Goal: Task Accomplishment & Management: Use online tool/utility

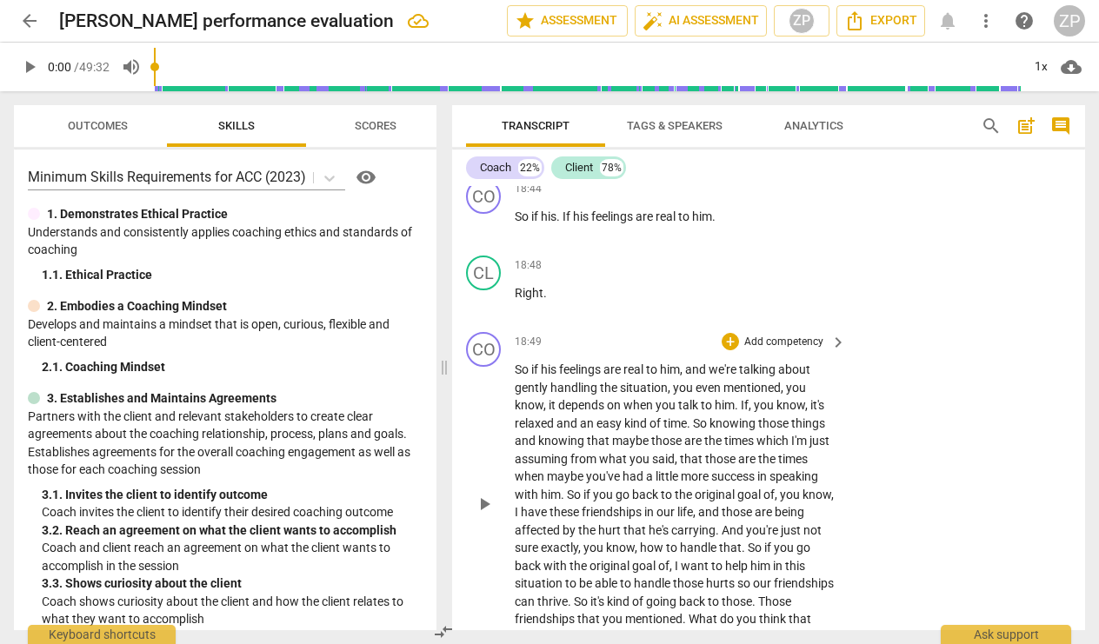
scroll to position [5785, 0]
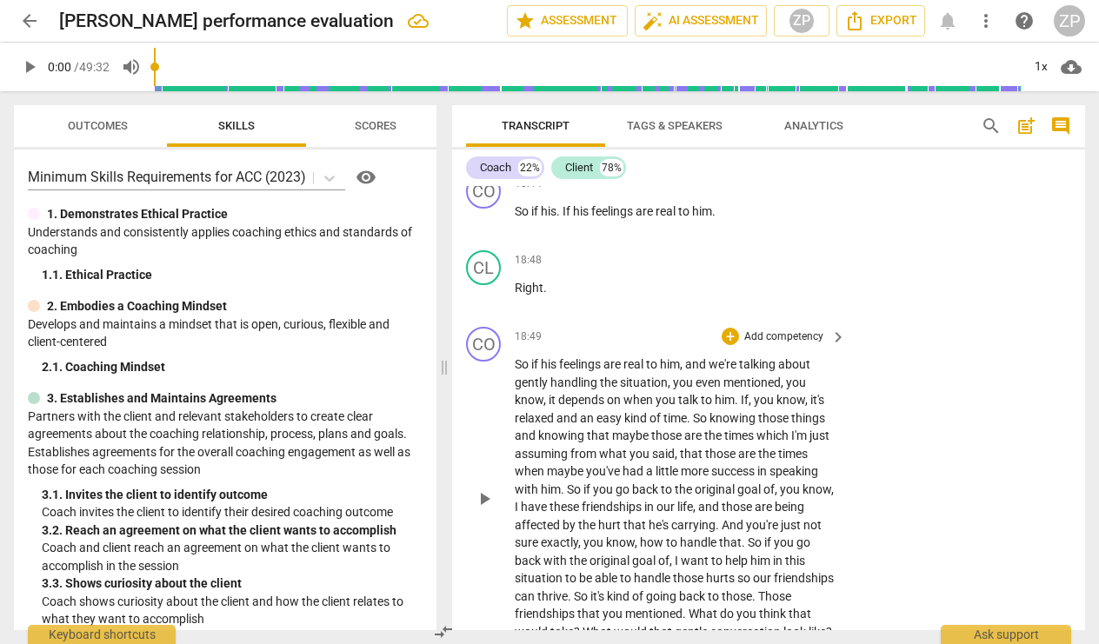
click at [804, 330] on p "Add competency" at bounding box center [784, 338] width 83 height 16
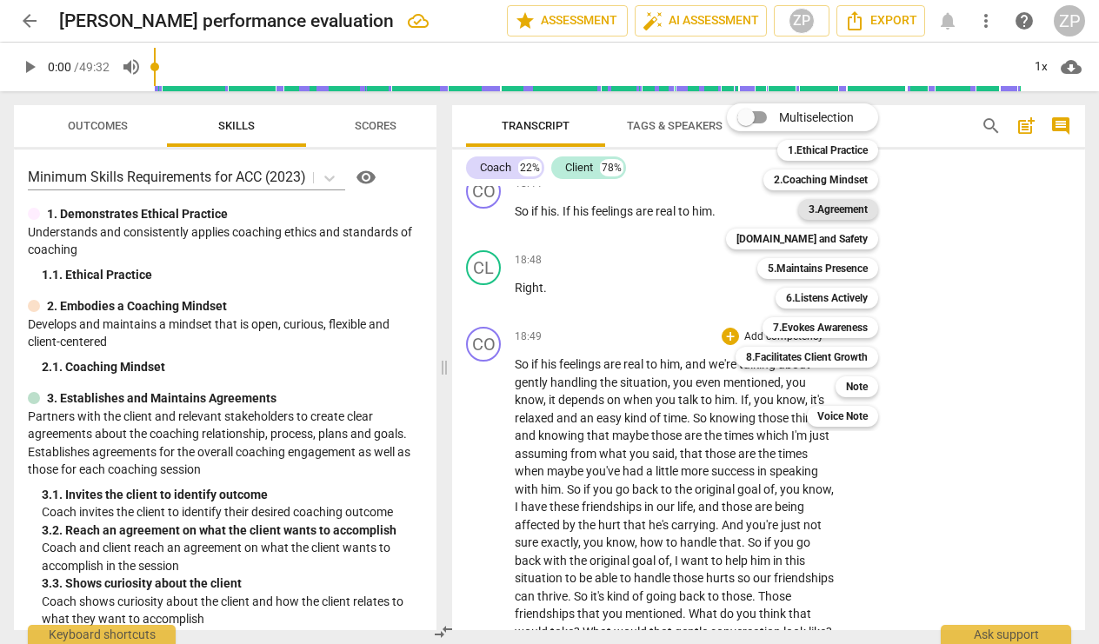
click at [849, 207] on b "3.Agreement" at bounding box center [838, 209] width 59 height 21
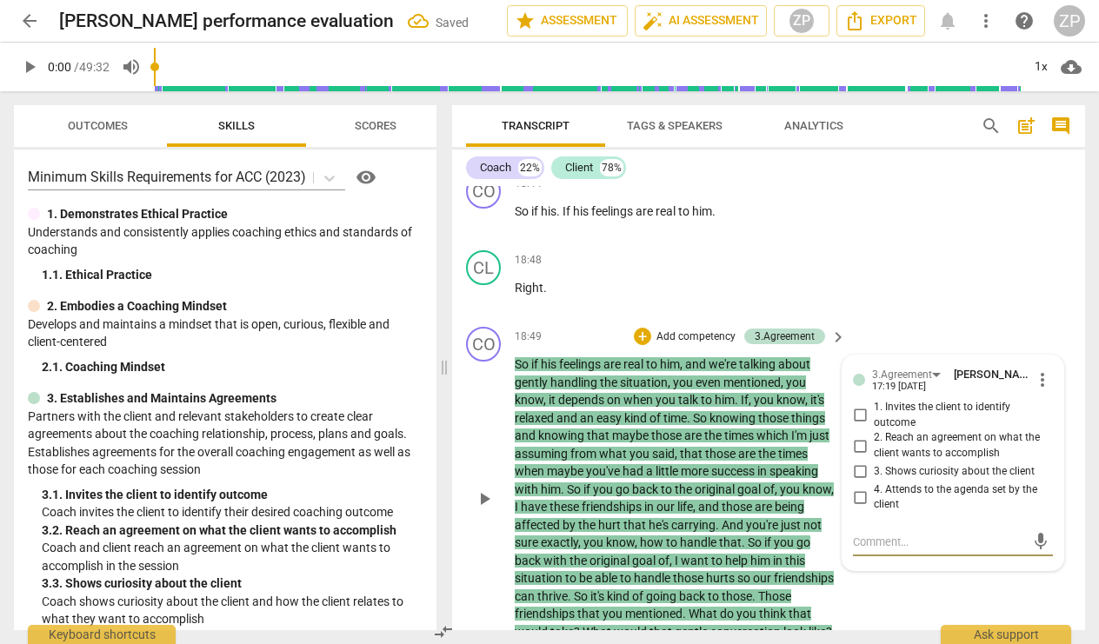
click at [852, 487] on input "4. Attends to the agenda set by the client" at bounding box center [860, 497] width 28 height 21
checkbox input "true"
click at [899, 243] on div "CL play_arrow pause 18:48 + Add competency keyboard_arrow_right Right ." at bounding box center [768, 281] width 633 height 77
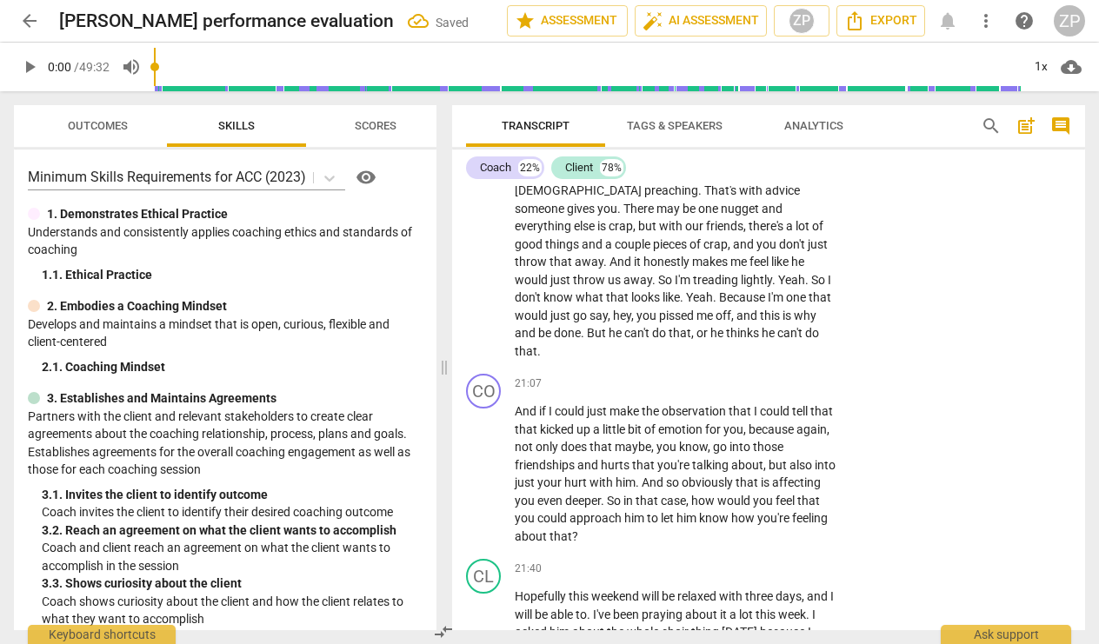
scroll to position [6328, 0]
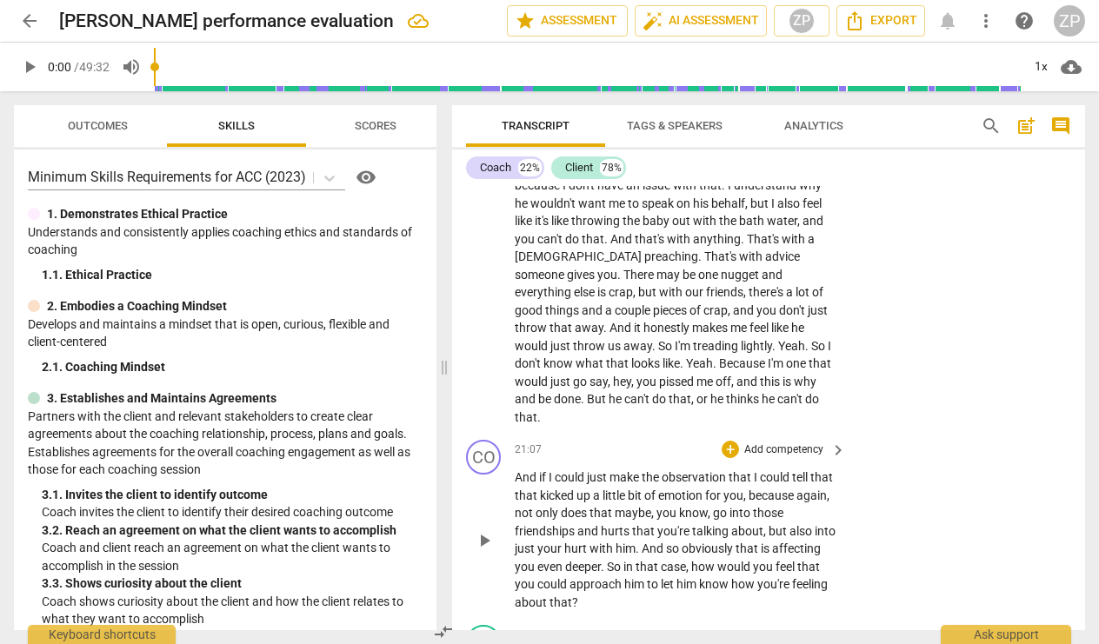
click at [785, 443] on p "Add competency" at bounding box center [784, 451] width 83 height 16
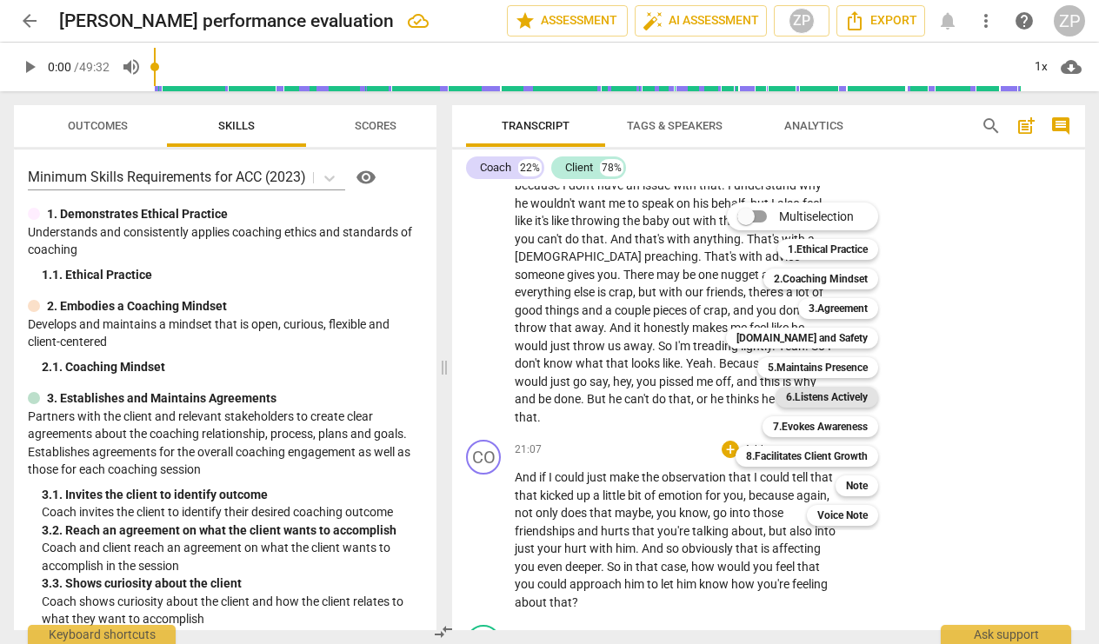
click at [797, 397] on b "6.Listens Actively" at bounding box center [827, 397] width 82 height 21
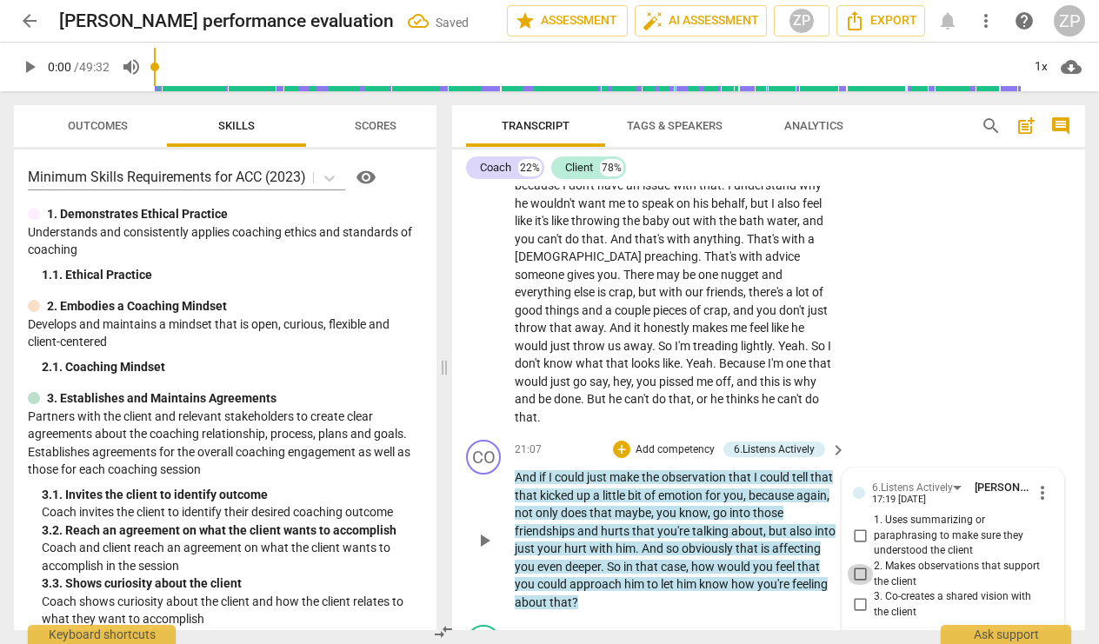
click at [855, 564] on input "2. Makes observations that support the client" at bounding box center [860, 574] width 28 height 21
checkbox input "true"
click at [685, 443] on p "Add competency" at bounding box center [675, 451] width 83 height 16
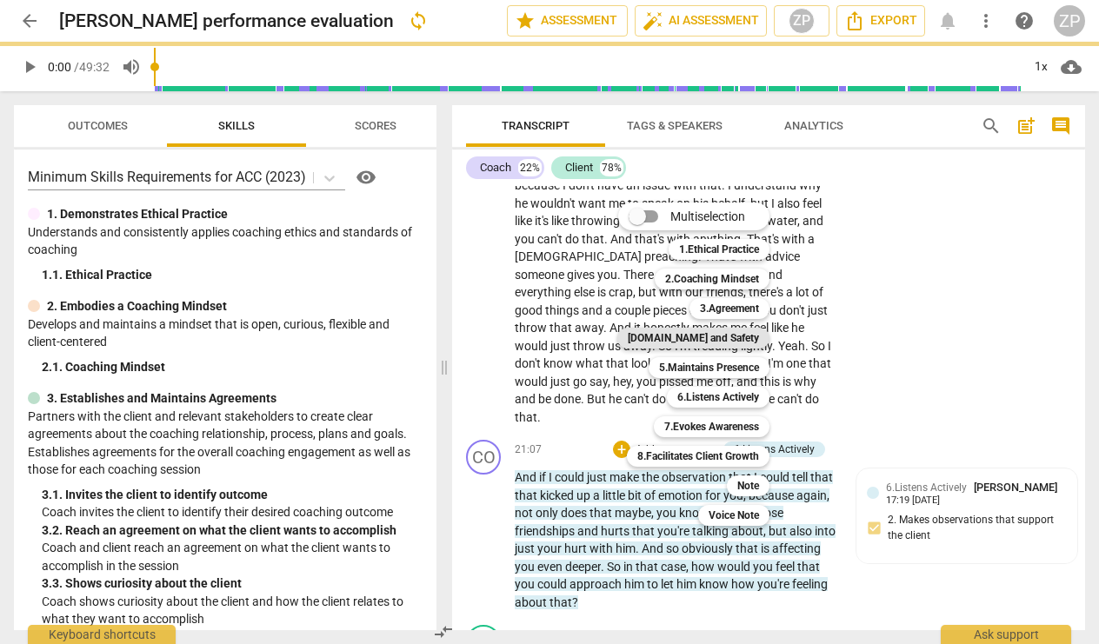
click at [716, 331] on b "[DOMAIN_NAME] and Safety" at bounding box center [693, 338] width 131 height 21
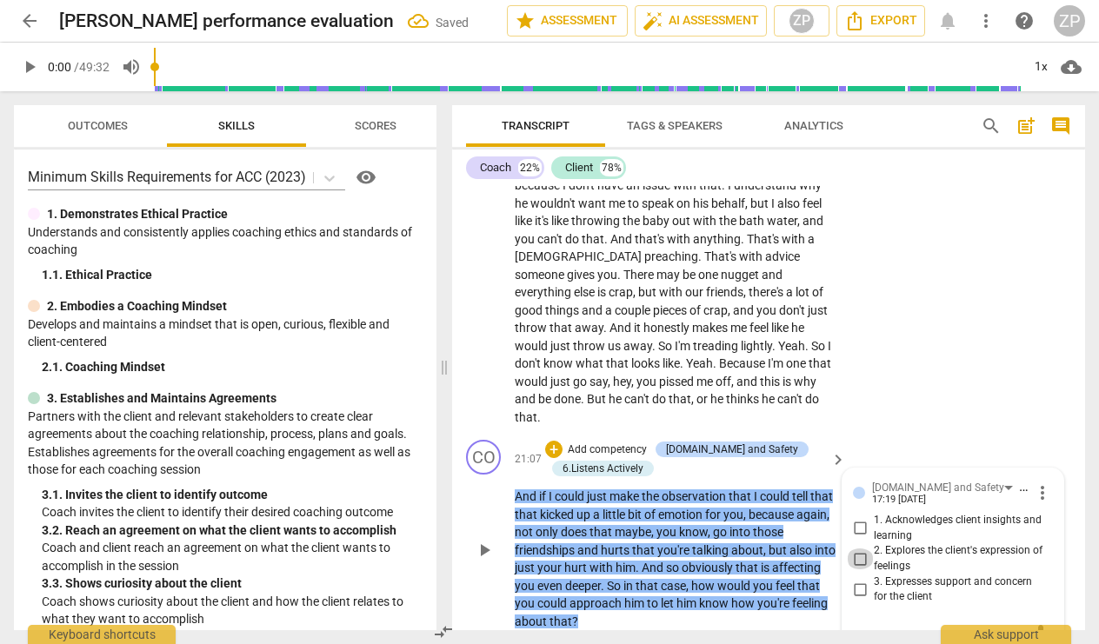
click at [862, 549] on input "2. Explores the client's expression of feelings" at bounding box center [860, 559] width 28 height 21
checkbox input "true"
click at [889, 330] on div "CL play_arrow pause 19:51 + Add competency keyboard_arrow_right I have no idea …" at bounding box center [768, 269] width 633 height 328
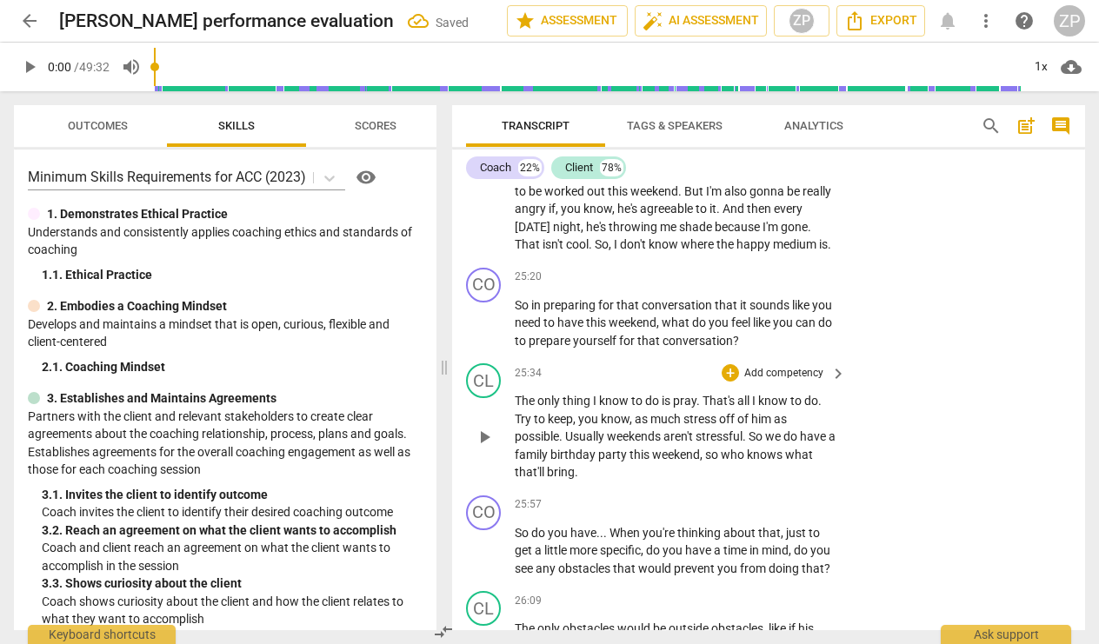
scroll to position [7597, 0]
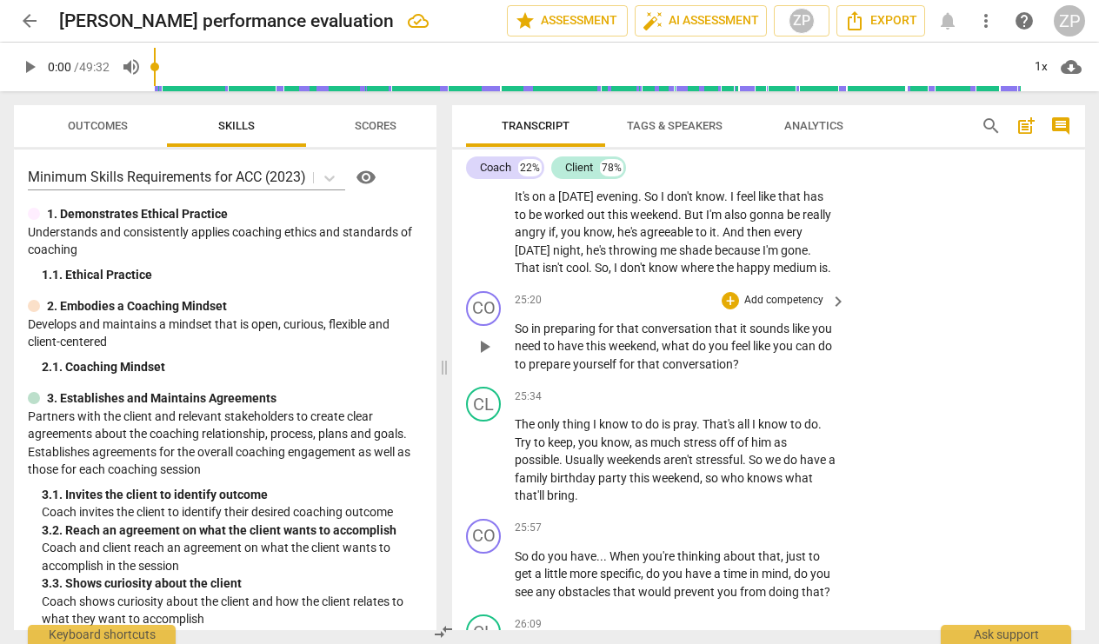
click at [787, 293] on p "Add competency" at bounding box center [784, 301] width 83 height 16
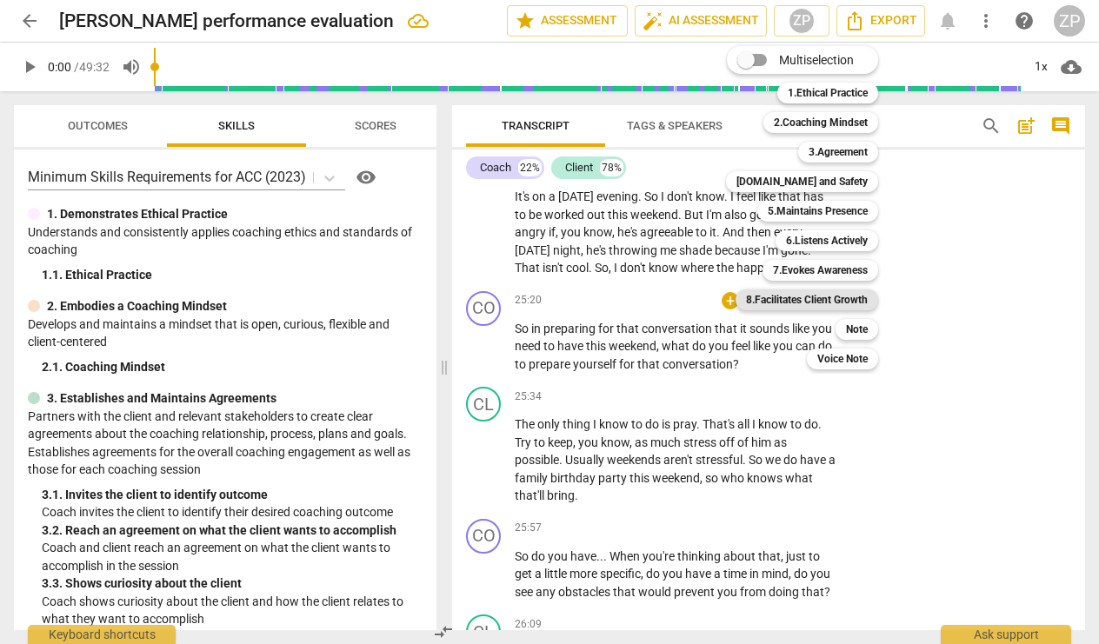
click at [815, 297] on b "8.Facilitates Client Growth" at bounding box center [807, 300] width 122 height 21
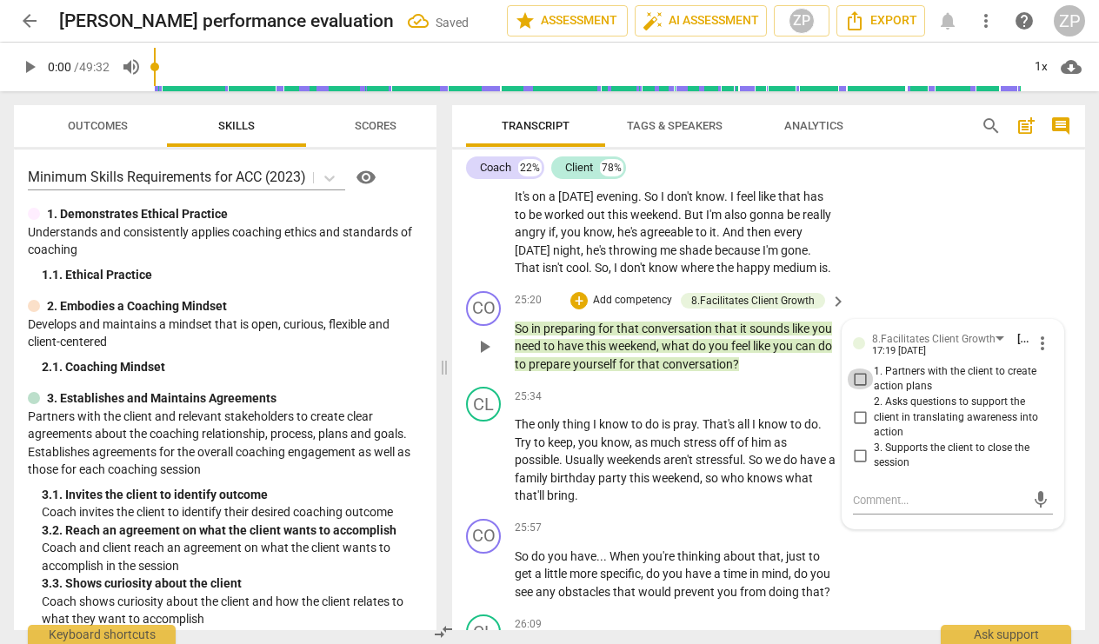
click at [857, 369] on input "1. Partners with the client to create action plans" at bounding box center [860, 379] width 28 height 21
checkbox input "true"
click at [896, 284] on div "CO play_arrow pause 25:20 + Add competency 8.Facilitates Client Growth keyboard…" at bounding box center [768, 332] width 633 height 97
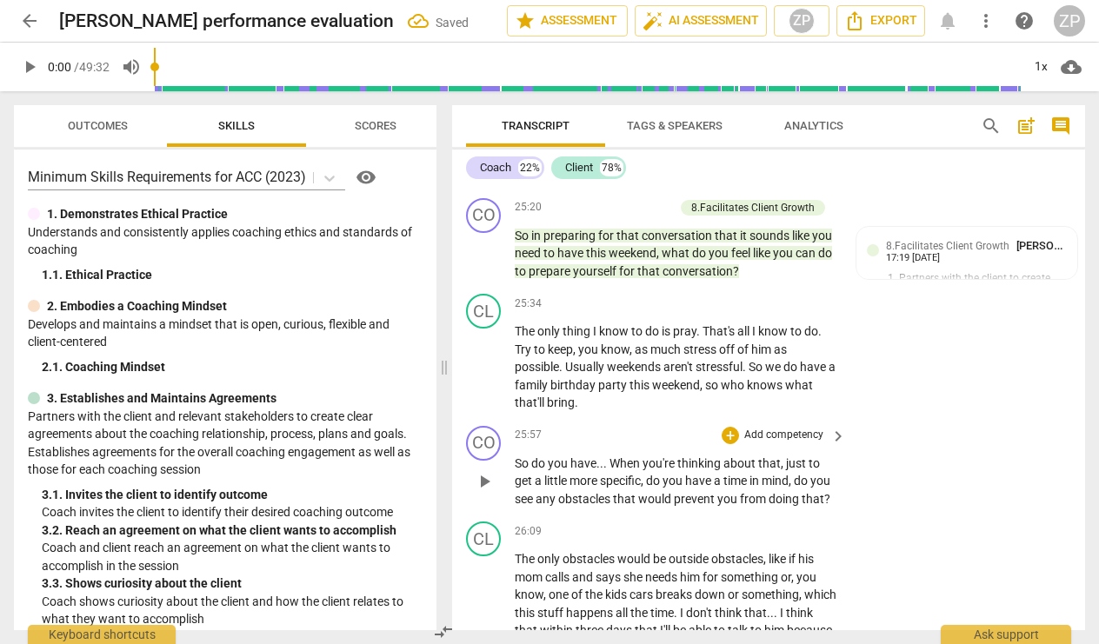
scroll to position [7692, 0]
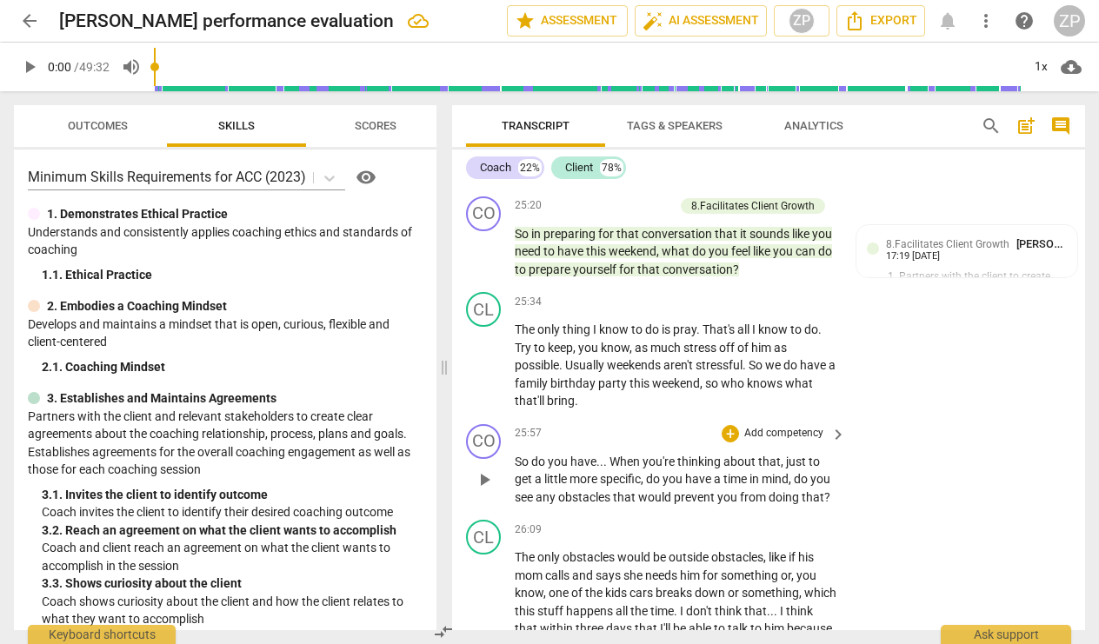
click at [788, 426] on p "Add competency" at bounding box center [784, 434] width 83 height 16
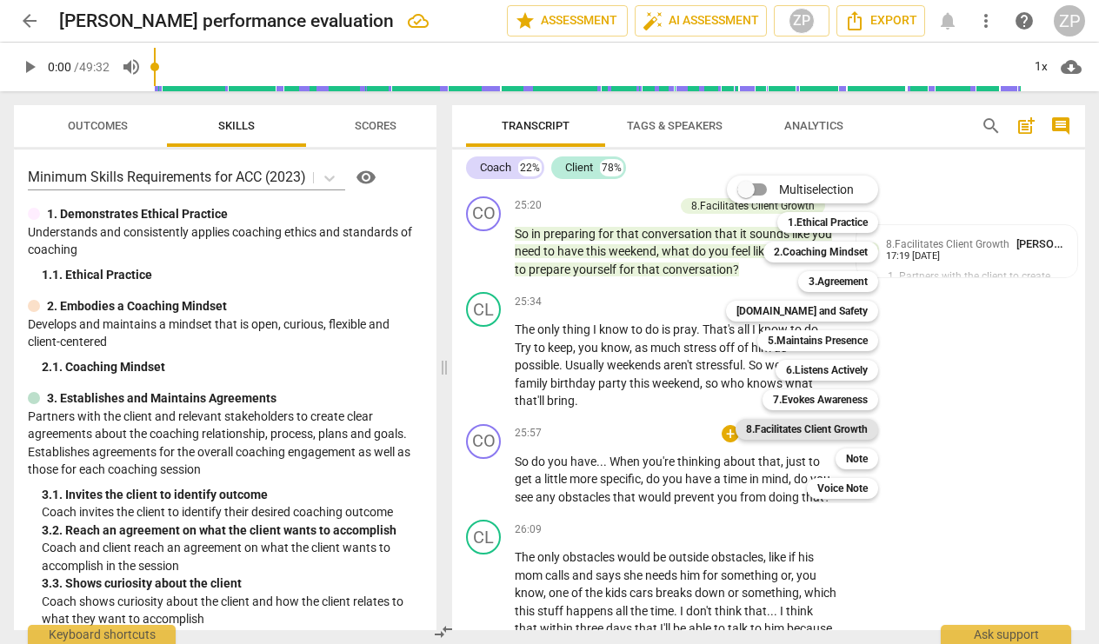
click at [827, 429] on b "8.Facilitates Client Growth" at bounding box center [807, 429] width 122 height 21
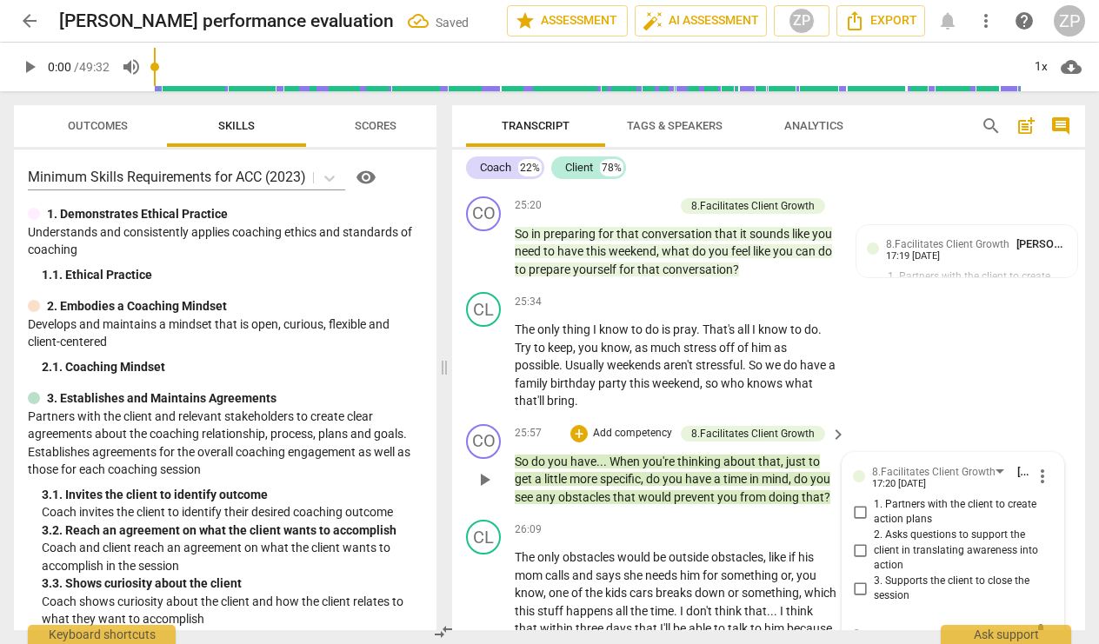
click at [874, 497] on span "1. Partners with the client to create action plans" at bounding box center [960, 512] width 172 height 30
click at [873, 502] on input "1. Partners with the client to create action plans" at bounding box center [860, 512] width 28 height 21
checkbox input "true"
click at [910, 316] on div "CL play_arrow pause 25:34 + Add competency keyboard_arrow_right The only thing …" at bounding box center [768, 351] width 633 height 132
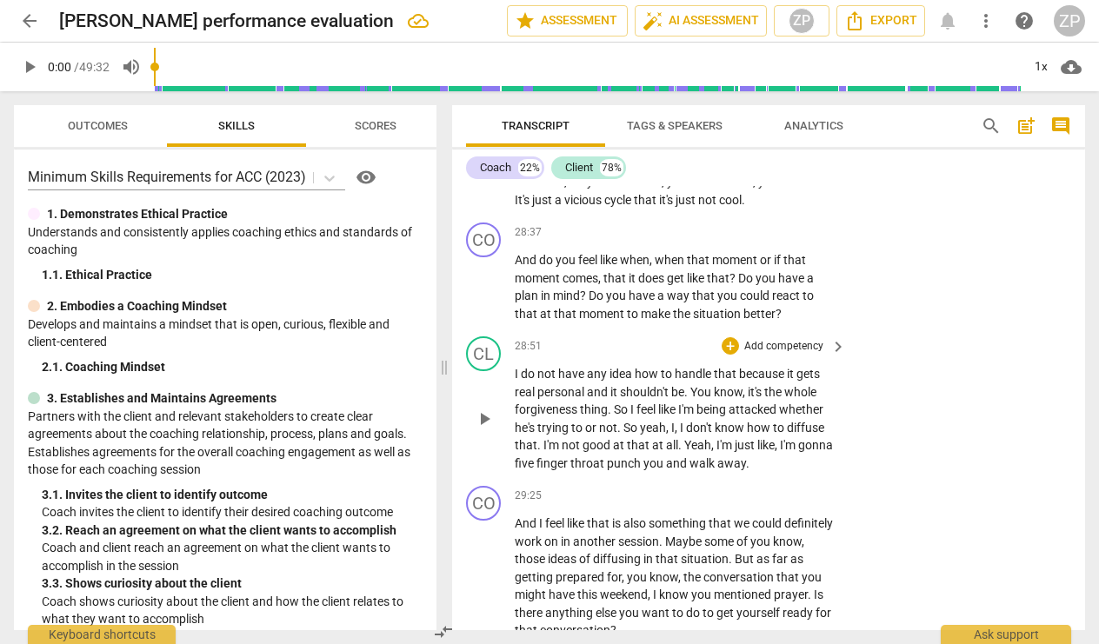
scroll to position [8781, 0]
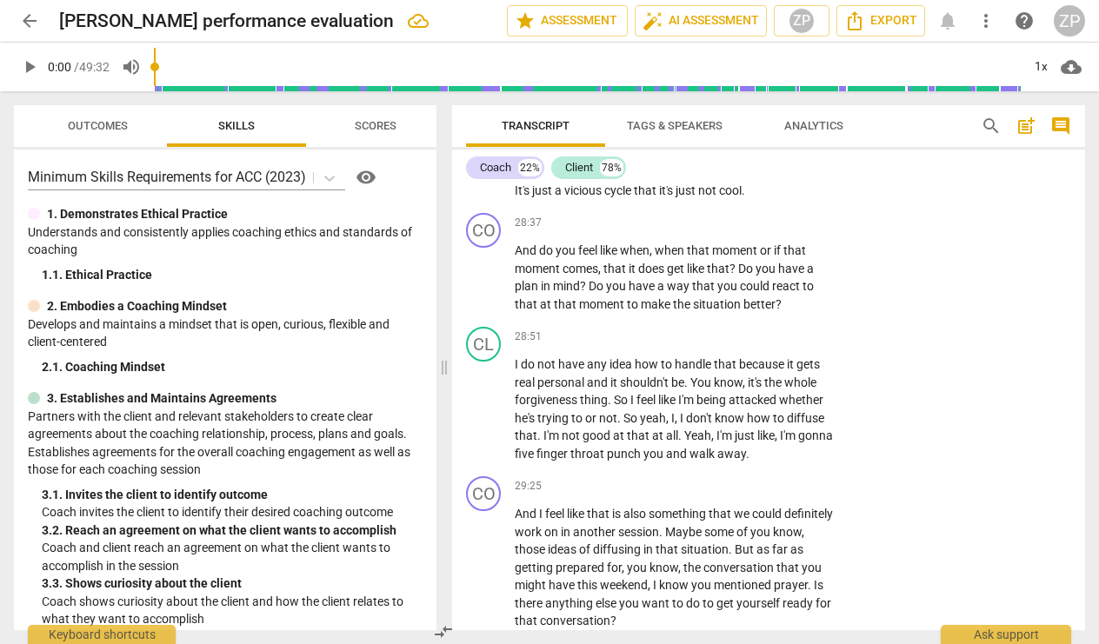
click at [359, 127] on span "Scores" at bounding box center [376, 125] width 42 height 13
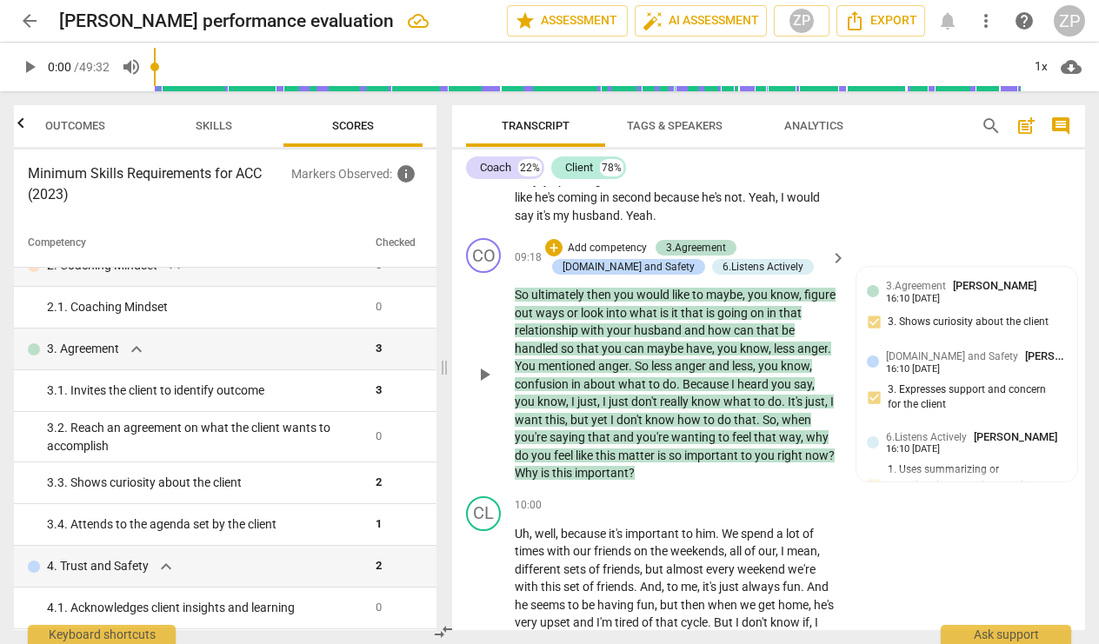
scroll to position [2950, 0]
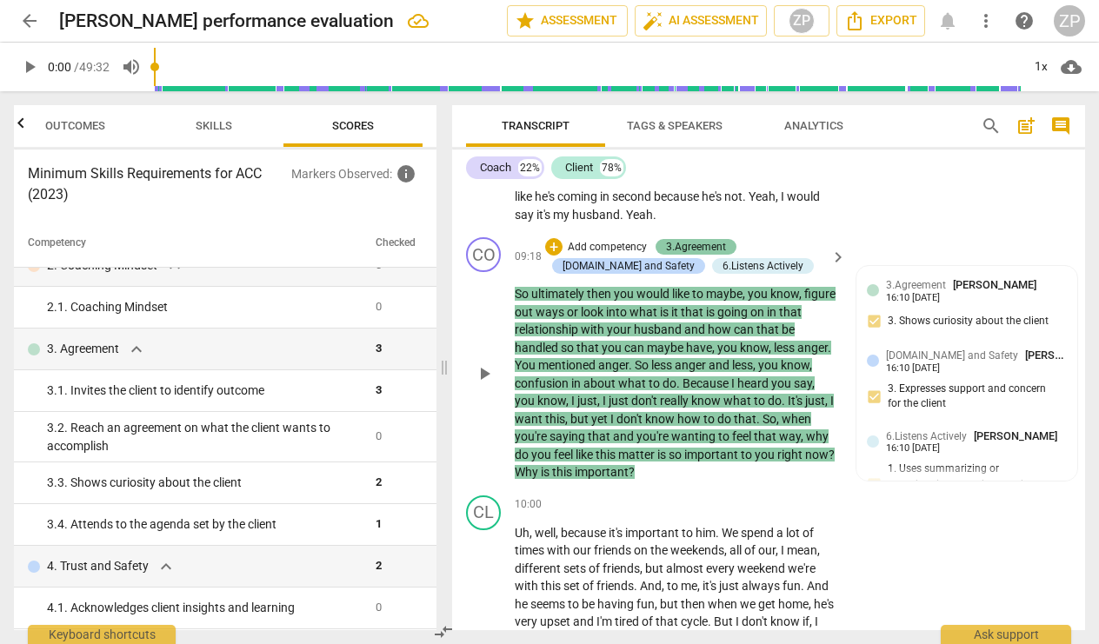
click at [716, 239] on div "3.Agreement" at bounding box center [696, 247] width 60 height 16
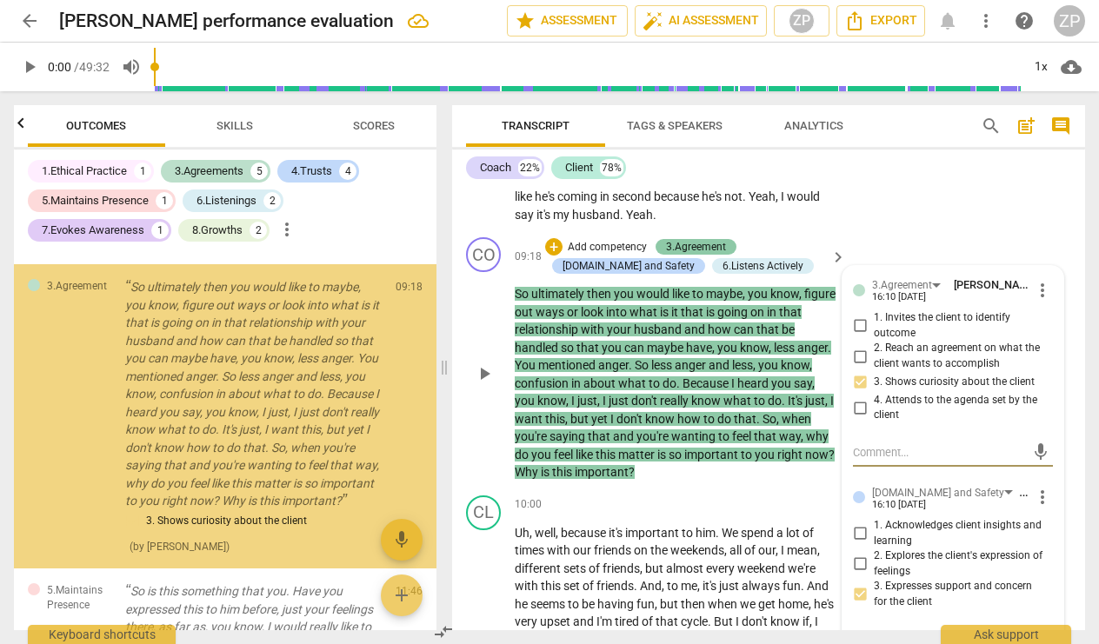
scroll to position [0, 0]
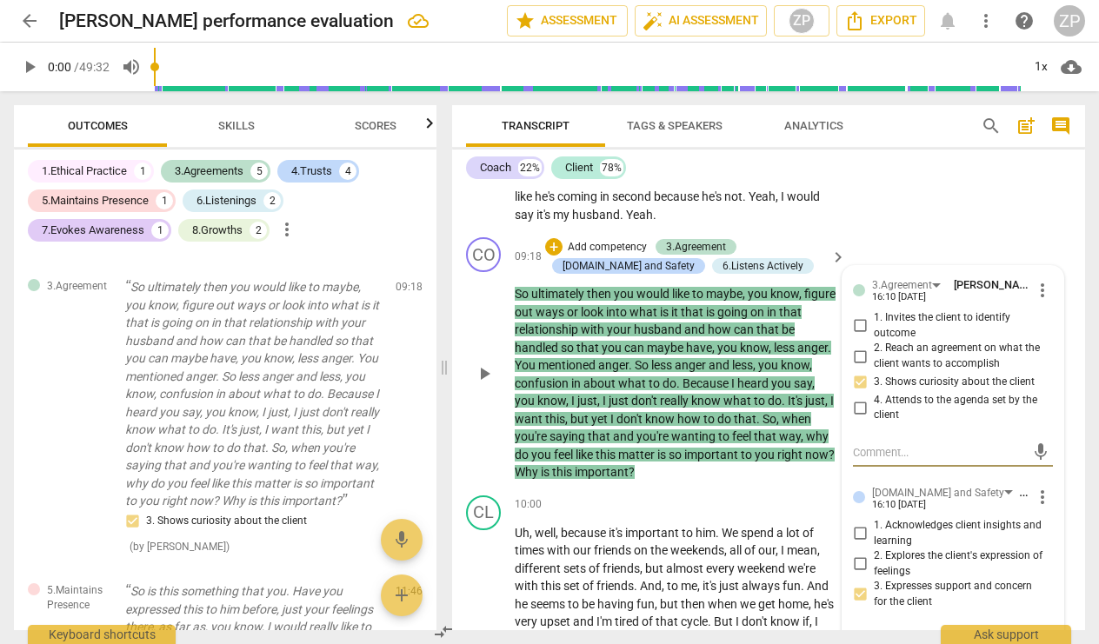
click at [858, 346] on input "2. Reach an agreement on what the client wants to accomplish" at bounding box center [860, 356] width 28 height 21
checkbox input "true"
click at [853, 157] on div "Coach 22% Client 78%" at bounding box center [768, 168] width 605 height 30
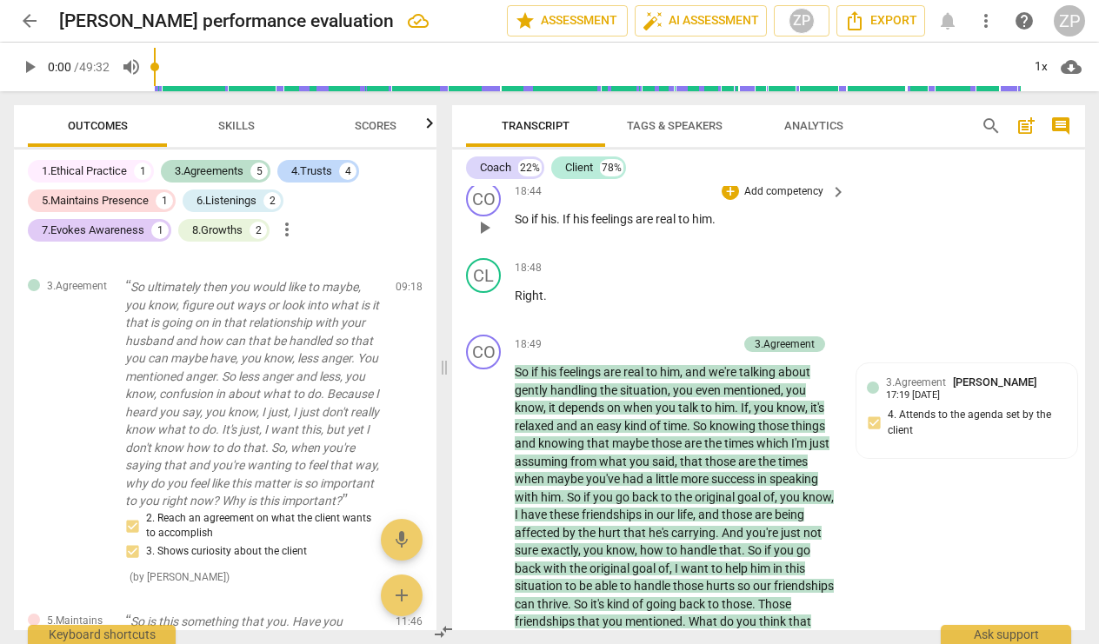
scroll to position [5781, 0]
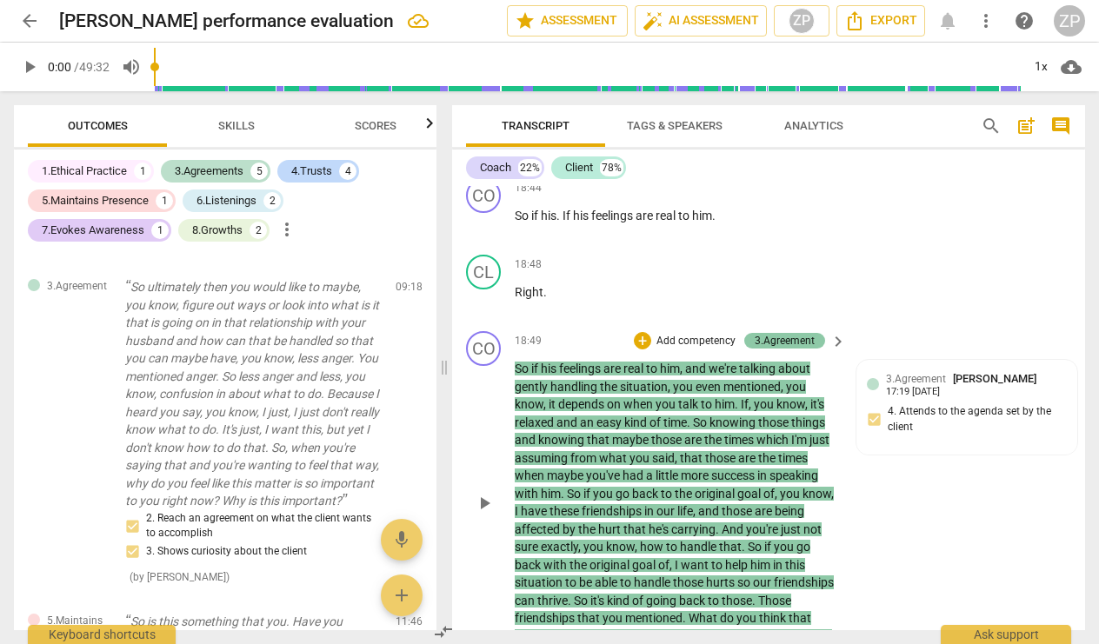
click at [773, 333] on div "3.Agreement" at bounding box center [785, 341] width 60 height 16
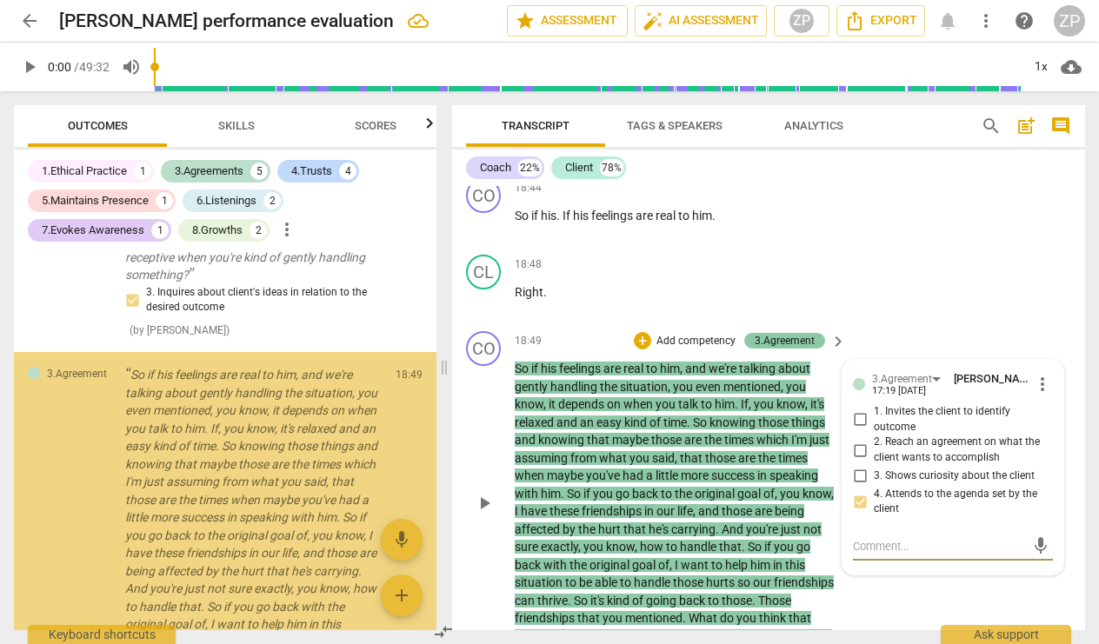
scroll to position [2742, 0]
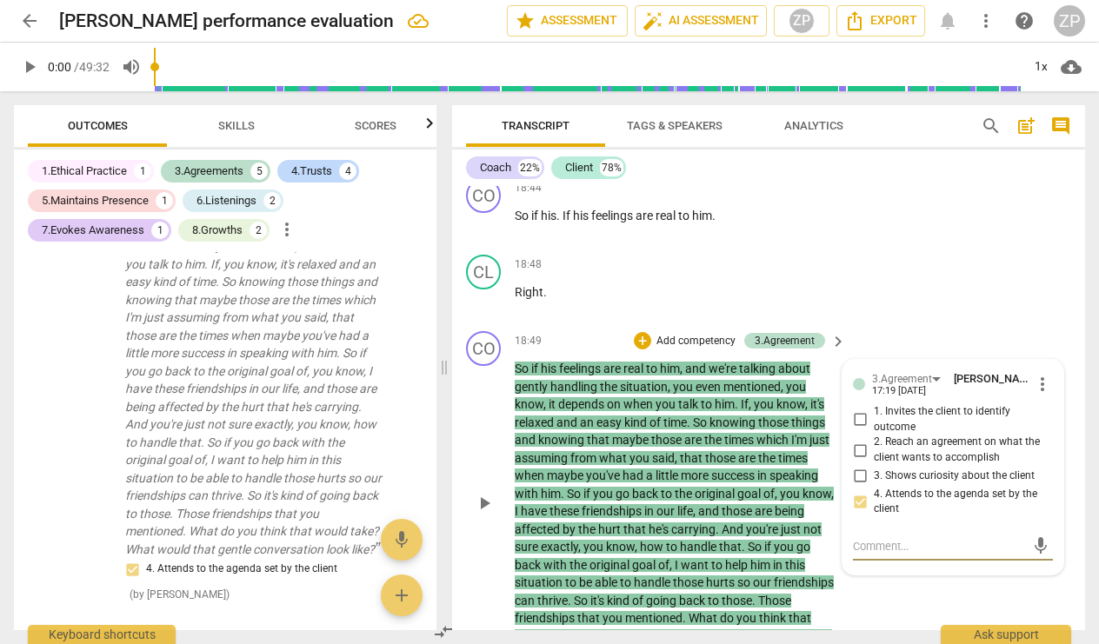
click at [859, 466] on input "3. Shows curiosity about the client" at bounding box center [860, 476] width 28 height 21
checkbox input "true"
click at [857, 440] on input "2. Reach an agreement on what the client wants to accomplish" at bounding box center [860, 450] width 28 height 21
checkbox input "true"
click at [876, 248] on div "CL play_arrow pause 18:48 + Add competency keyboard_arrow_right Right ." at bounding box center [768, 286] width 633 height 77
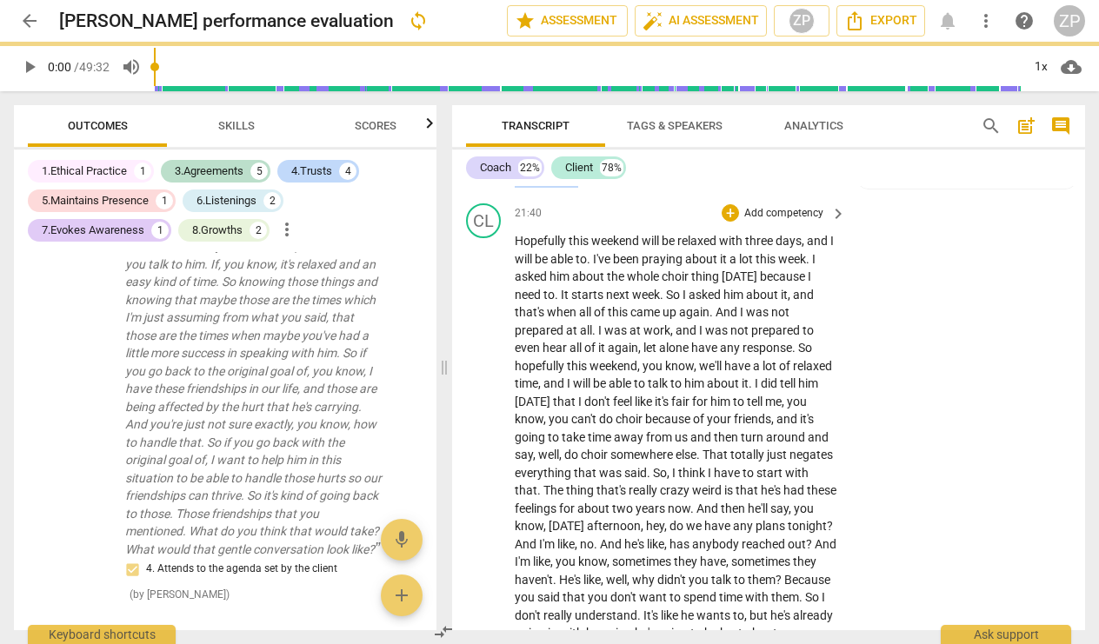
scroll to position [6775, 0]
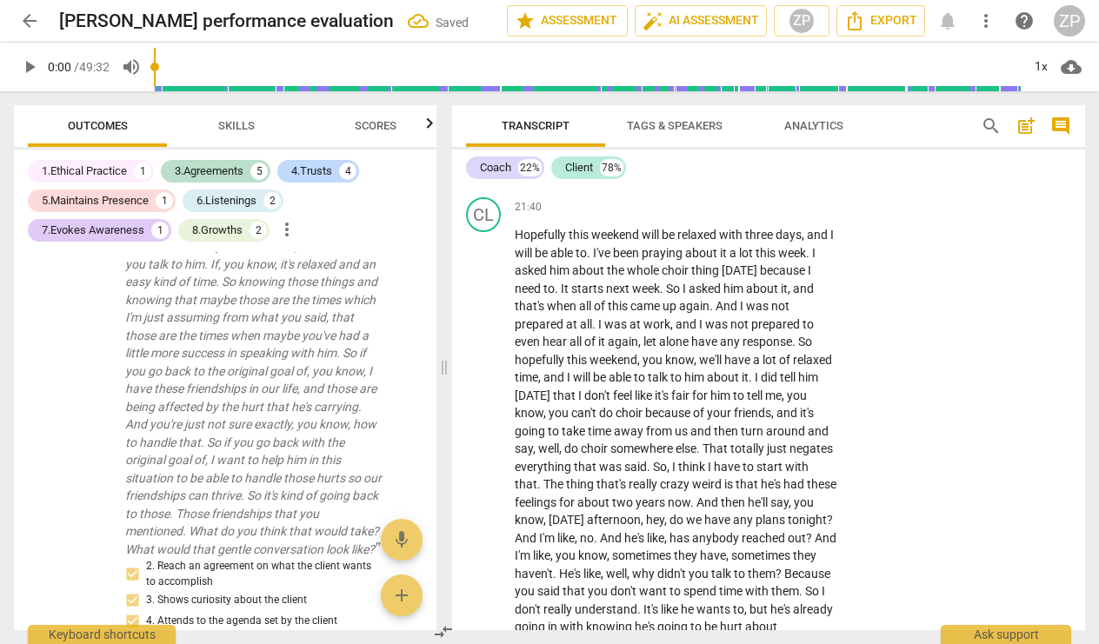
click at [370, 134] on span "Scores" at bounding box center [375, 126] width 83 height 23
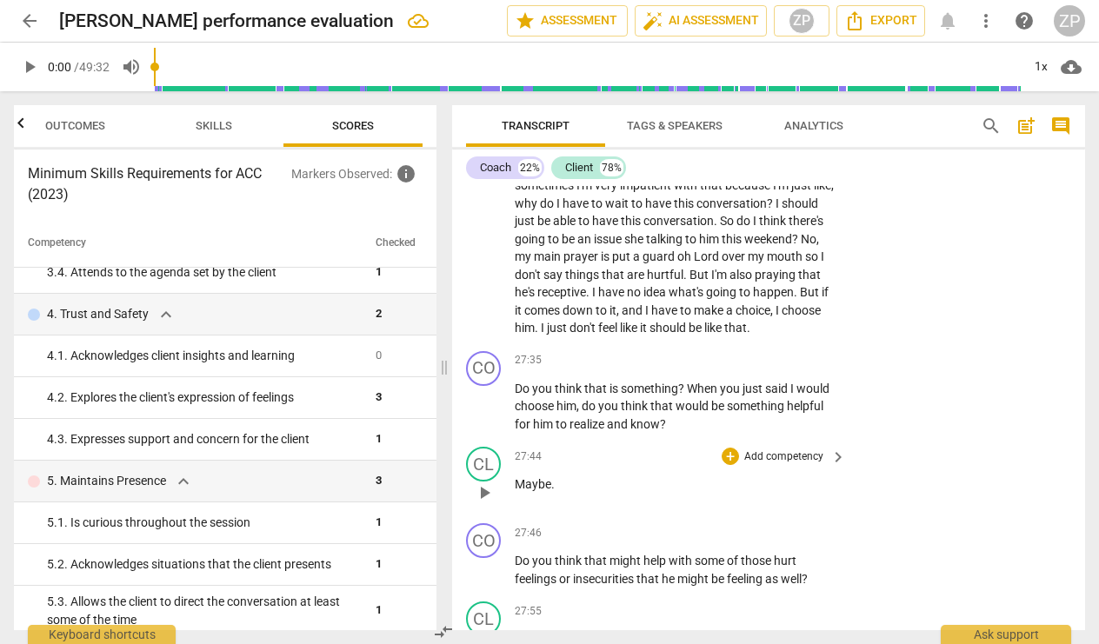
scroll to position [8209, 0]
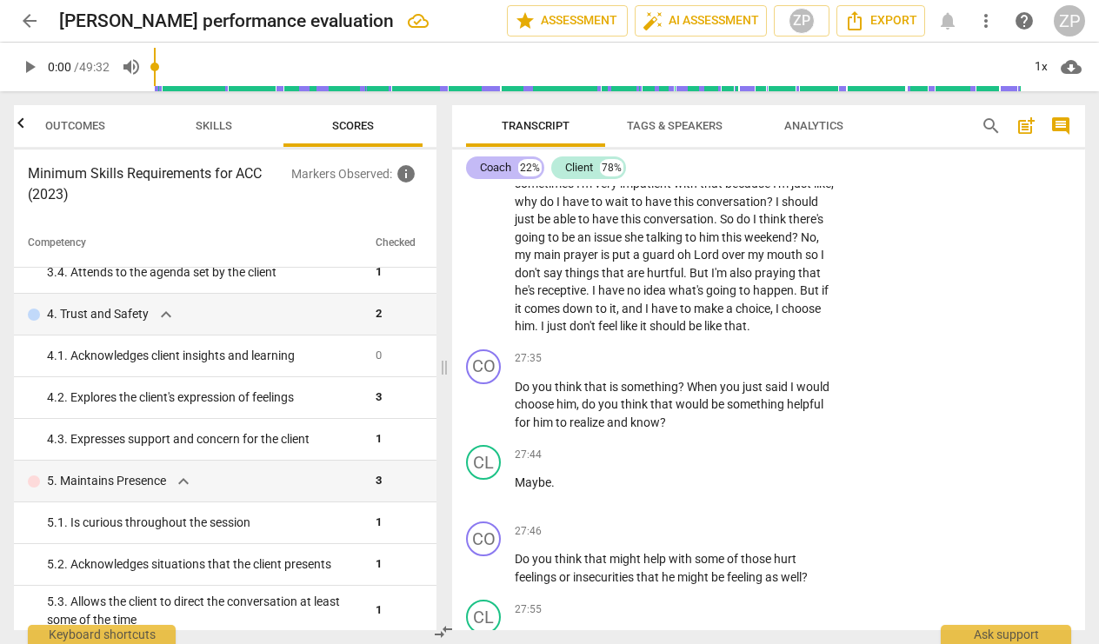
click at [501, 175] on div "Coach" at bounding box center [495, 167] width 31 height 17
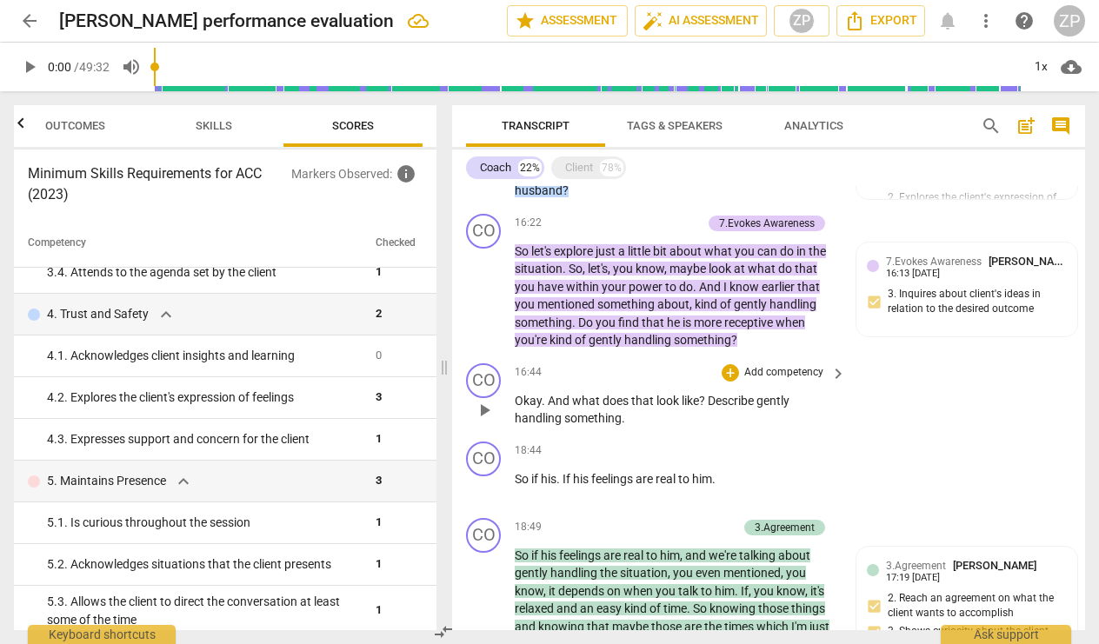
scroll to position [1573, 0]
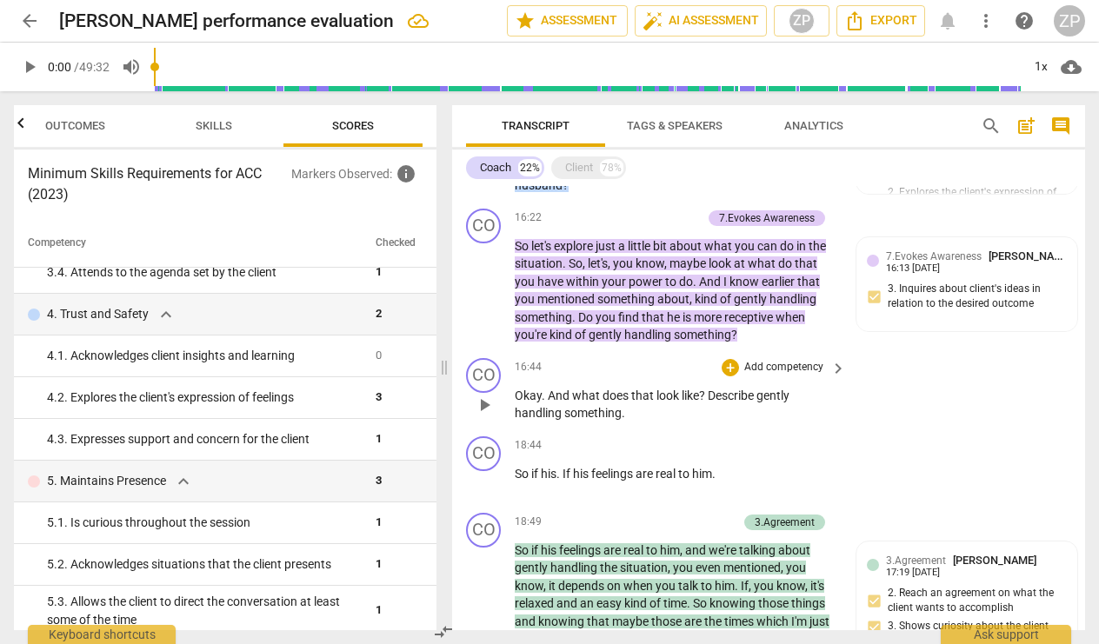
click at [799, 360] on p "Add competency" at bounding box center [784, 368] width 83 height 16
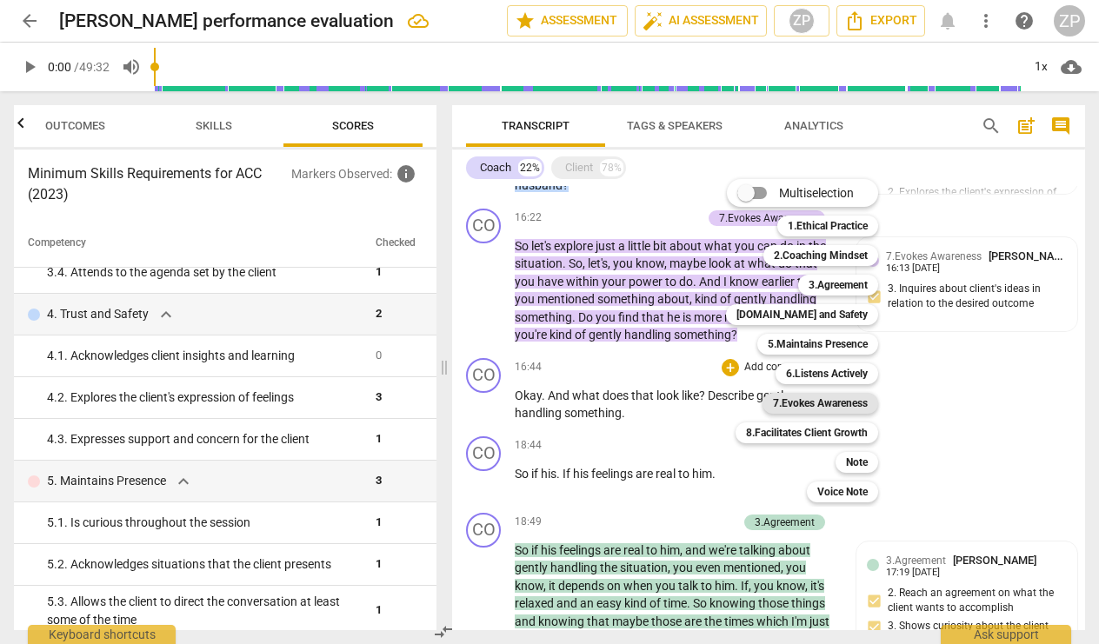
click at [855, 403] on b "7.Evokes Awareness" at bounding box center [820, 403] width 95 height 21
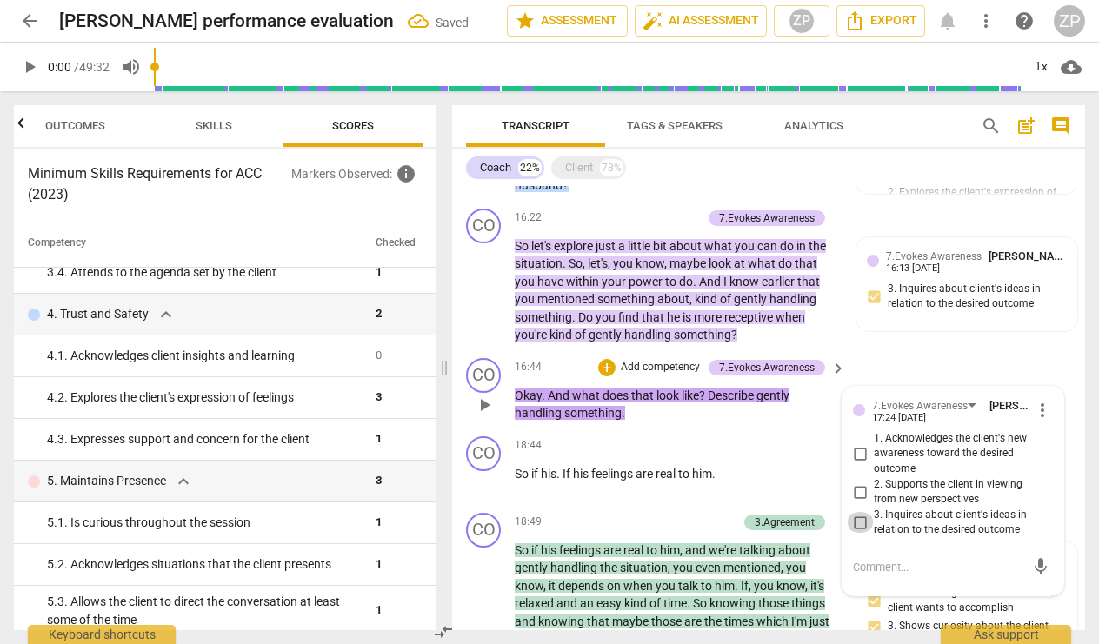
click at [854, 512] on input "3. Inquires about client's ideas in relation to the desired outcome" at bounding box center [860, 522] width 28 height 21
checkbox input "true"
click at [876, 351] on div "CO play_arrow pause 16:44 + Add competency 7.Evokes Awareness keyboard_arrow_ri…" at bounding box center [768, 390] width 633 height 78
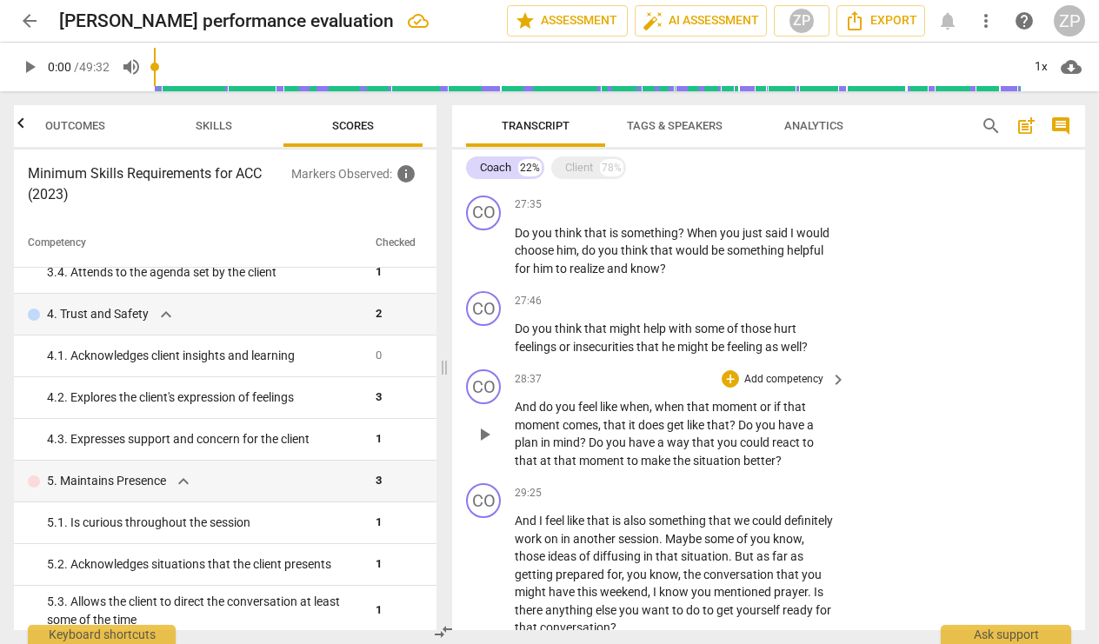
scroll to position [2618, 0]
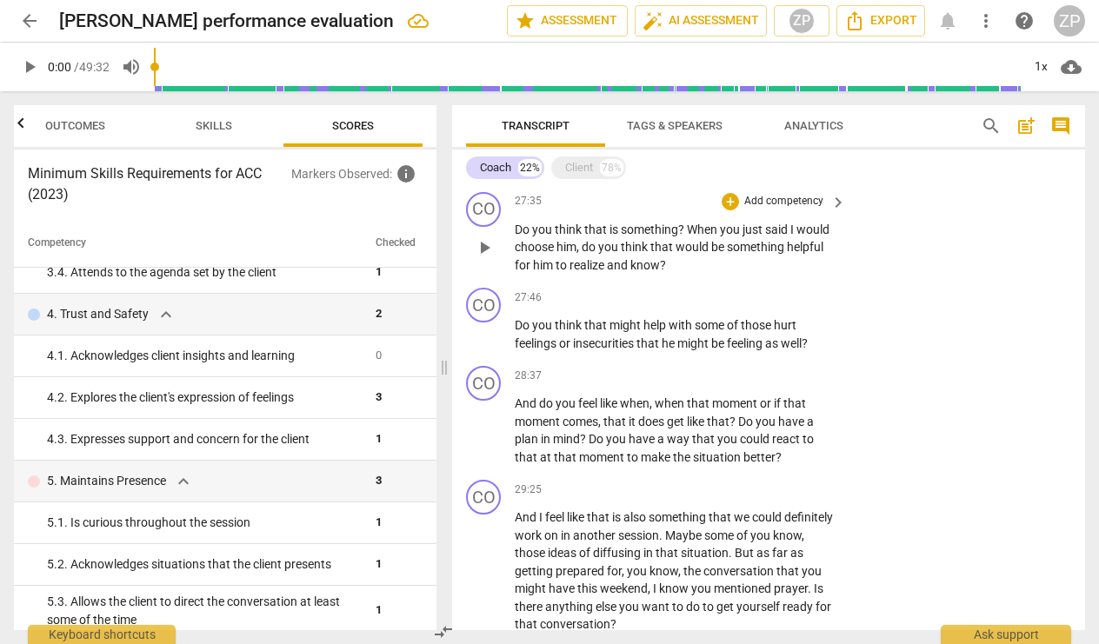
click at [797, 194] on p "Add competency" at bounding box center [784, 202] width 83 height 16
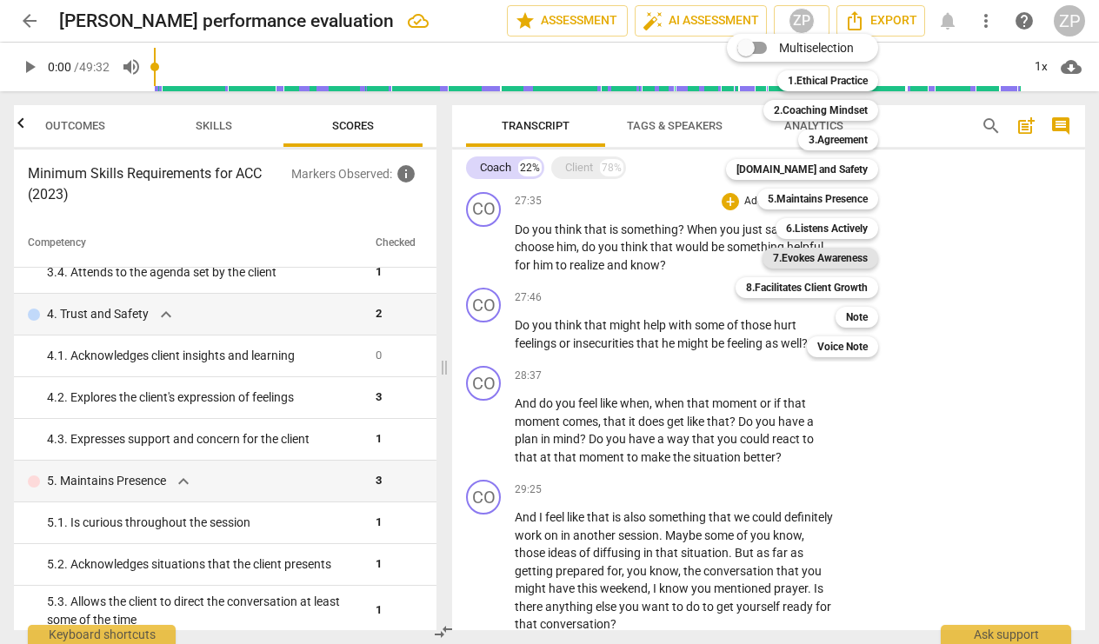
click at [838, 258] on b "7.Evokes Awareness" at bounding box center [820, 258] width 95 height 21
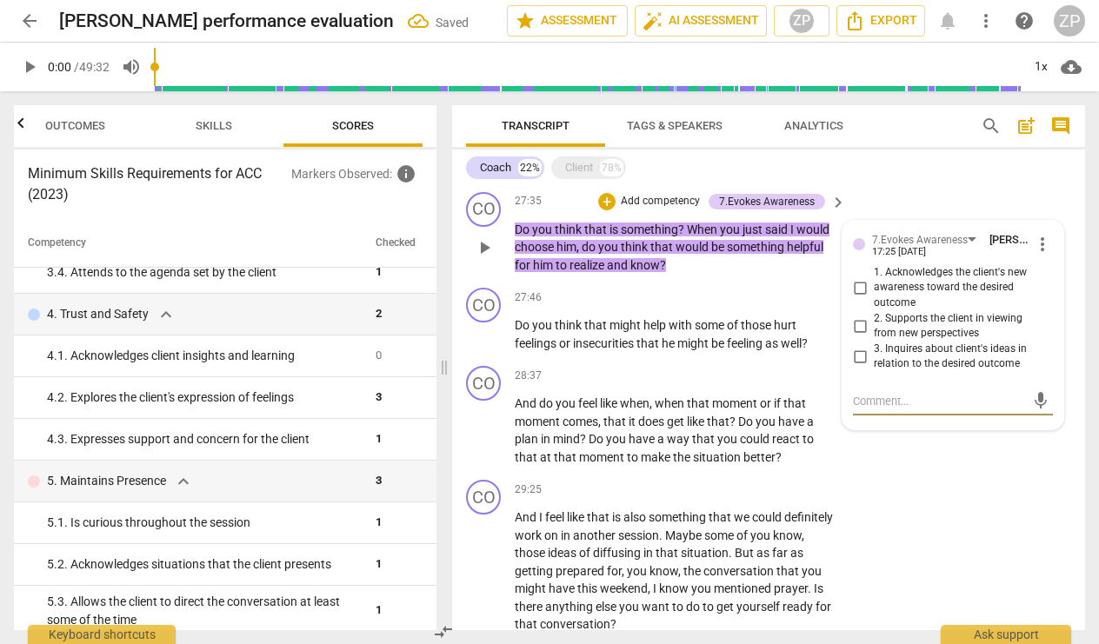
click at [865, 346] on input "3. Inquires about client's ideas in relation to the desired outcome" at bounding box center [860, 356] width 28 height 21
checkbox input "true"
click at [916, 473] on div "CO play_arrow pause 29:25 + Add competency keyboard_arrow_right And I feel like…" at bounding box center [768, 557] width 633 height 168
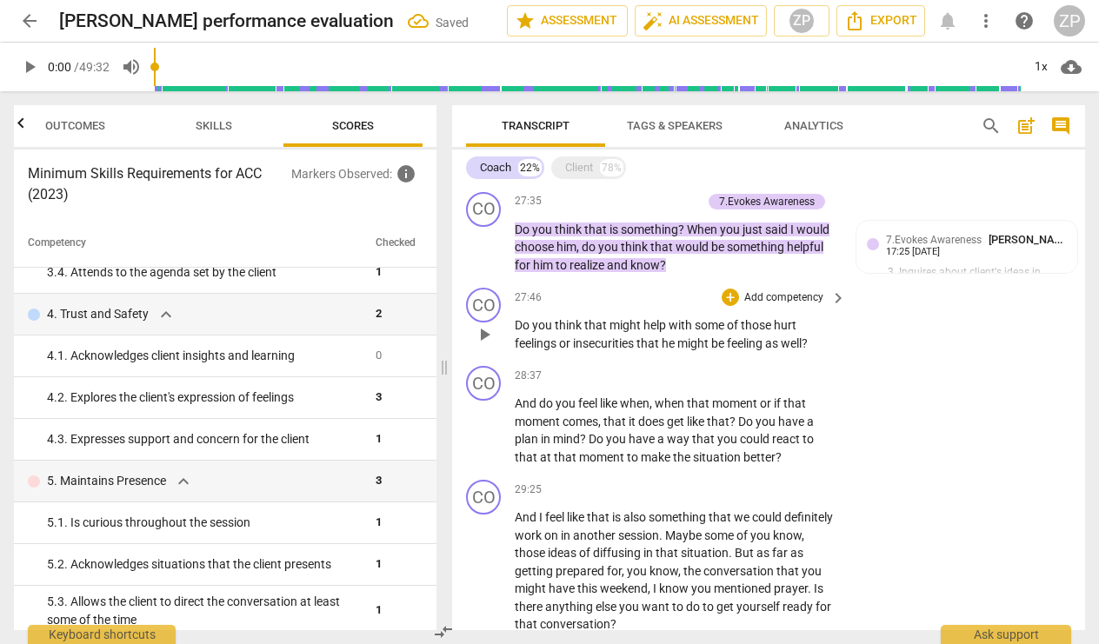
click at [789, 291] on p "Add competency" at bounding box center [784, 298] width 83 height 16
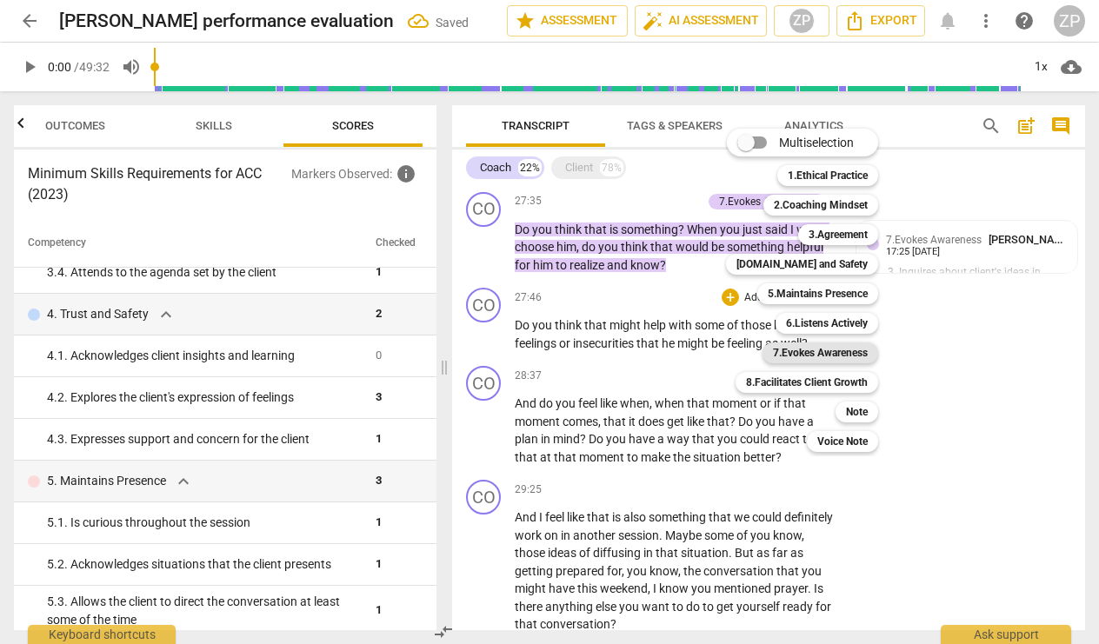
click at [817, 354] on b "7.Evokes Awareness" at bounding box center [820, 353] width 95 height 21
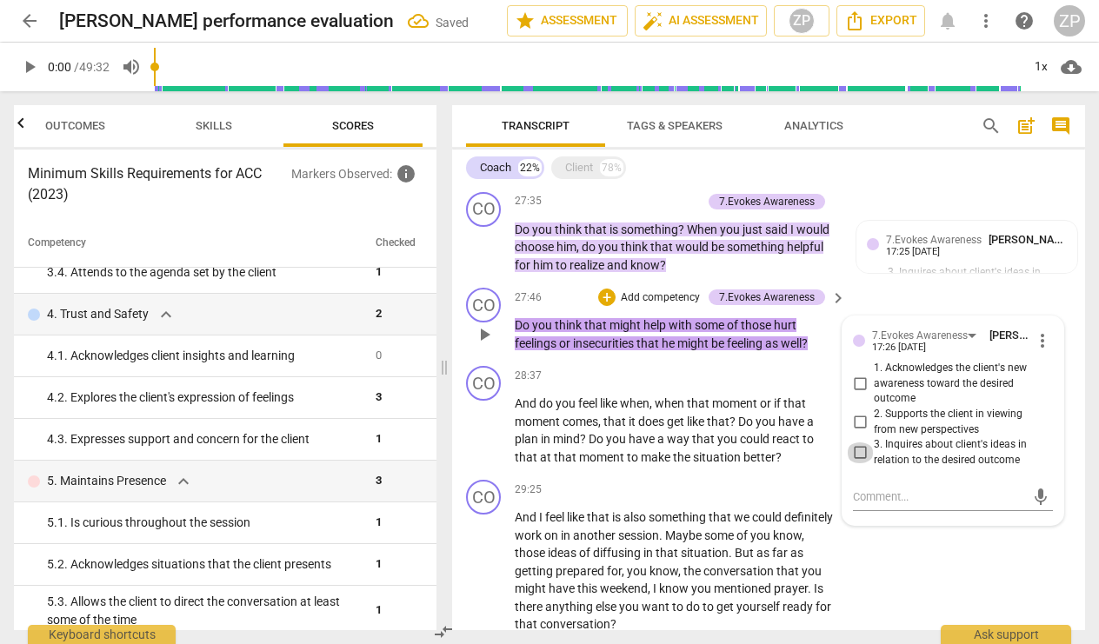
click at [857, 443] on input "3. Inquires about client's ideas in relation to the desired outcome" at bounding box center [860, 453] width 28 height 21
checkbox input "true"
click at [913, 544] on div "CO play_arrow pause 29:25 + Add competency keyboard_arrow_right And I feel like…" at bounding box center [768, 557] width 633 height 168
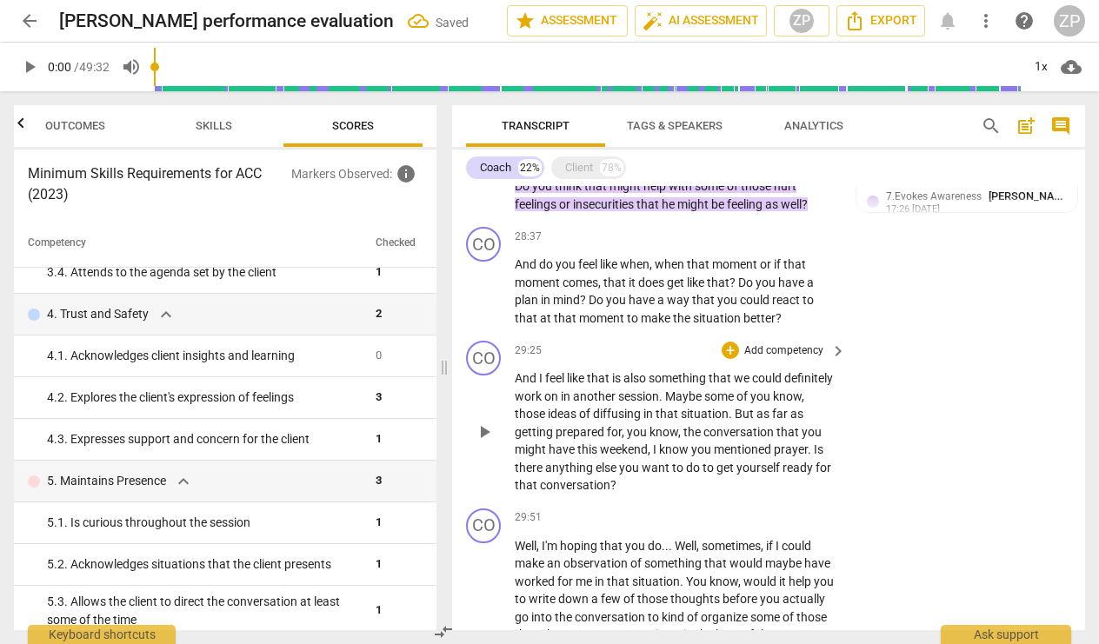
scroll to position [2760, 0]
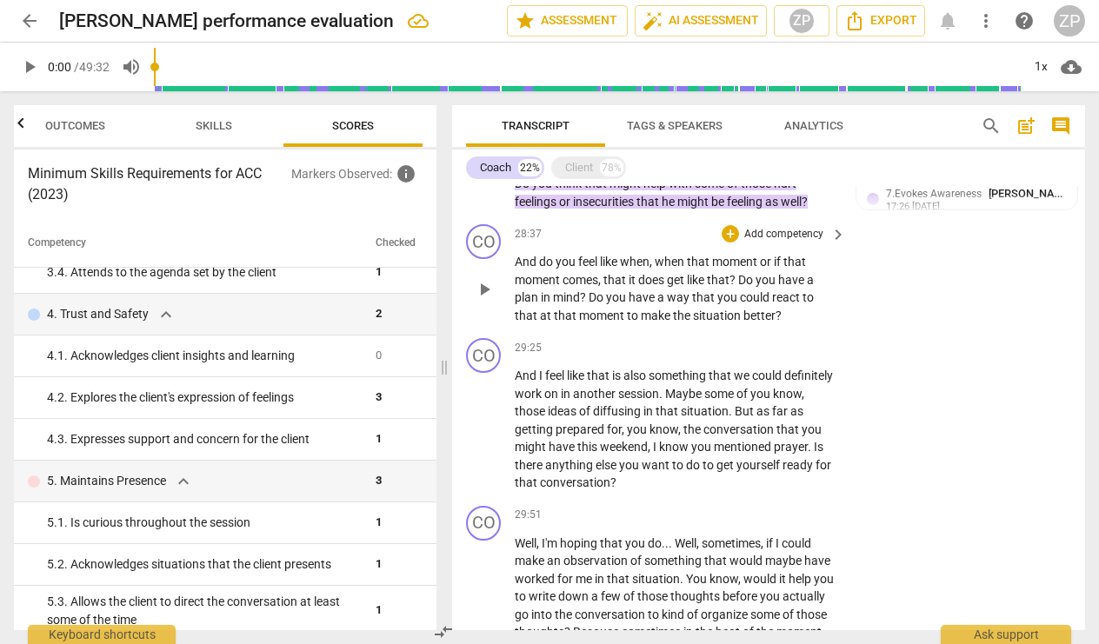
click at [789, 227] on p "Add competency" at bounding box center [784, 235] width 83 height 16
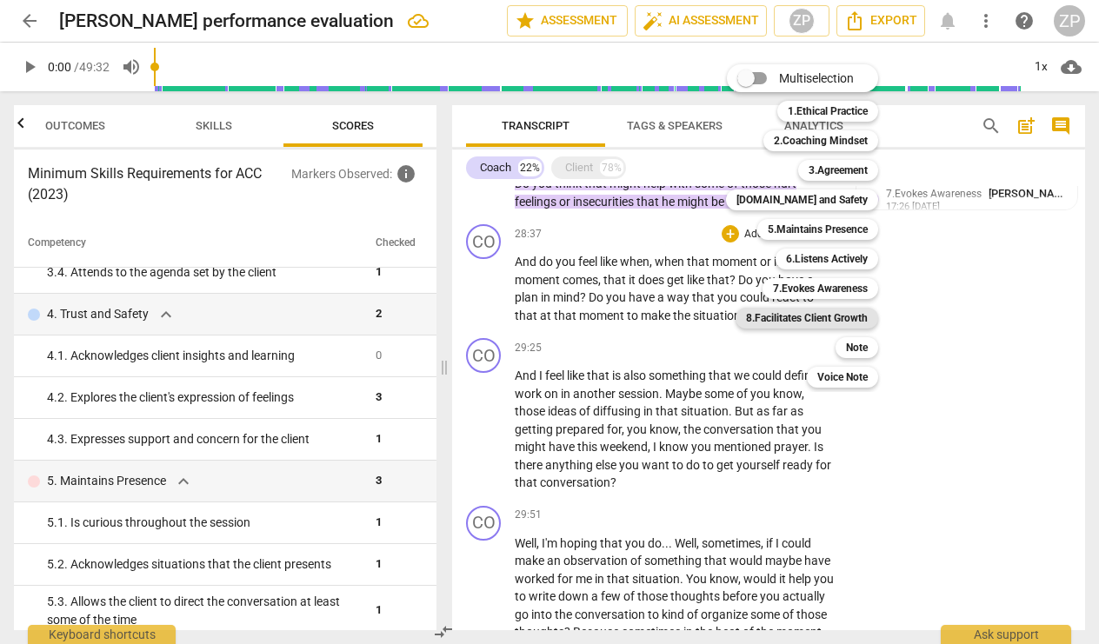
click at [836, 321] on b "8.Facilitates Client Growth" at bounding box center [807, 318] width 122 height 21
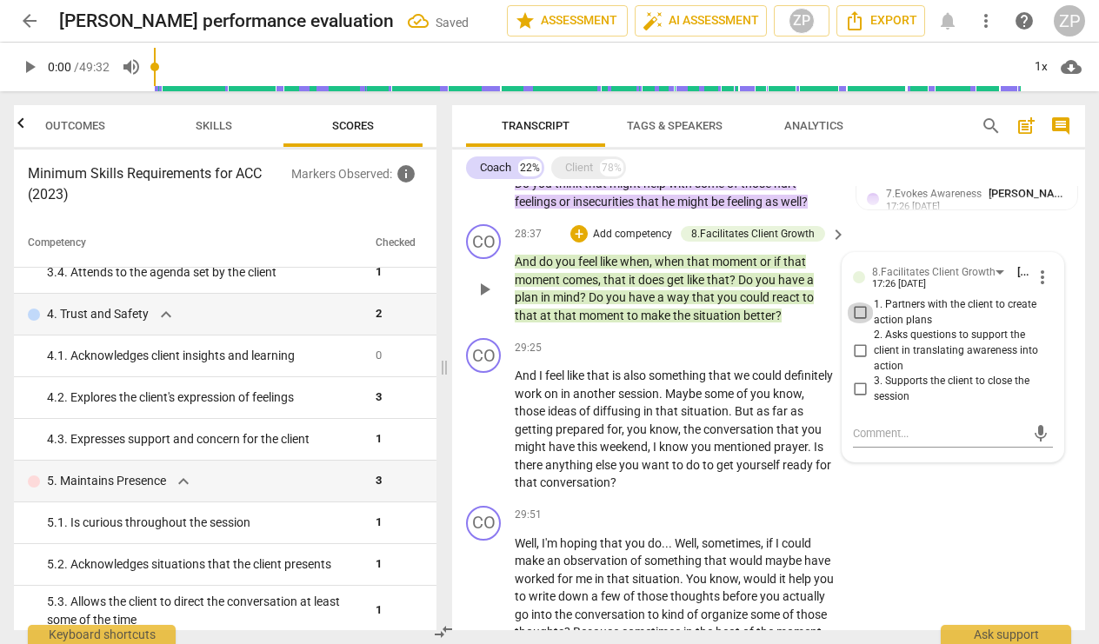
click at [857, 303] on input "1. Partners with the client to create action plans" at bounding box center [860, 313] width 28 height 21
checkbox input "true"
click at [931, 499] on div "CO play_arrow pause 29:51 + Add competency keyboard_arrow_right Well , I'm hopi…" at bounding box center [768, 609] width 633 height 221
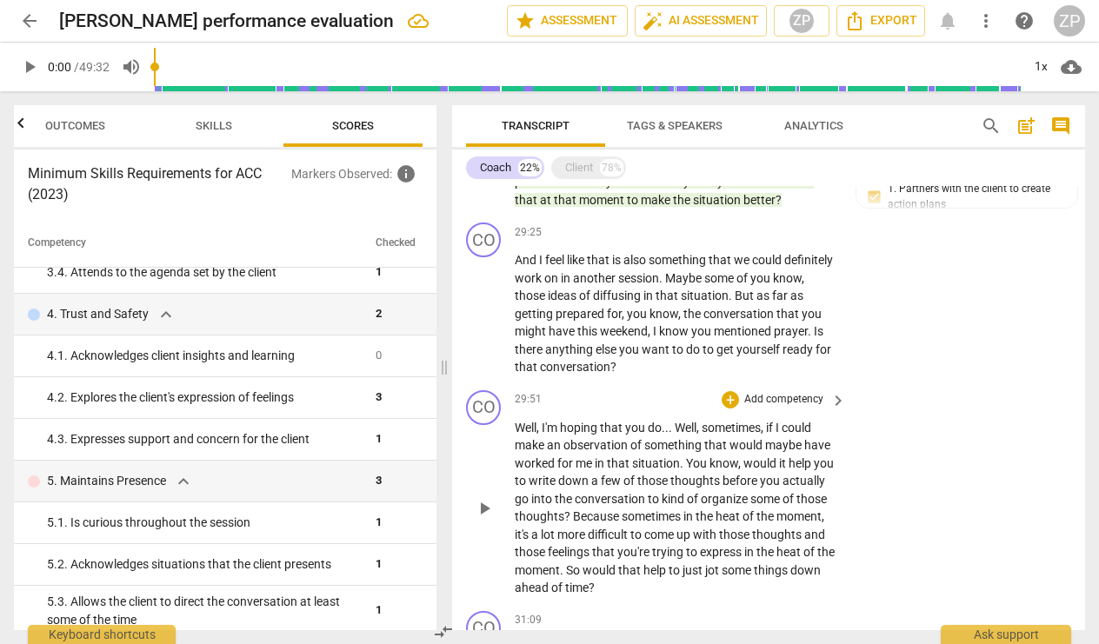
scroll to position [2873, 0]
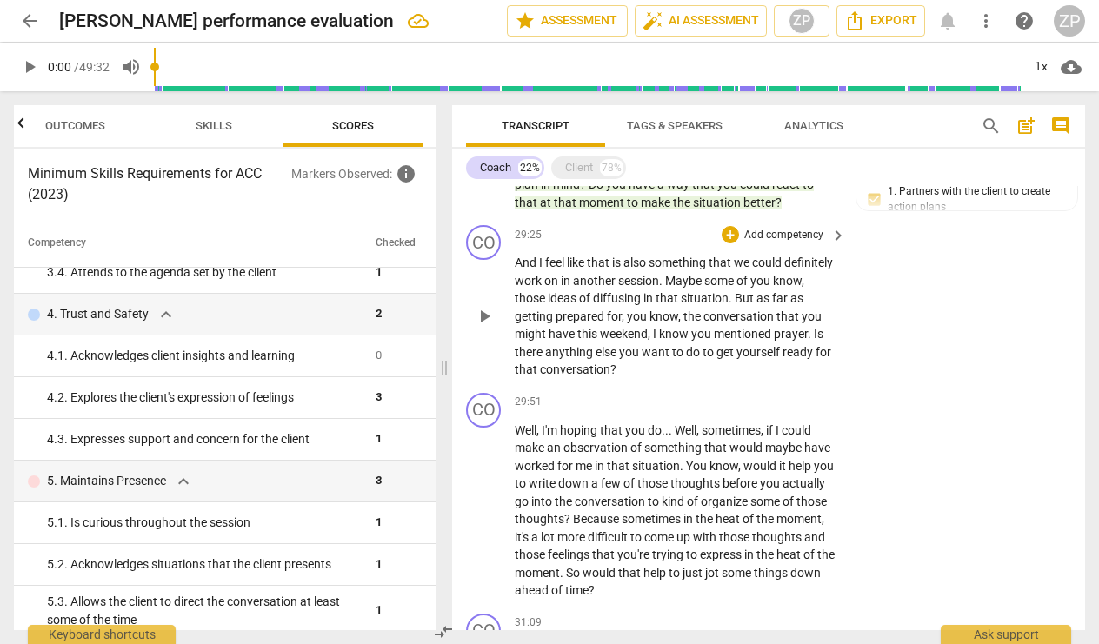
click at [797, 228] on p "Add competency" at bounding box center [784, 236] width 83 height 16
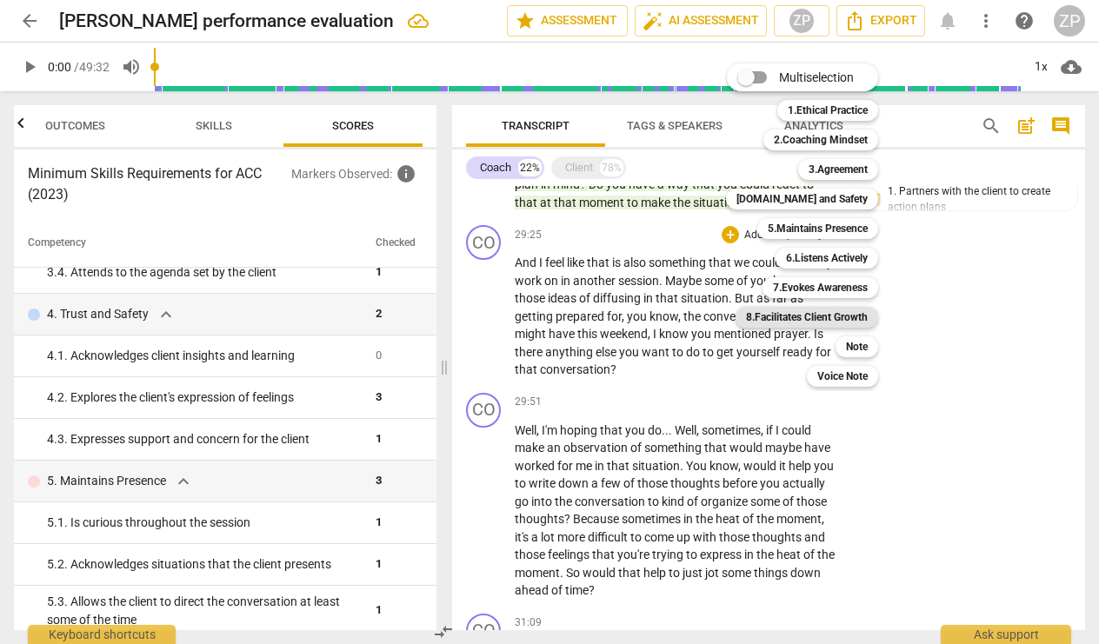
click at [830, 317] on b "8.Facilitates Client Growth" at bounding box center [807, 317] width 122 height 21
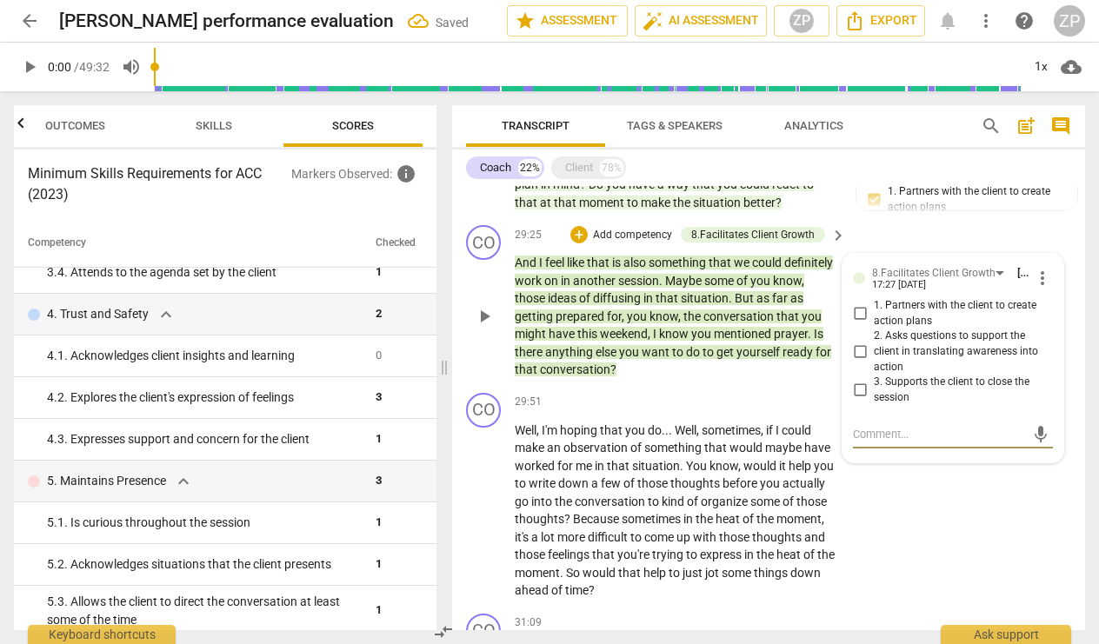
click at [859, 303] on input "1. Partners with the client to create action plans" at bounding box center [860, 313] width 28 height 21
checkbox input "true"
click at [903, 456] on div "CO play_arrow pause 29:51 + Add competency keyboard_arrow_right Well , I'm hopi…" at bounding box center [768, 496] width 633 height 221
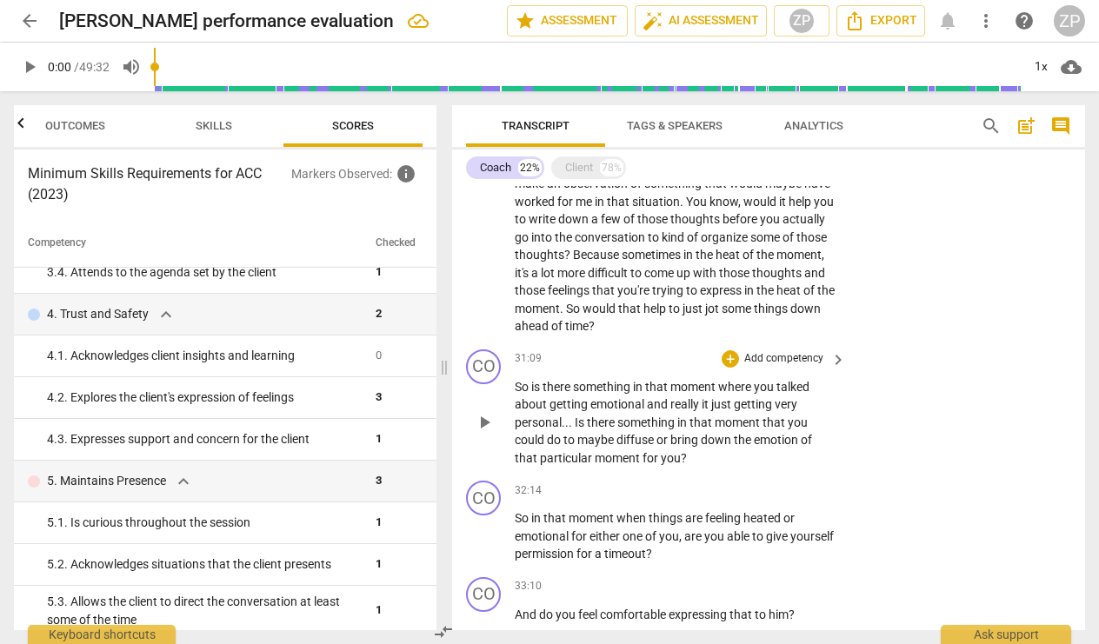
scroll to position [3139, 0]
click at [801, 350] on p "Add competency" at bounding box center [784, 358] width 83 height 16
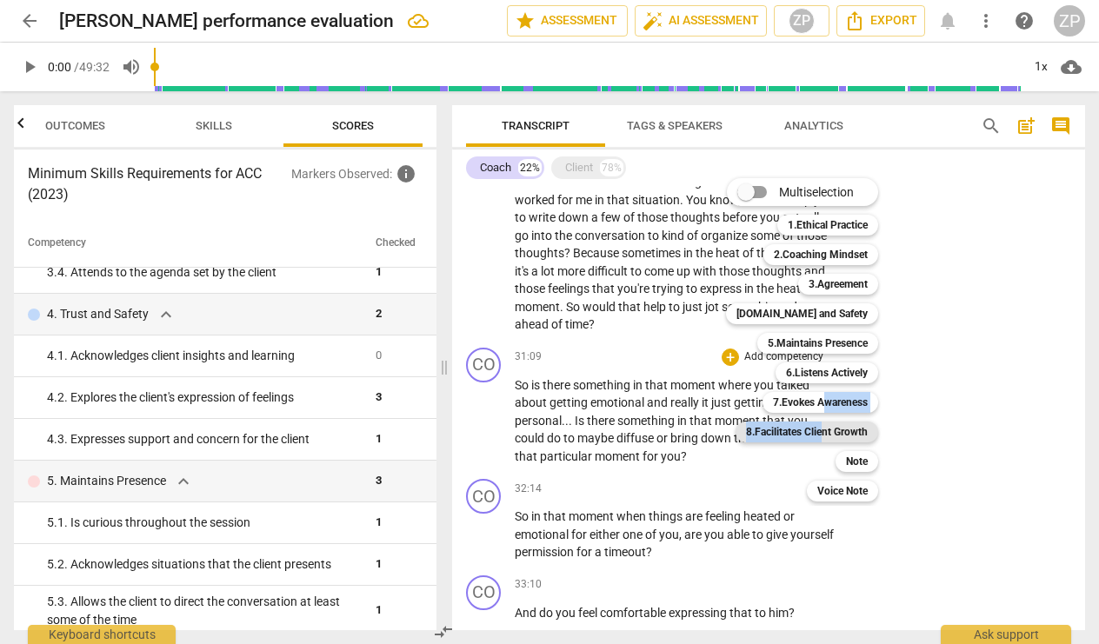
drag, startPoint x: 827, startPoint y: 402, endPoint x: 823, endPoint y: 437, distance: 35.9
click at [823, 437] on div "Multiselection m 1.Ethical Practice 1 2.Coaching Mindset 2 3.Agreement 3 [DOMAI…" at bounding box center [815, 340] width 192 height 332
click at [844, 435] on b "8.Facilitates Client Growth" at bounding box center [807, 432] width 122 height 21
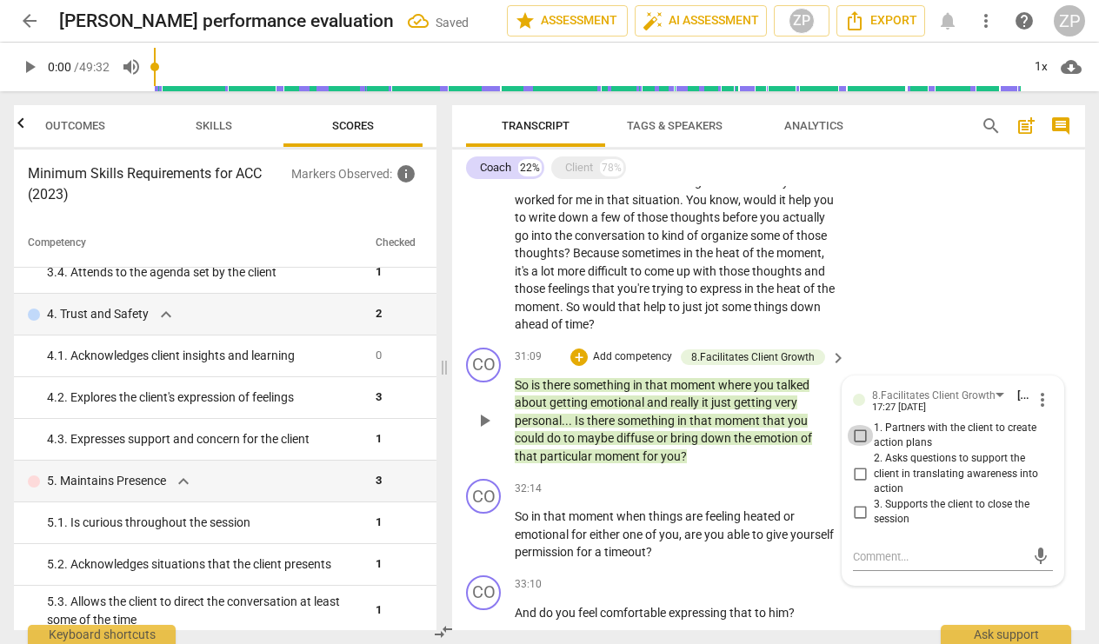
click at [857, 425] on input "1. Partners with the client to create action plans" at bounding box center [860, 435] width 28 height 21
checkbox input "true"
click at [841, 604] on div "And do you feel comfortable expressing that to him ?" at bounding box center [681, 613] width 333 height 18
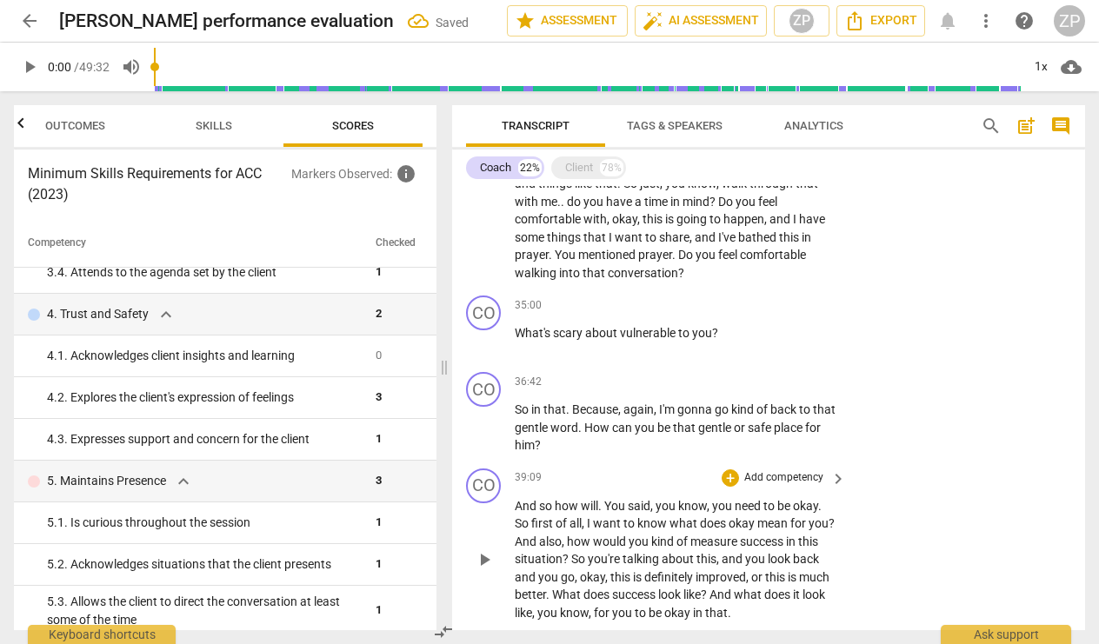
scroll to position [3808, 0]
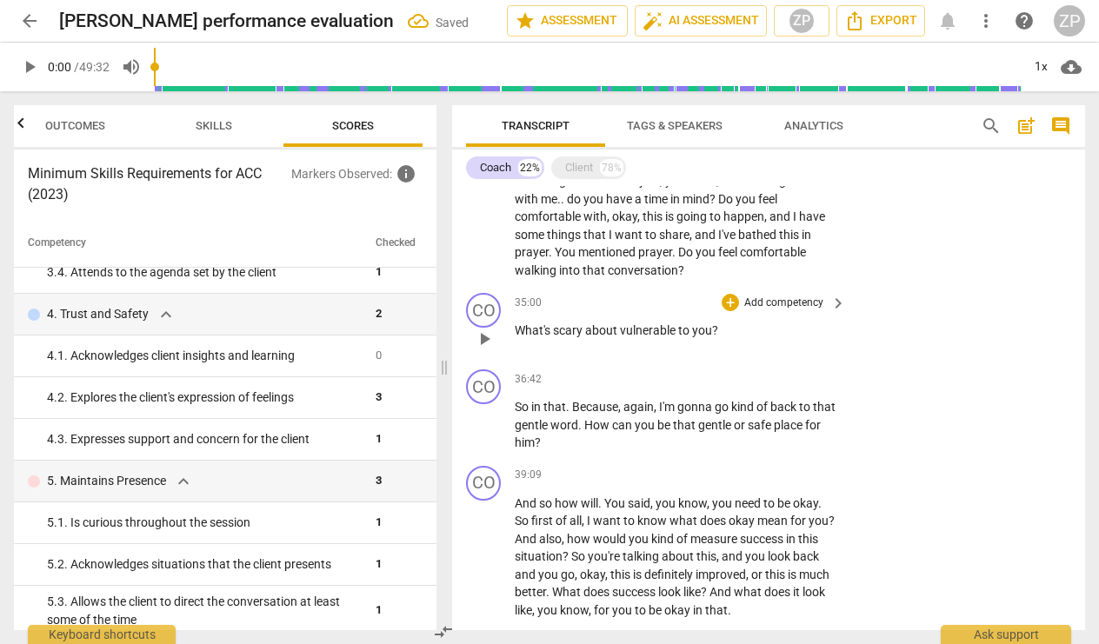
click at [761, 296] on p "Add competency" at bounding box center [784, 304] width 83 height 16
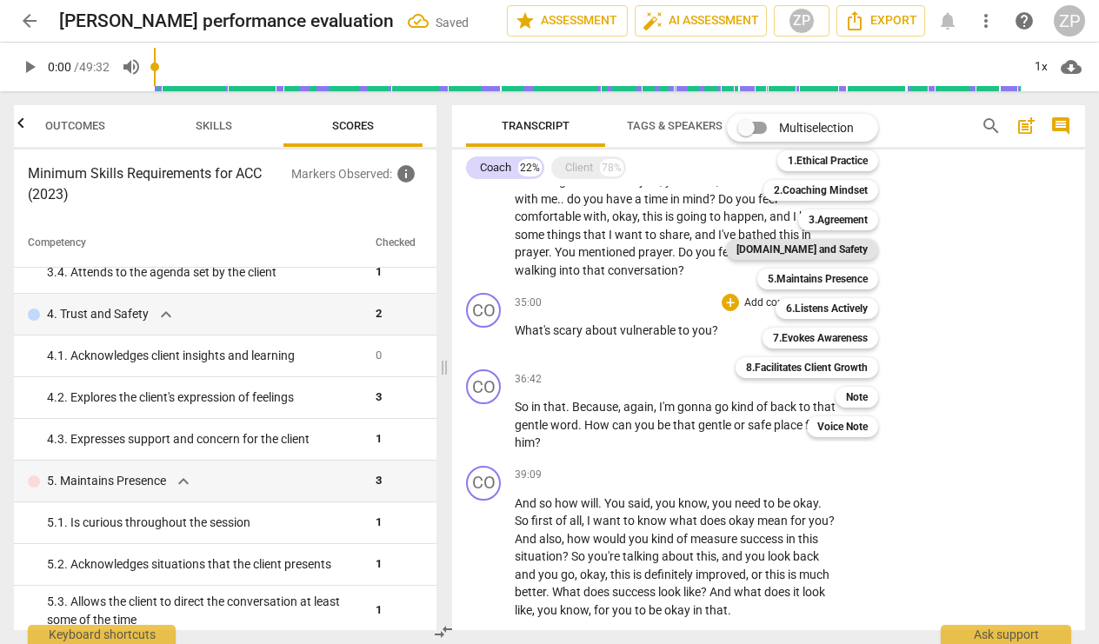
click at [810, 248] on b "[DOMAIN_NAME] and Safety" at bounding box center [802, 249] width 131 height 21
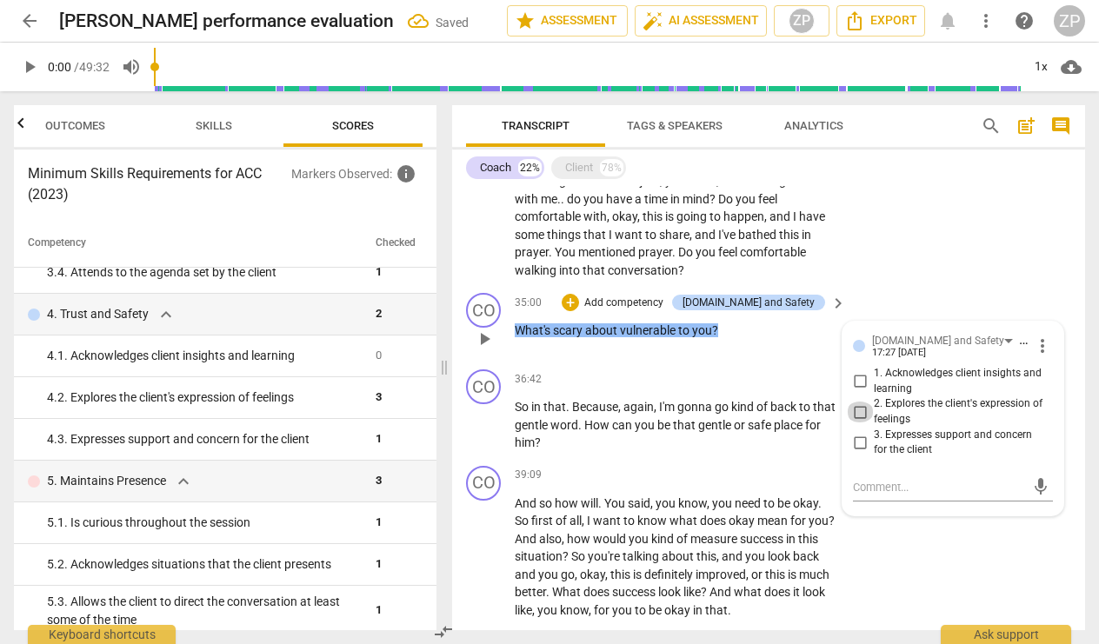
click at [854, 402] on input "2. Explores the client's expression of feelings" at bounding box center [860, 412] width 28 height 21
checkbox input "true"
click at [867, 257] on div "CO play_arrow pause 33:29 + Add competency keyboard_arrow_right So then looking…" at bounding box center [768, 132] width 633 height 310
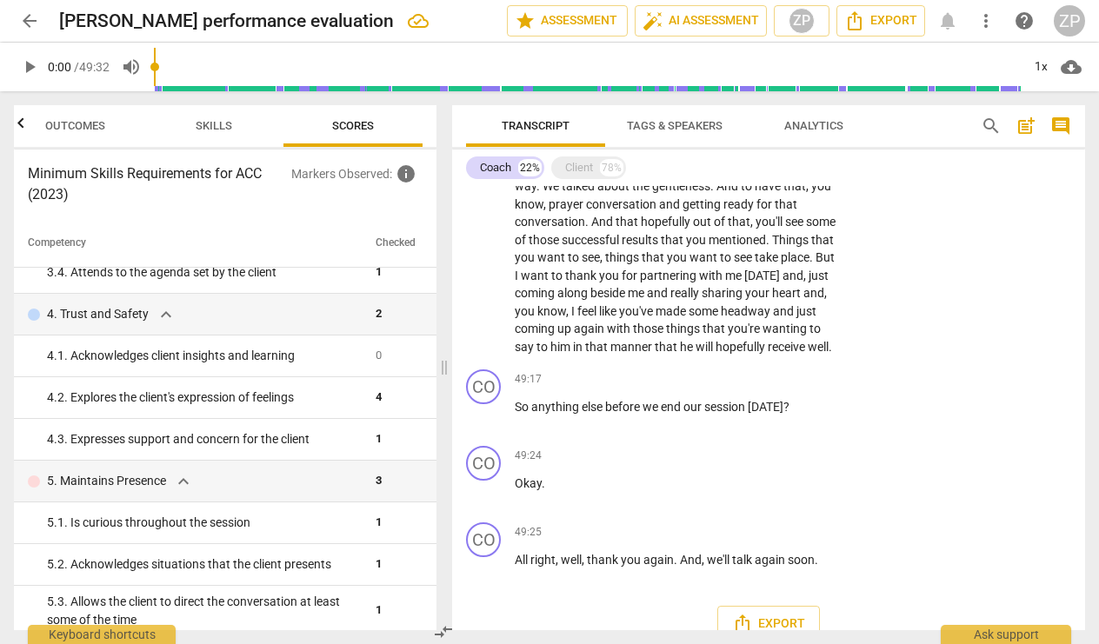
scroll to position [4852, 0]
click at [807, 373] on p "Add competency" at bounding box center [784, 381] width 83 height 16
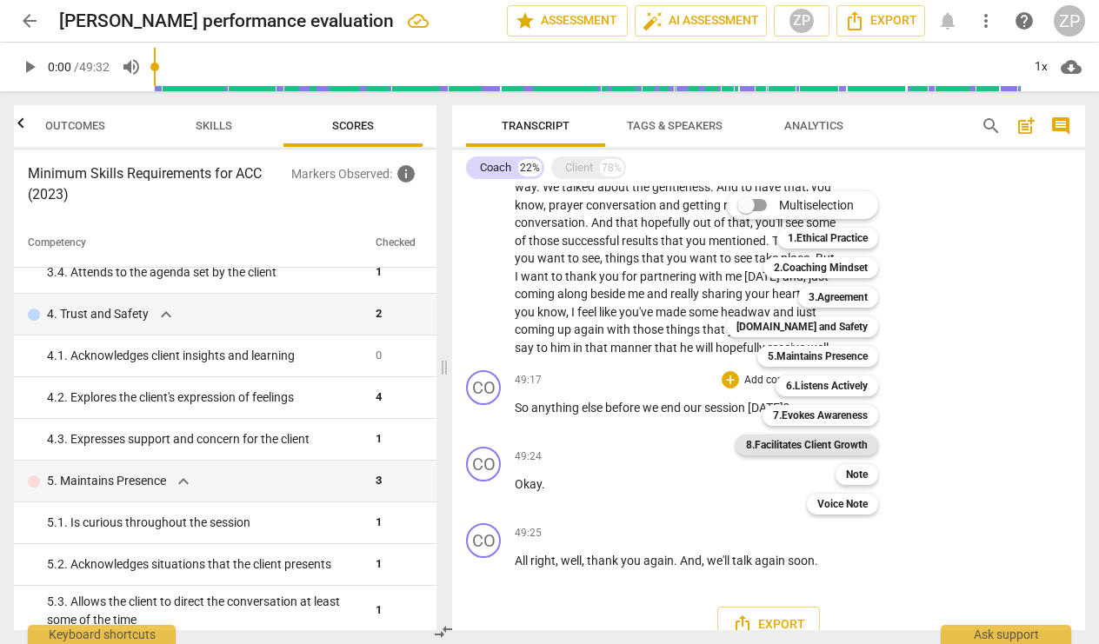
click at [841, 448] on b "8.Facilitates Client Growth" at bounding box center [807, 445] width 122 height 21
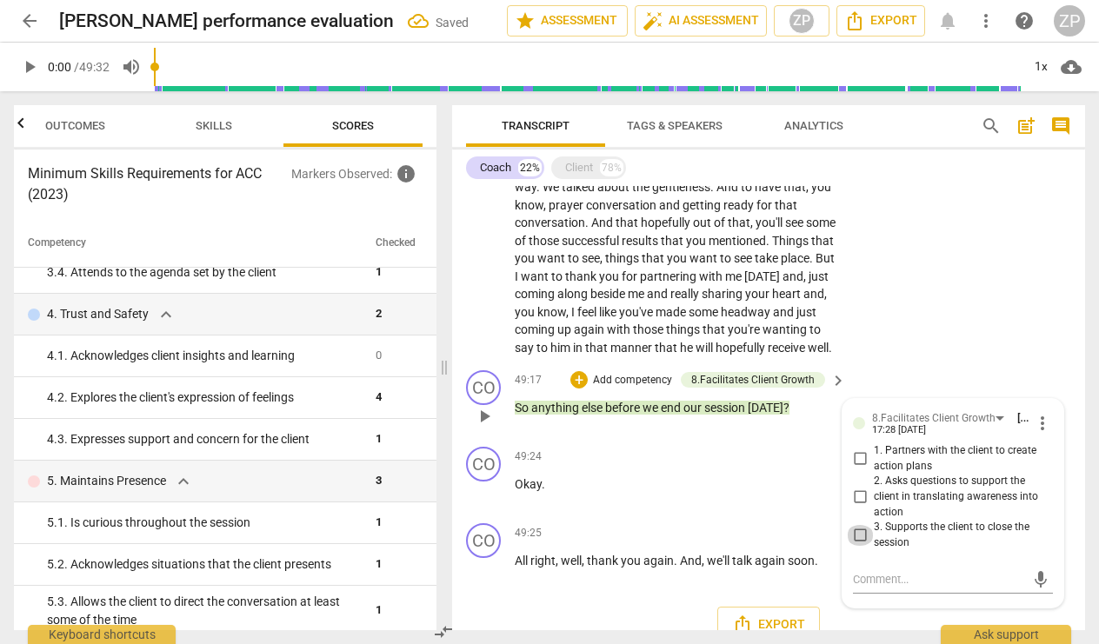
click at [860, 525] on input "3. Supports the client to close the session" at bounding box center [860, 535] width 28 height 21
checkbox input "true"
click at [890, 327] on div "CO play_arrow pause 48:22 + Add competency keyboard_arrow_right Well , I'm gonn…" at bounding box center [768, 209] width 633 height 310
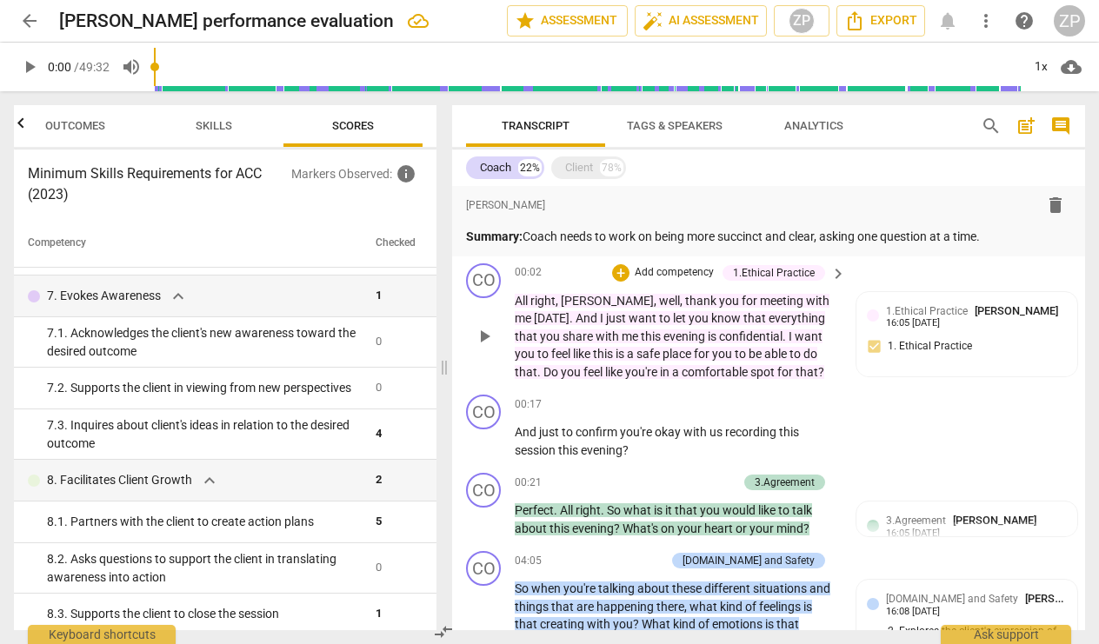
scroll to position [0, 0]
click at [998, 238] on p "Summary: Coach needs to work on being more succinct and clear, asking one quest…" at bounding box center [768, 237] width 605 height 18
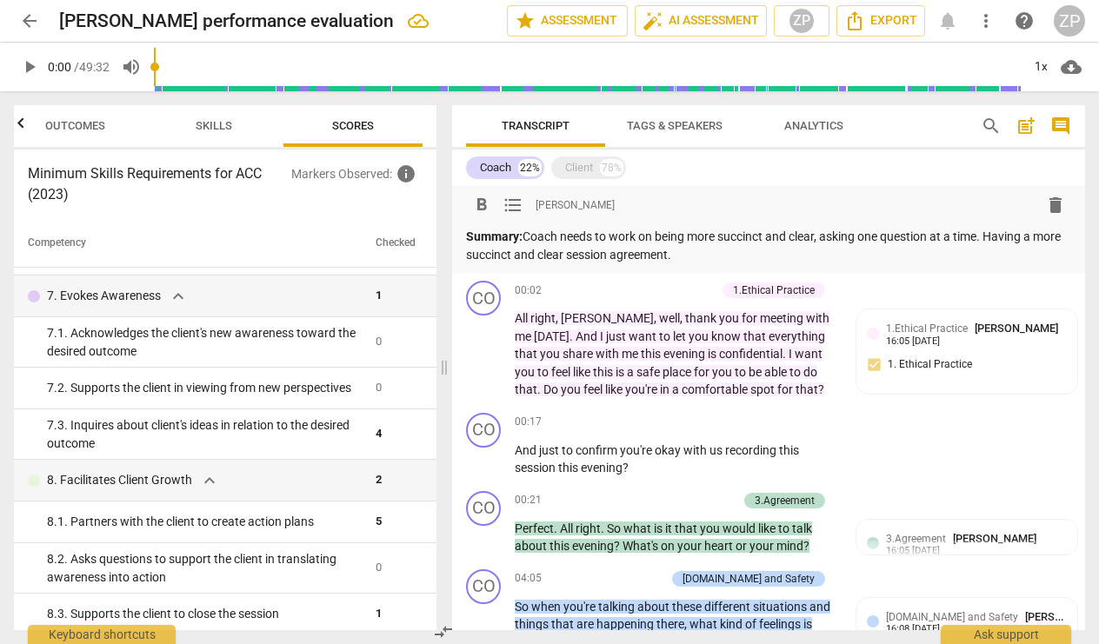
click at [990, 237] on p "Summary: Coach needs to work on being more succinct and clear, asking one quest…" at bounding box center [768, 246] width 605 height 36
click at [1000, 254] on p "Summary: Coach needs to work on being more succinct and clear, asking one quest…" at bounding box center [768, 246] width 605 height 36
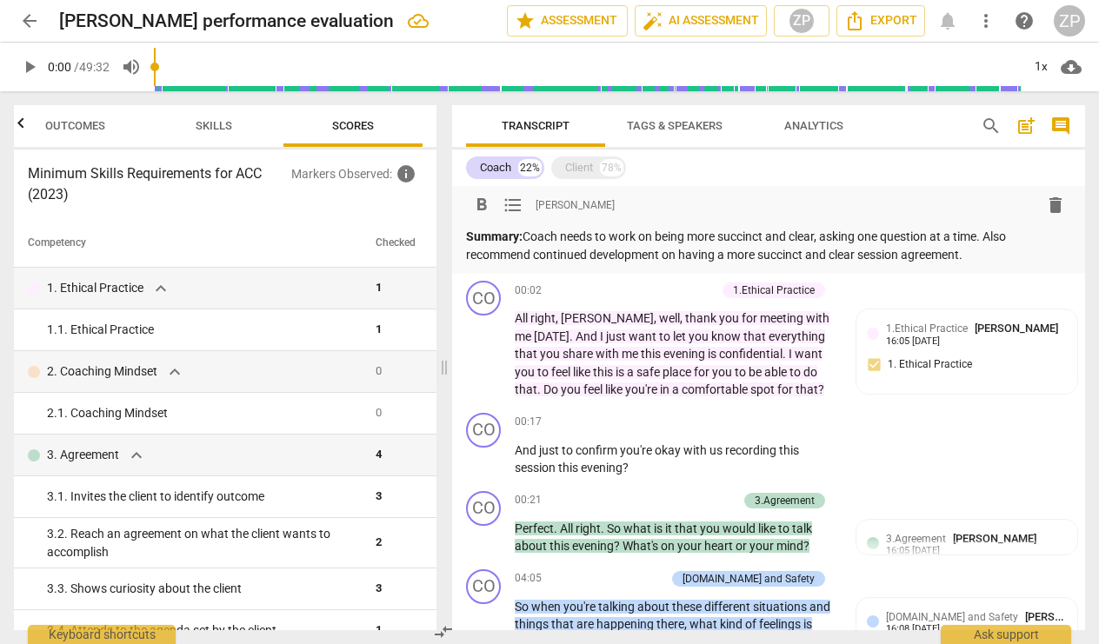
click at [525, 234] on p "Summary: Coach needs to work on being more succinct and clear, asking one quest…" at bounding box center [768, 246] width 605 height 36
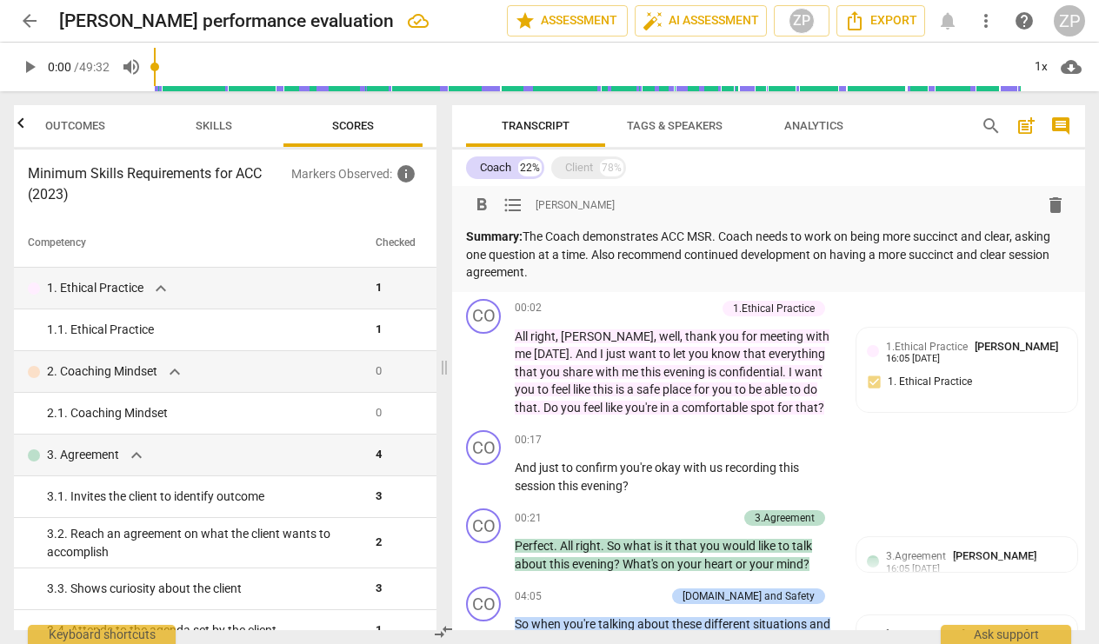
click at [584, 279] on p "Summary: The Coach demonstrates ACC MSR. Coach needs to work on being more succ…" at bounding box center [768, 255] width 605 height 54
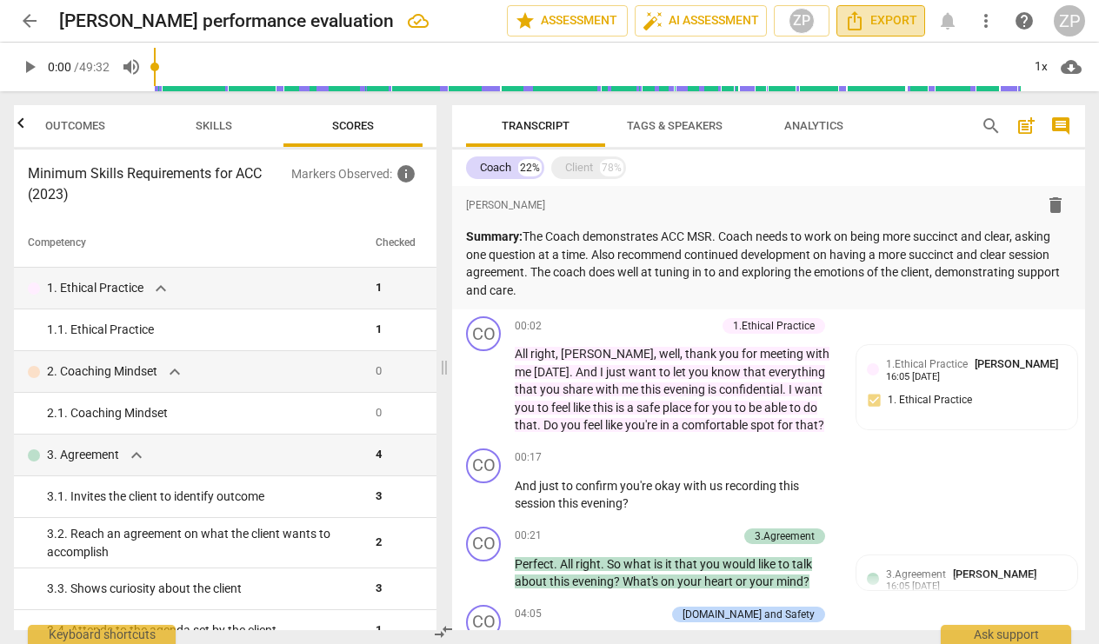
click at [888, 23] on span "Export" at bounding box center [880, 20] width 73 height 21
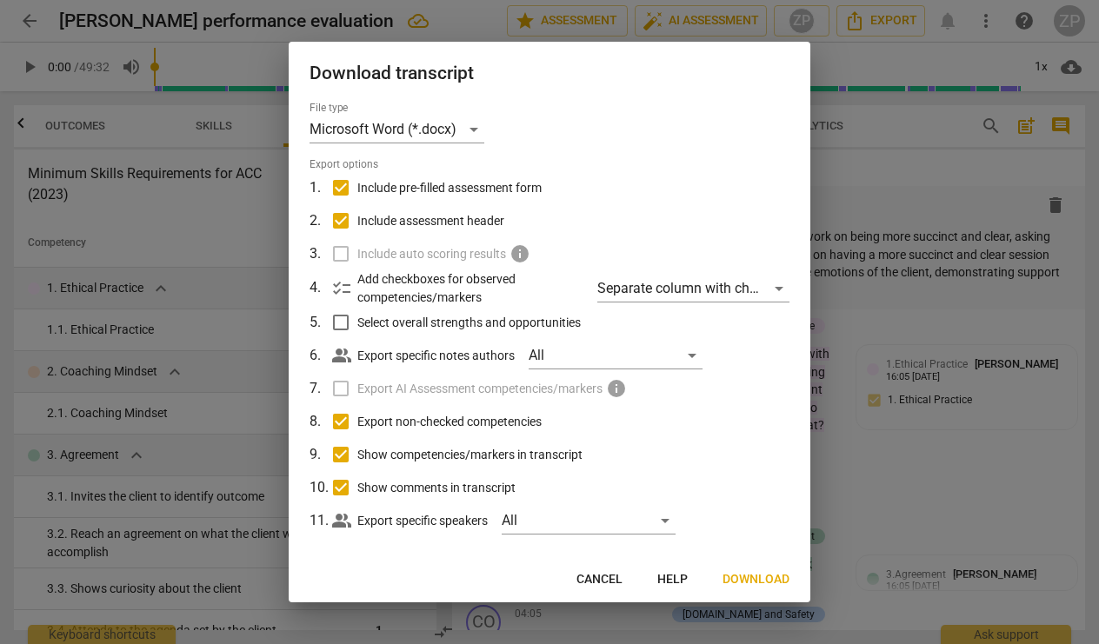
click at [722, 577] on button "Download" at bounding box center [756, 579] width 95 height 31
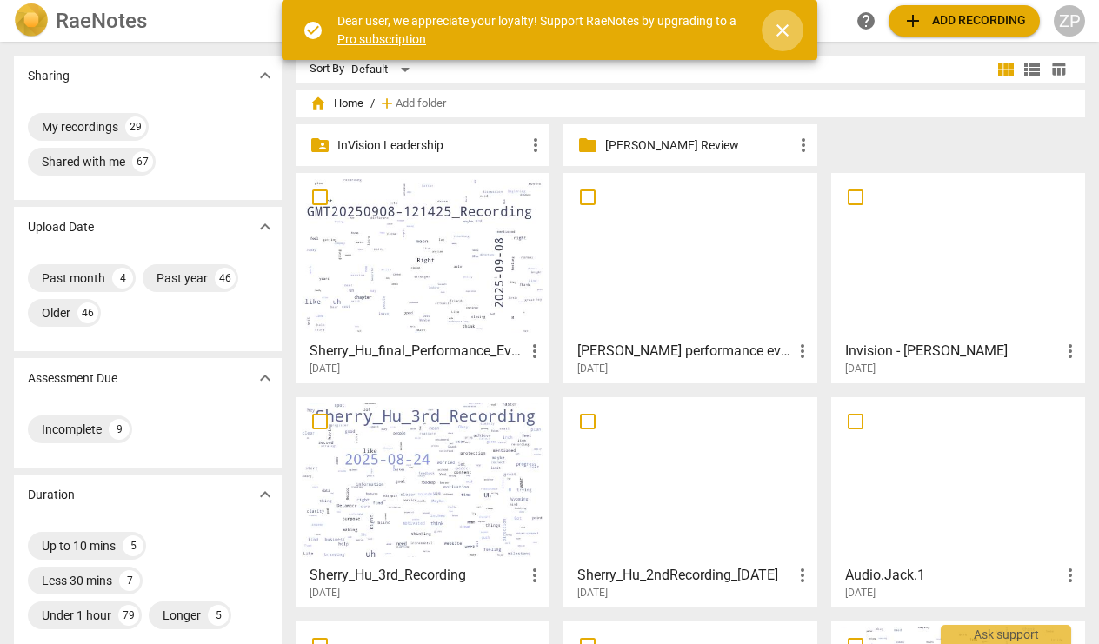
click at [793, 30] on span "close" at bounding box center [783, 30] width 42 height 21
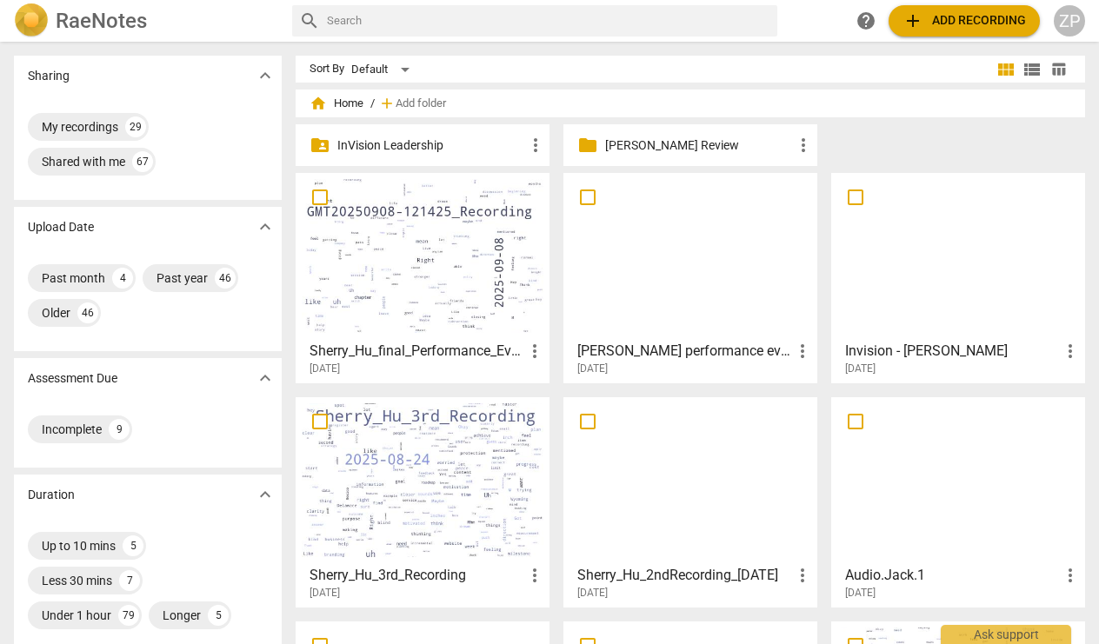
click at [541, 12] on input "text" at bounding box center [548, 21] width 443 height 28
type input "[PERSON_NAME]"
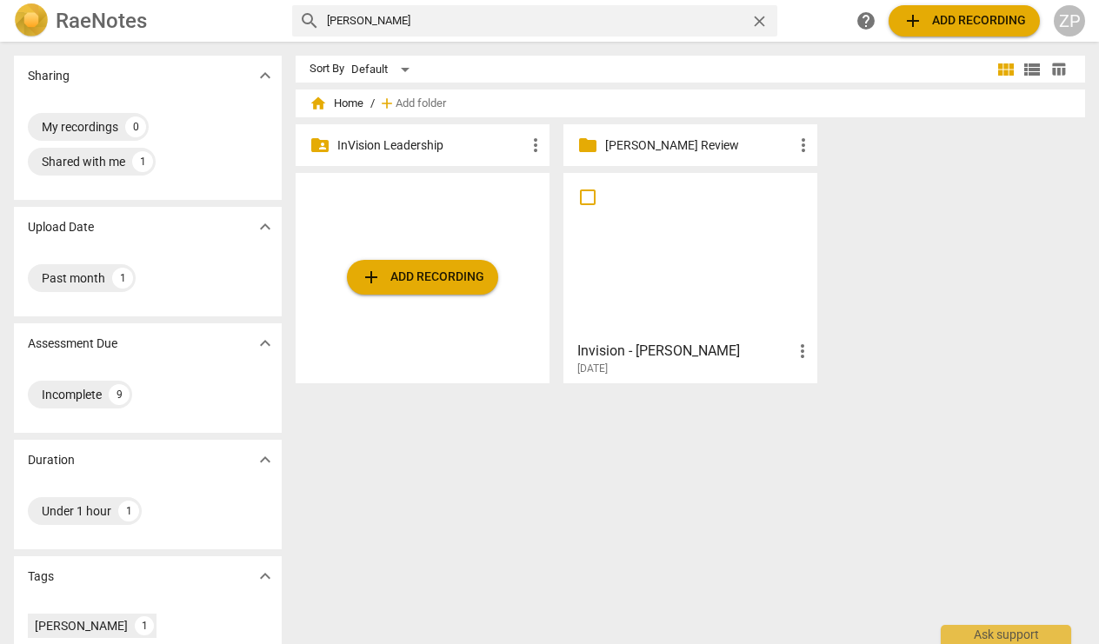
click at [734, 297] on div at bounding box center [691, 256] width 242 height 154
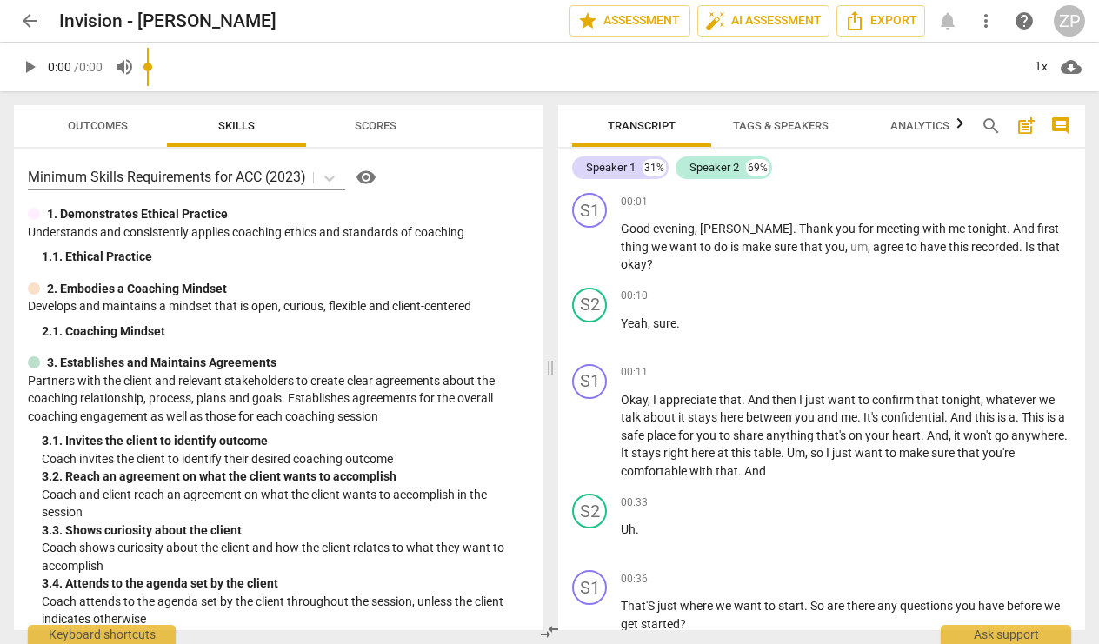
click at [802, 124] on span "Tags & Speakers" at bounding box center [781, 125] width 96 height 13
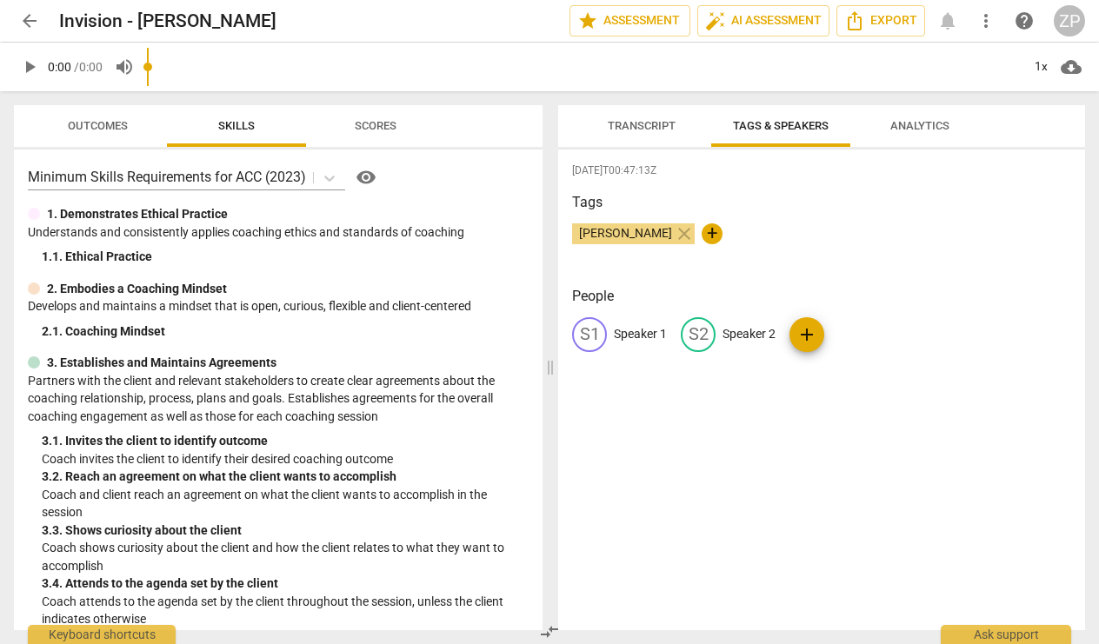
click at [929, 130] on span "Analytics" at bounding box center [919, 125] width 59 height 13
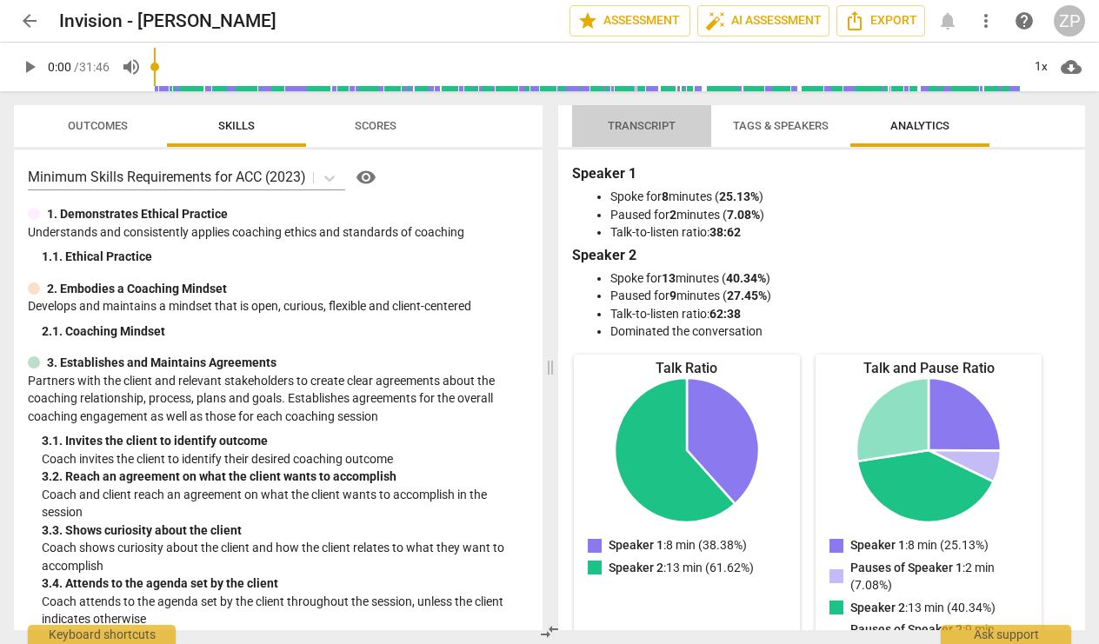
click at [638, 135] on span "Transcript" at bounding box center [642, 126] width 110 height 23
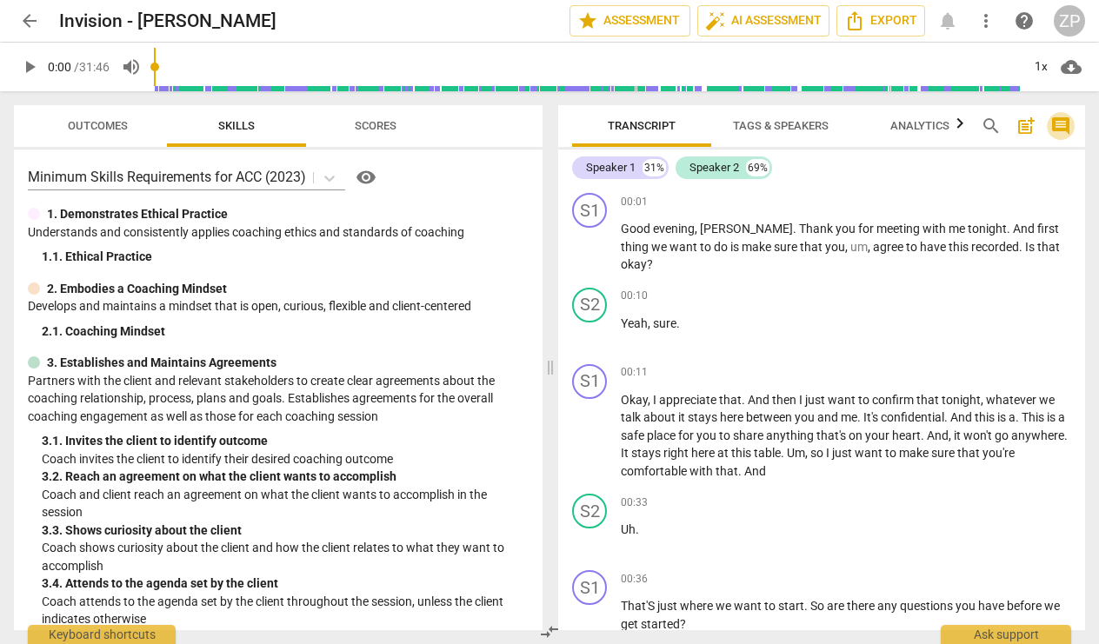
click at [1057, 132] on span "comment" at bounding box center [1060, 126] width 21 height 21
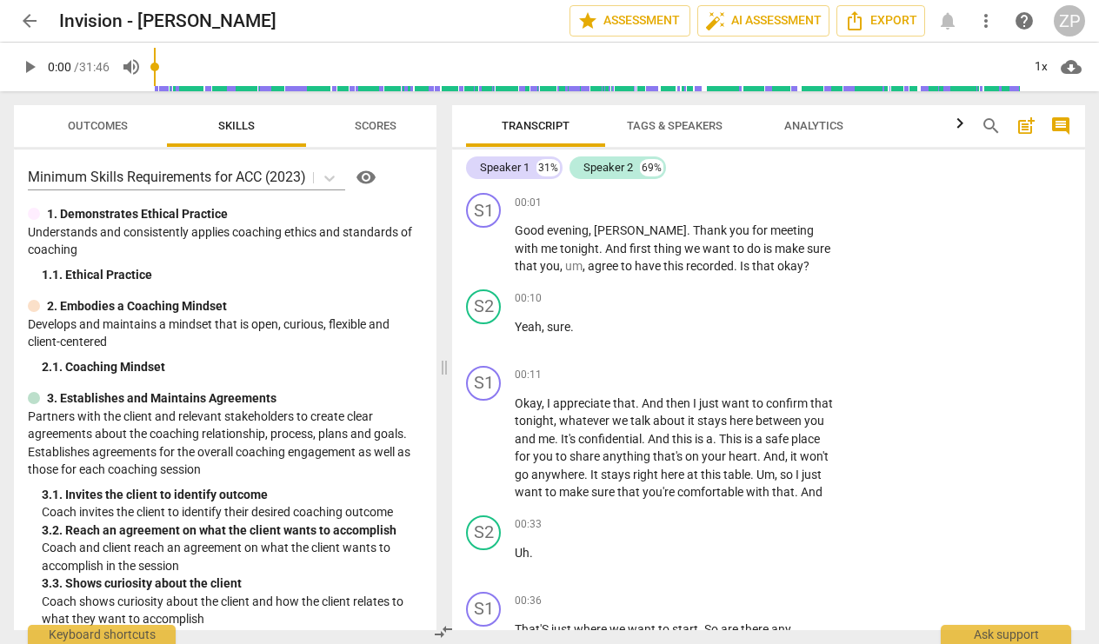
click at [963, 134] on icon "button" at bounding box center [960, 123] width 21 height 21
click at [819, 123] on span "Analytics" at bounding box center [813, 125] width 59 height 13
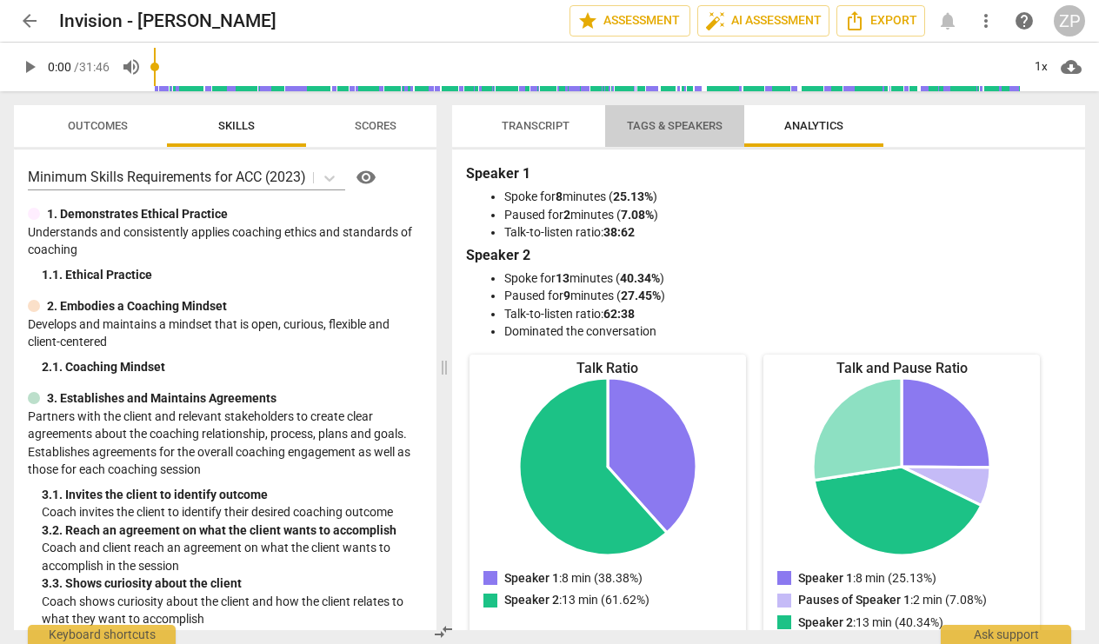
click at [703, 126] on span "Tags & Speakers" at bounding box center [675, 125] width 96 height 13
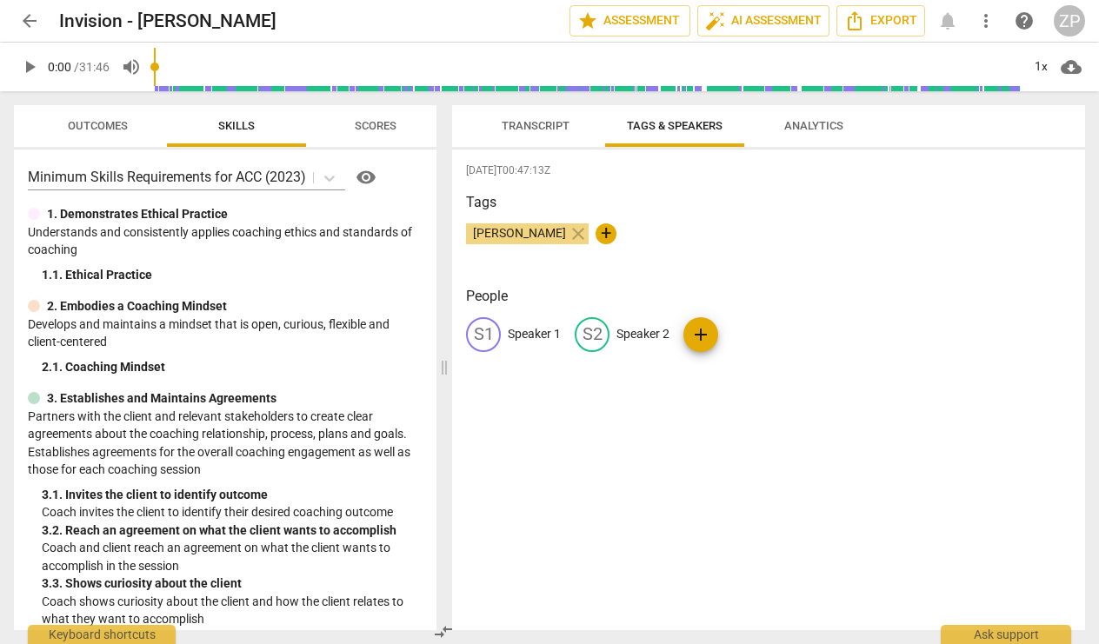
click at [540, 137] on span "Transcript" at bounding box center [536, 126] width 110 height 23
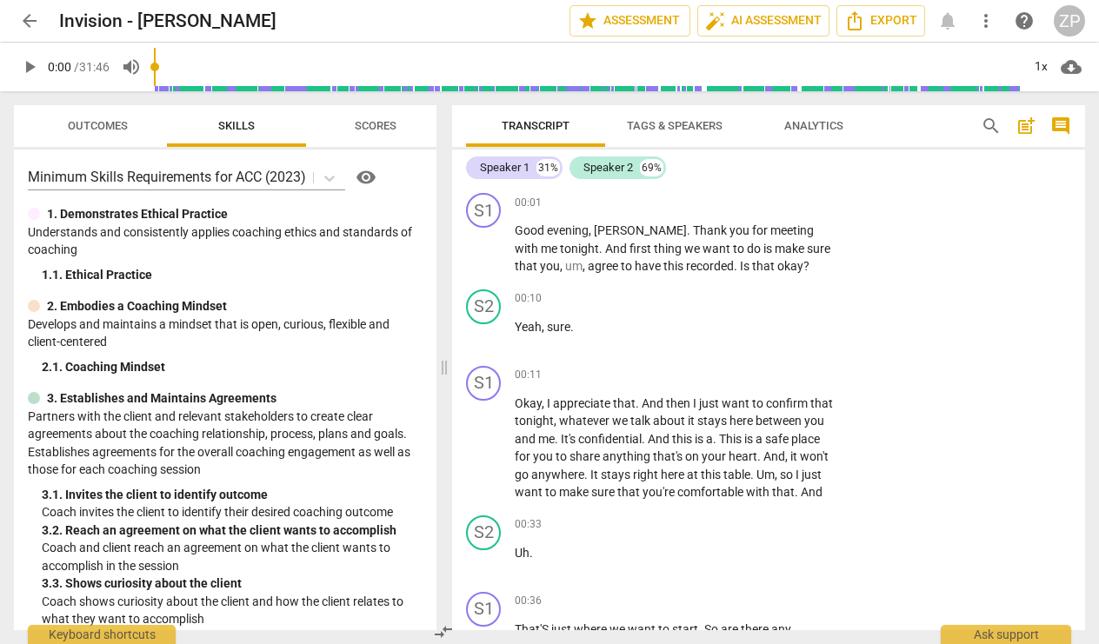
click at [696, 133] on span "Tags & Speakers" at bounding box center [674, 126] width 137 height 23
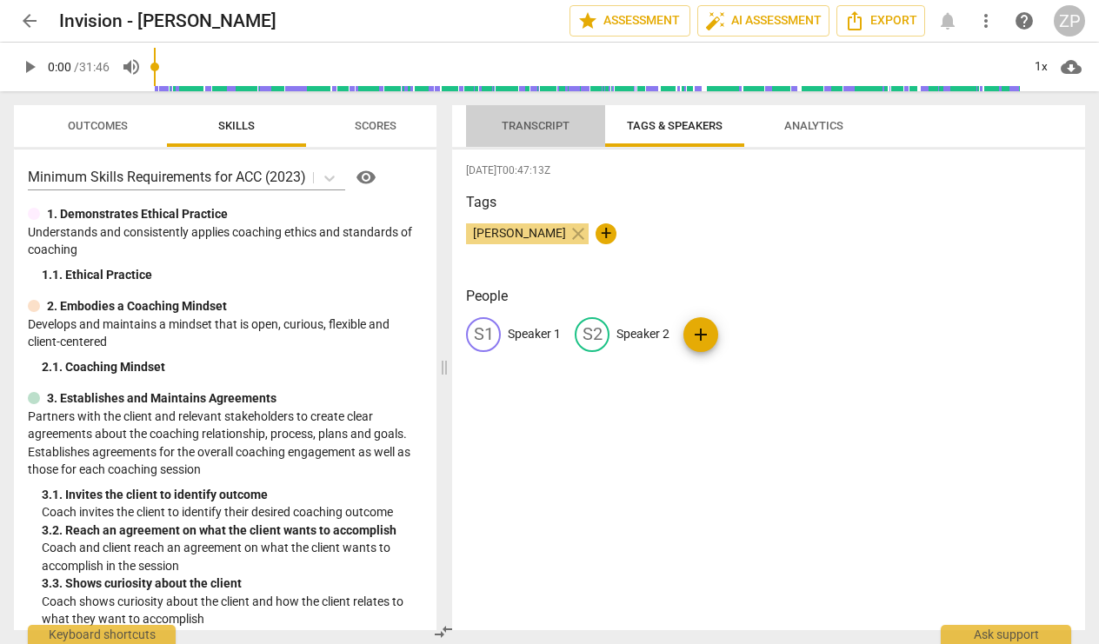
click at [562, 121] on span "Transcript" at bounding box center [536, 125] width 68 height 13
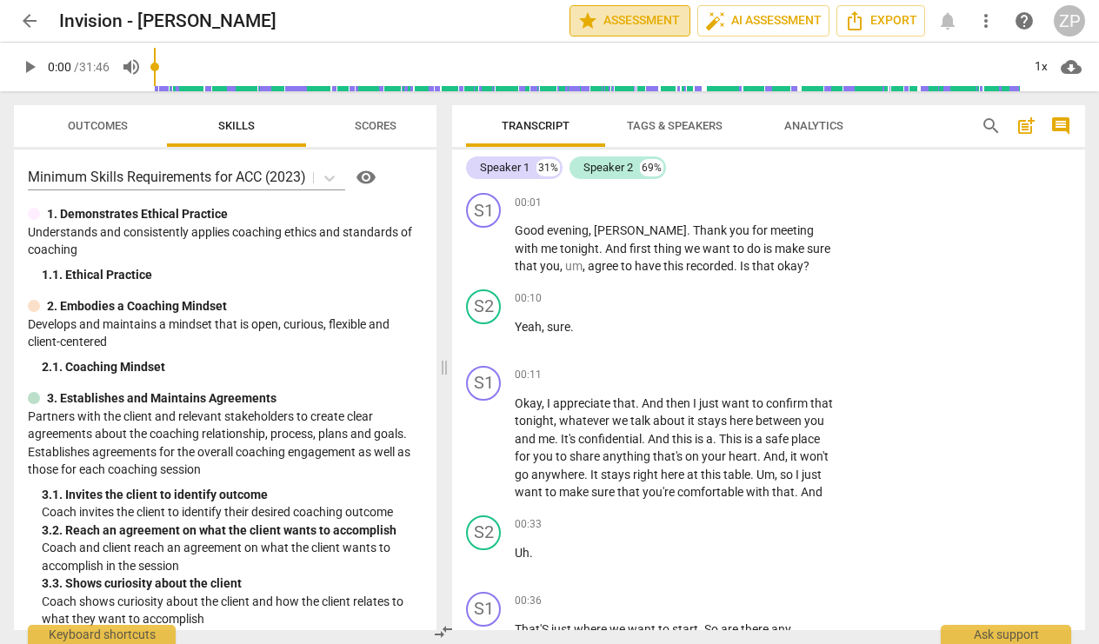
click at [627, 18] on span "star Assessment" at bounding box center [629, 20] width 105 height 21
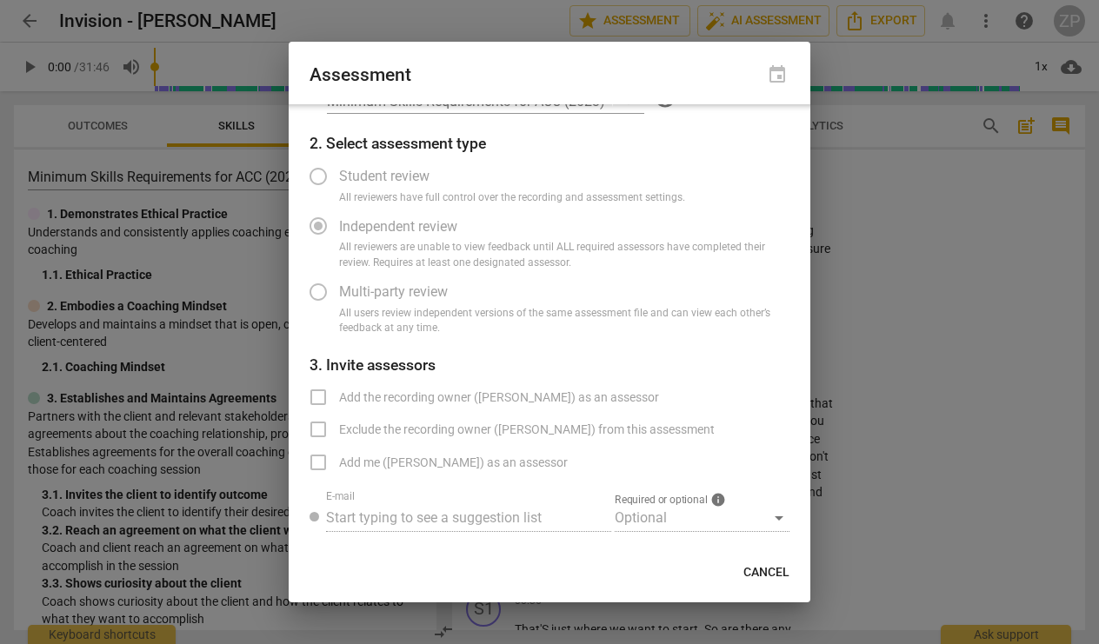
scroll to position [46, 0]
click at [750, 574] on span "Cancel" at bounding box center [766, 572] width 46 height 17
radio input "false"
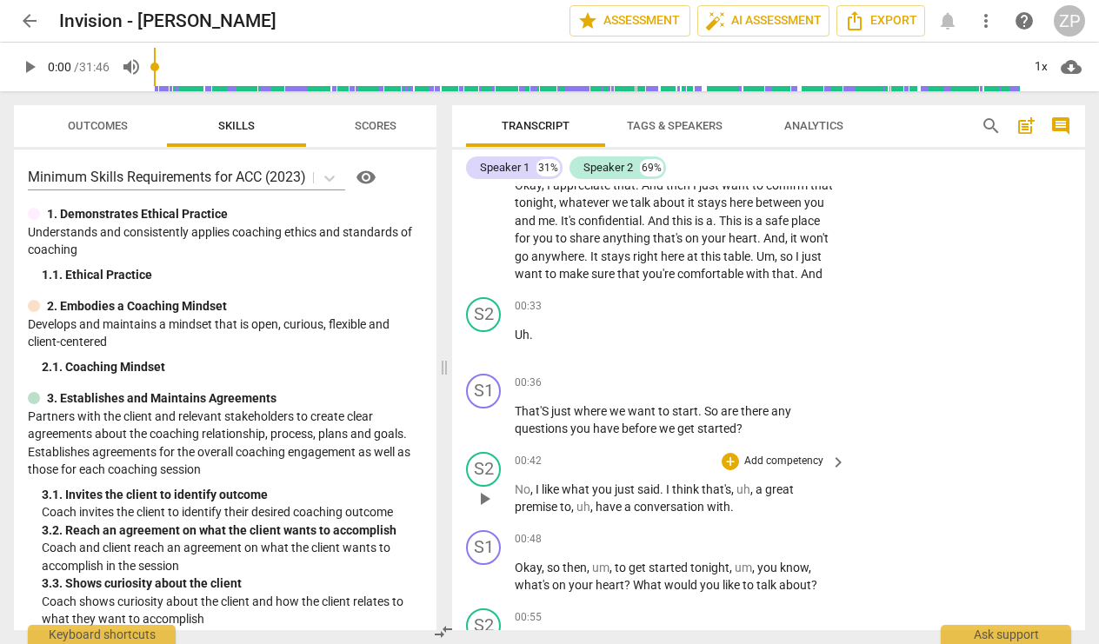
scroll to position [221, 0]
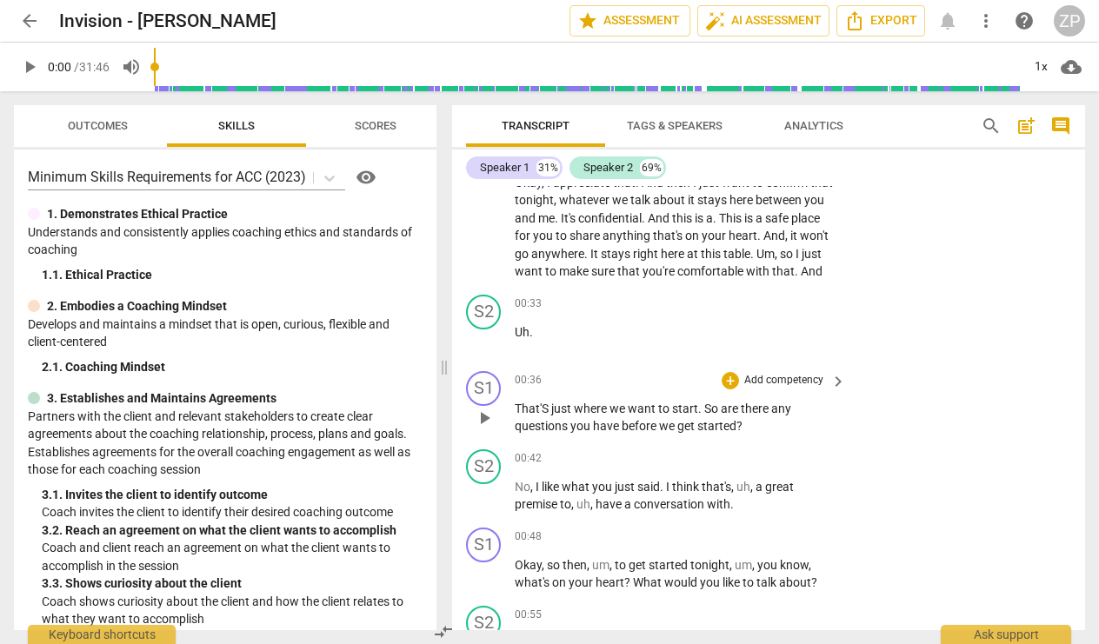
click at [780, 383] on p "Add competency" at bounding box center [784, 381] width 83 height 16
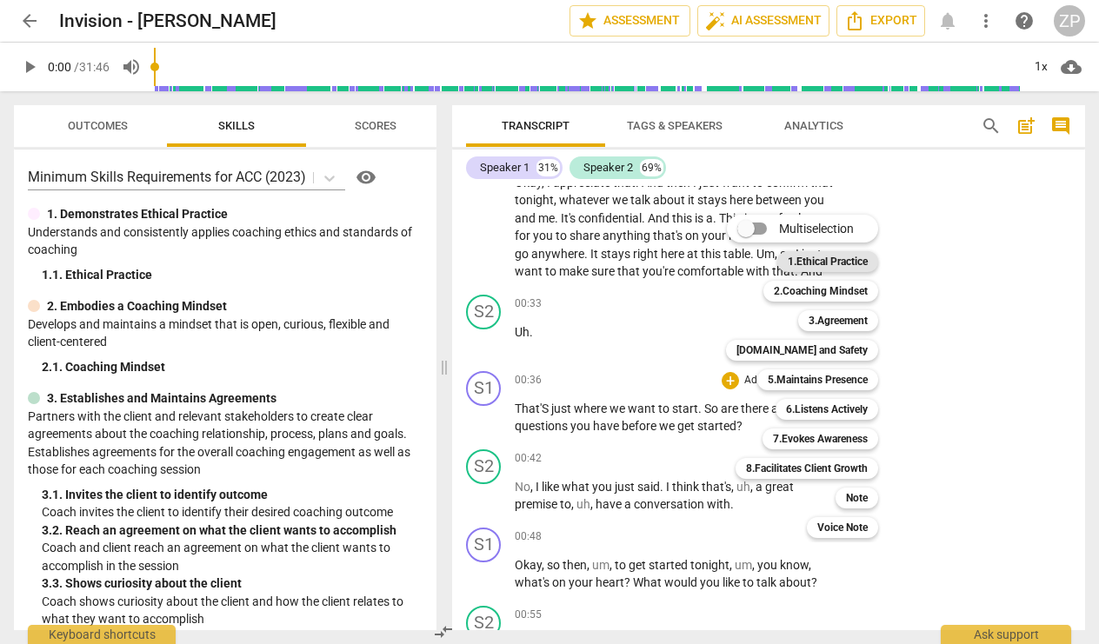
click at [825, 262] on b "1.Ethical Practice" at bounding box center [828, 261] width 80 height 21
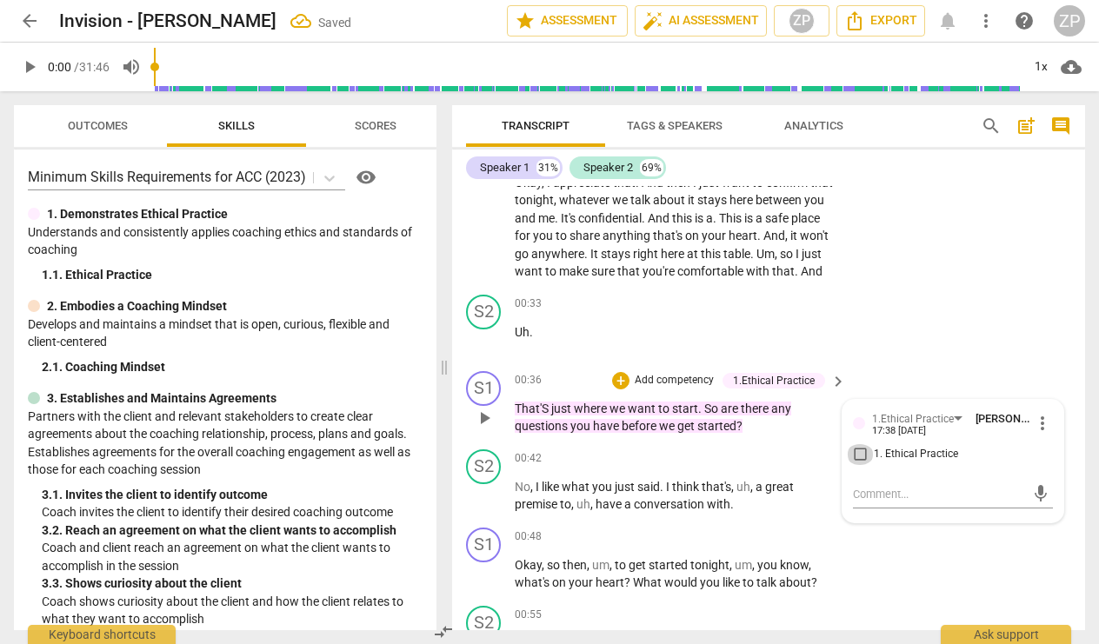
click at [854, 449] on input "1. Ethical Practice" at bounding box center [860, 454] width 28 height 21
checkbox input "true"
click at [892, 364] on div "S1 play_arrow pause 00:36 + Add competency 1.Ethical Practice keyboard_arrow_ri…" at bounding box center [768, 403] width 633 height 78
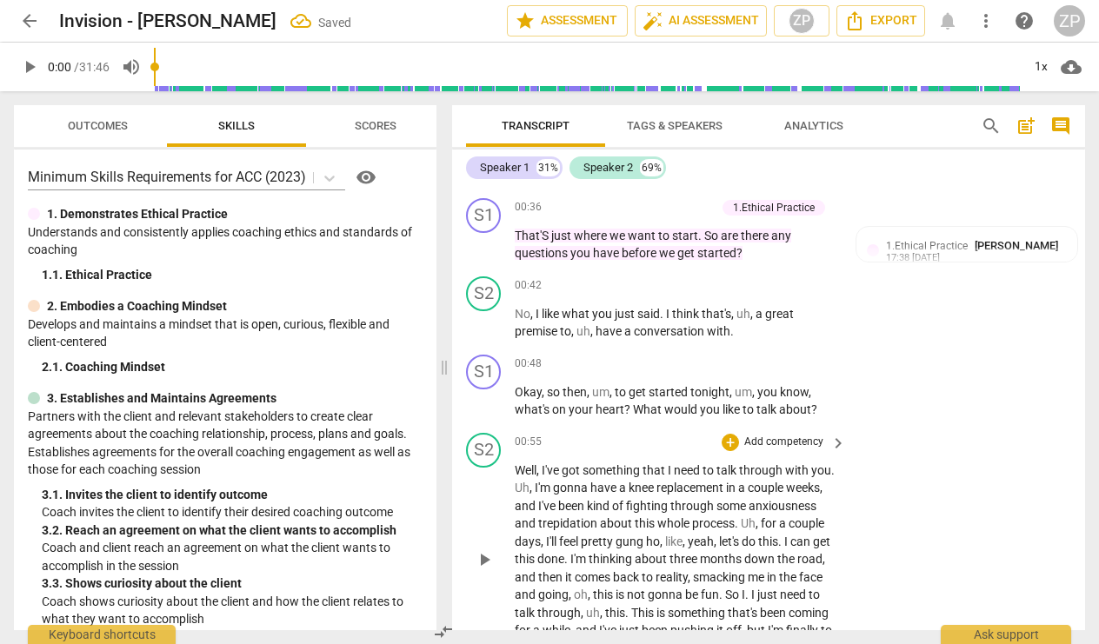
scroll to position [412, 0]
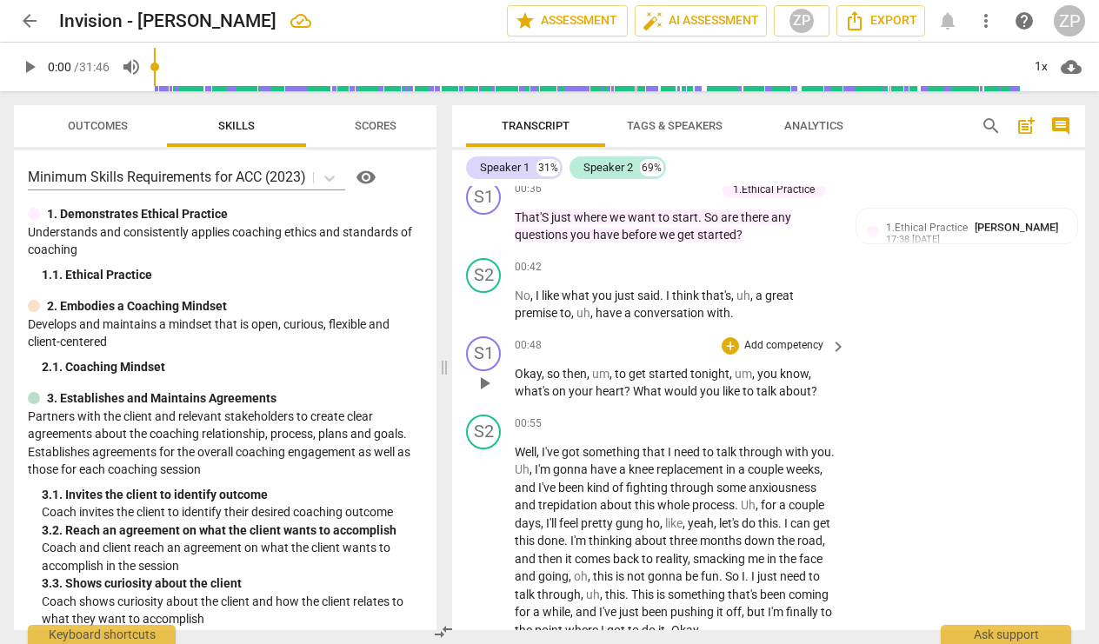
click at [792, 338] on p "Add competency" at bounding box center [784, 346] width 83 height 16
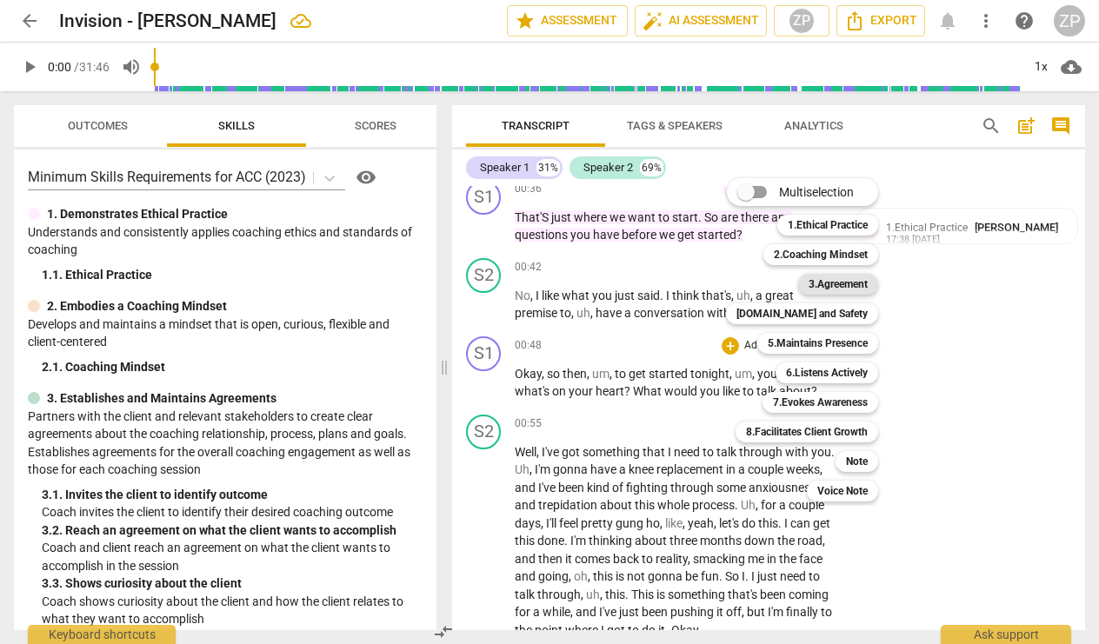
click at [824, 286] on b "3.Agreement" at bounding box center [838, 284] width 59 height 21
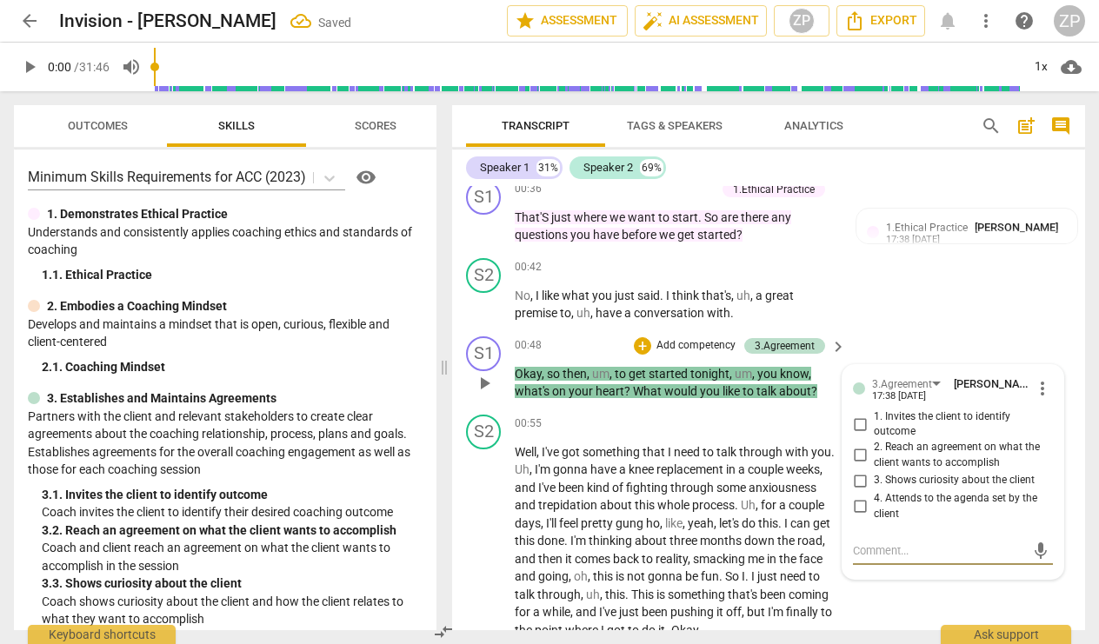
click at [859, 415] on input "1. Invites the client to identify outcome" at bounding box center [860, 424] width 28 height 21
checkbox input "true"
click at [900, 317] on div "S2 play_arrow pause 00:42 + Add competency keyboard_arrow_right No , I like wha…" at bounding box center [768, 290] width 633 height 78
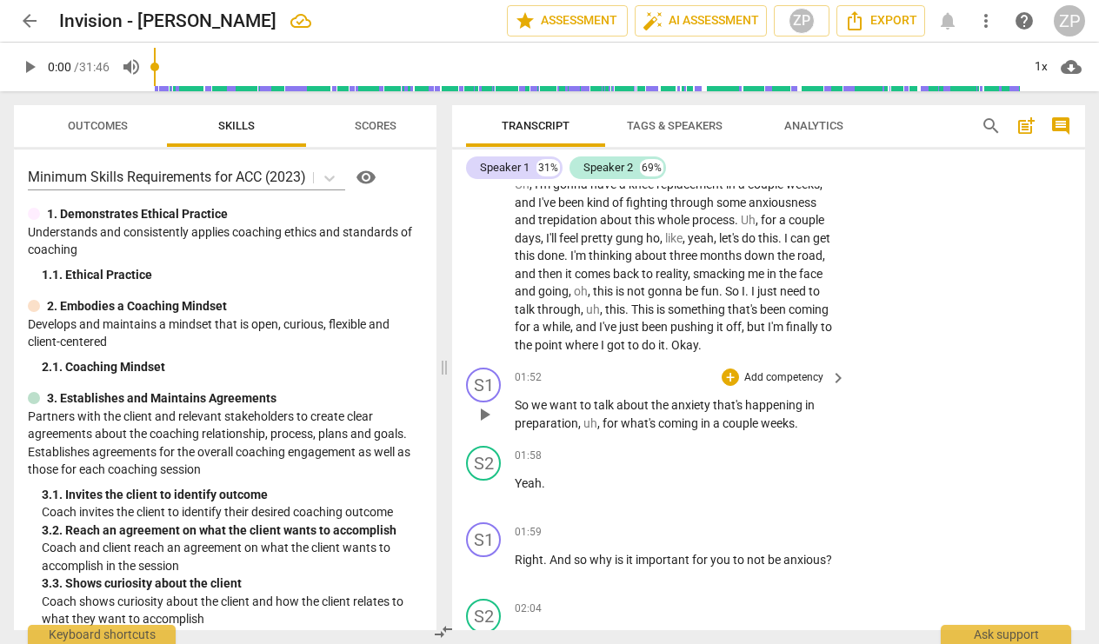
scroll to position [687, 0]
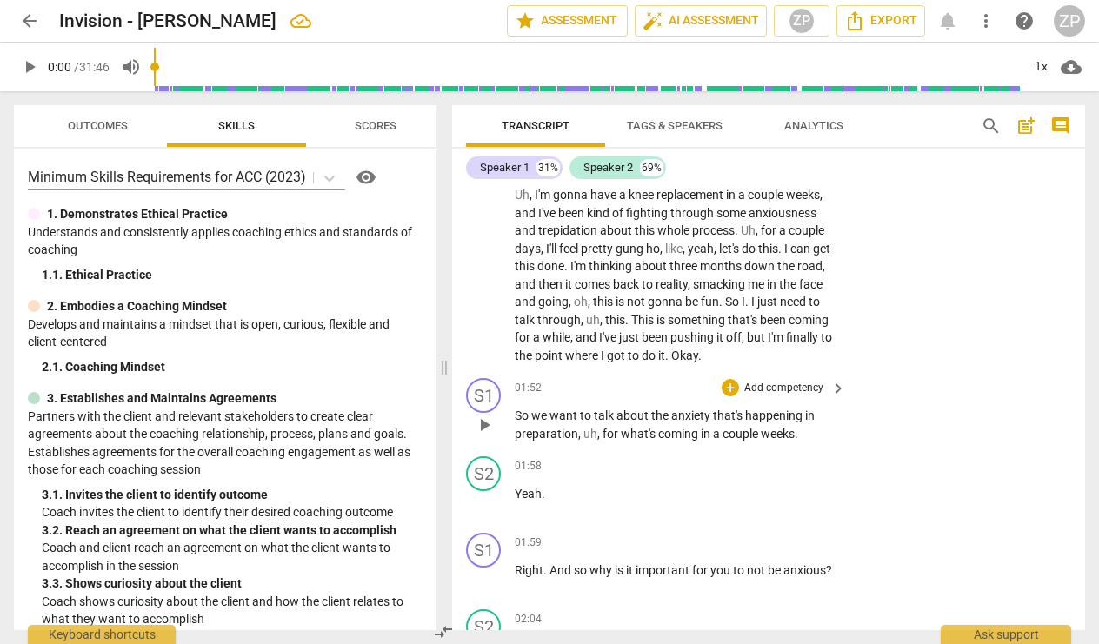
click at [786, 379] on div "+ Add competency" at bounding box center [773, 387] width 103 height 17
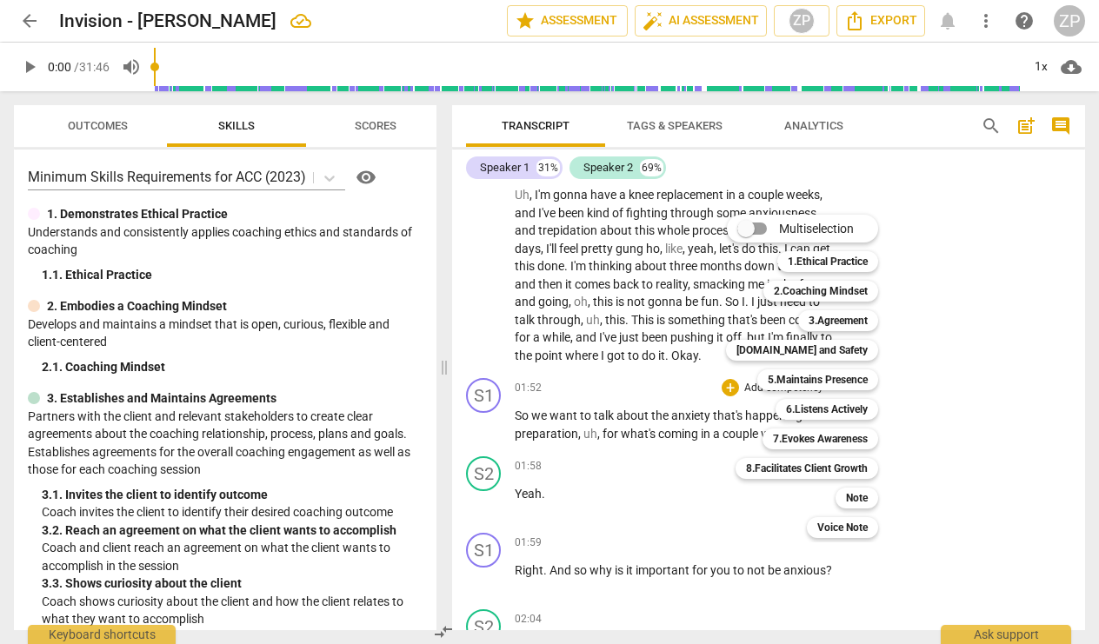
click at [950, 523] on div at bounding box center [549, 322] width 1099 height 644
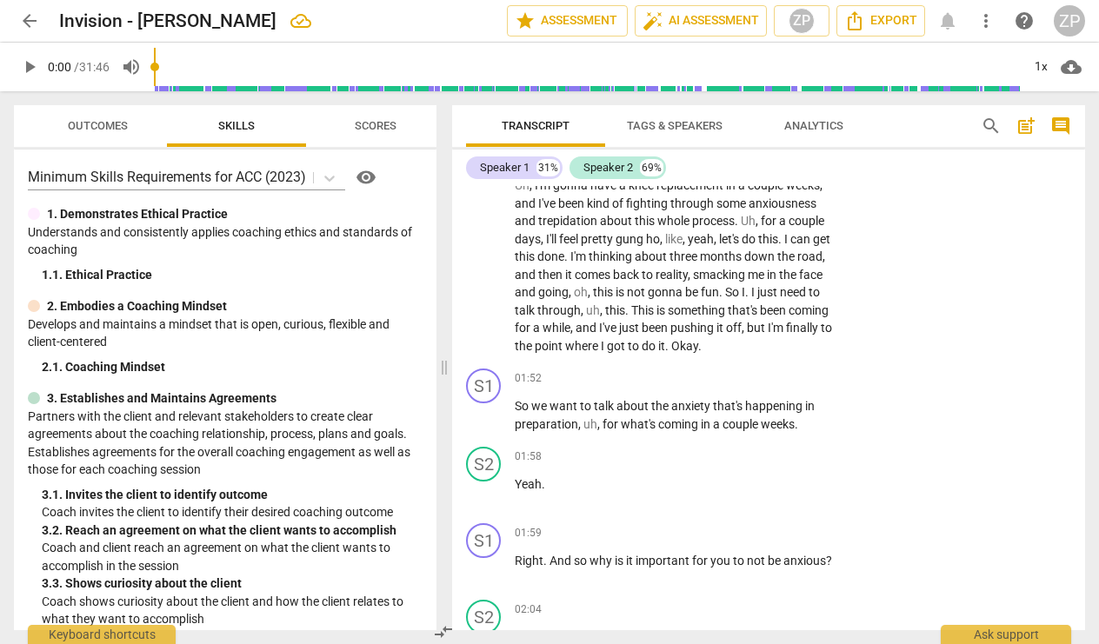
scroll to position [698, 0]
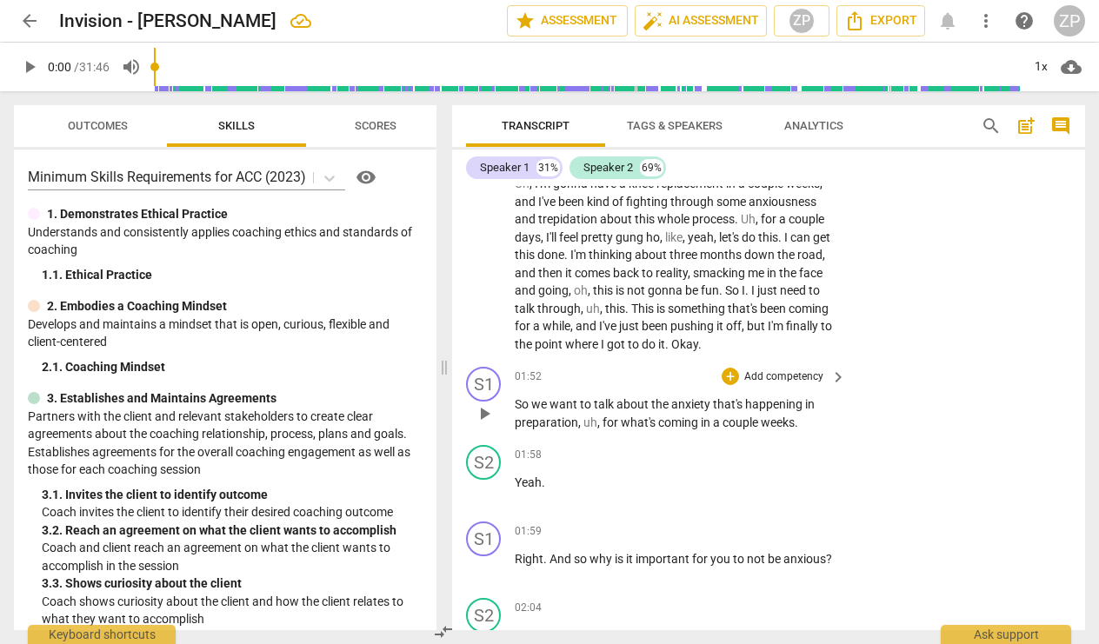
click at [777, 370] on p "Add competency" at bounding box center [784, 378] width 83 height 16
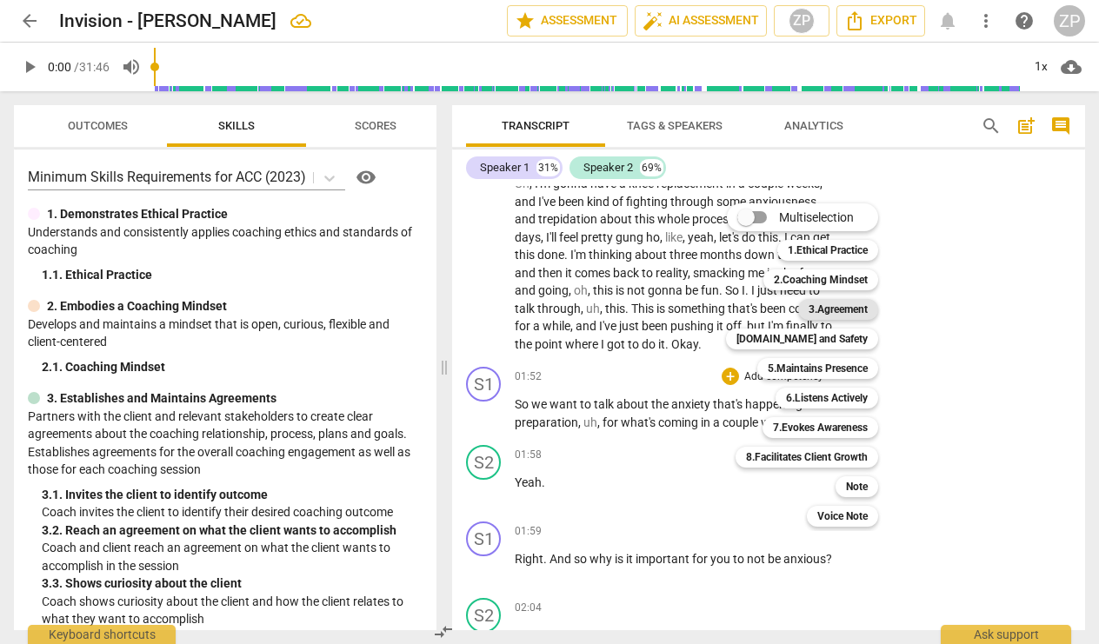
click at [823, 312] on b "3.Agreement" at bounding box center [838, 309] width 59 height 21
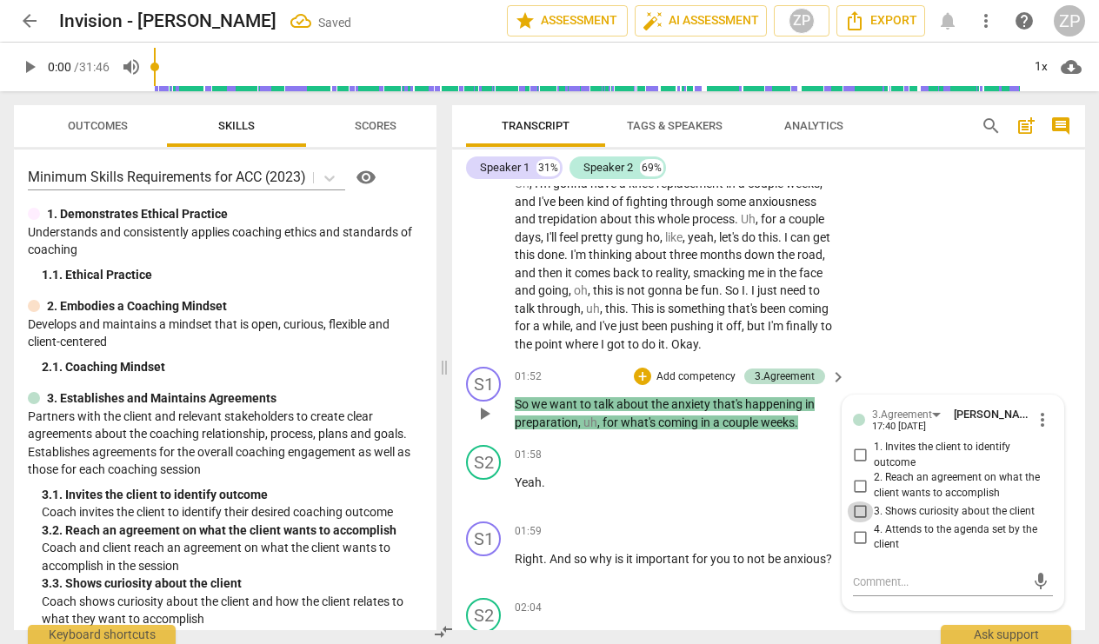
click at [858, 502] on input "3. Shows curiosity about the client" at bounding box center [860, 512] width 28 height 21
checkbox input "true"
click at [853, 445] on input "1. Invites the client to identify outcome" at bounding box center [860, 455] width 28 height 21
checkbox input "true"
click at [858, 476] on input "2. Reach an agreement on what the client wants to accomplish" at bounding box center [860, 486] width 28 height 21
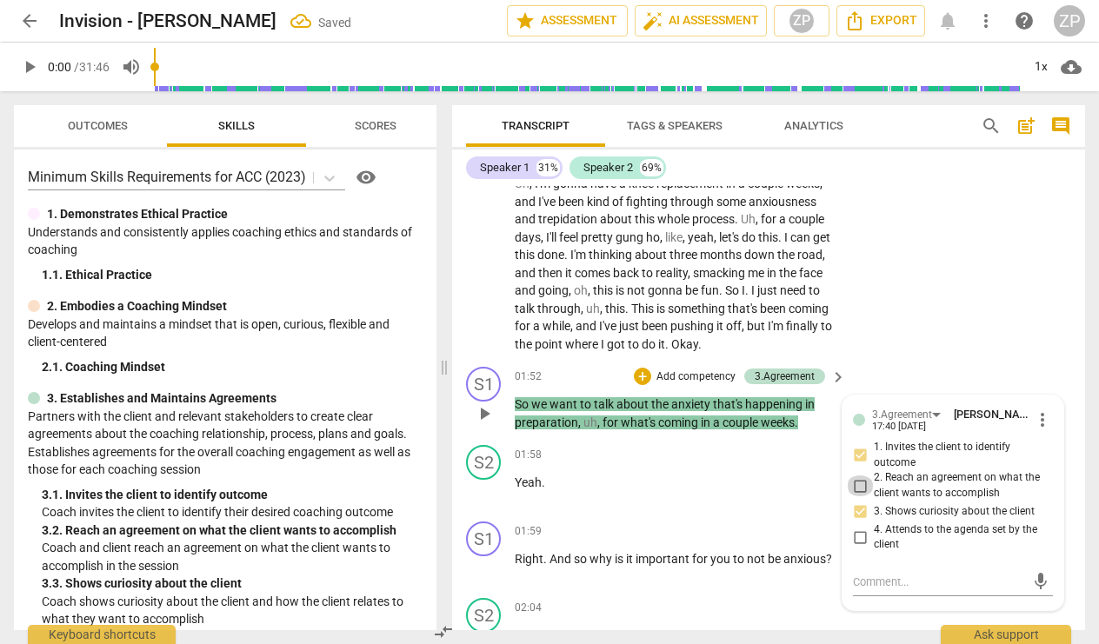
checkbox input "true"
click at [885, 360] on div "S1 play_arrow pause 01:52 + Add competency 3.Agreement keyboard_arrow_right So …" at bounding box center [768, 399] width 633 height 78
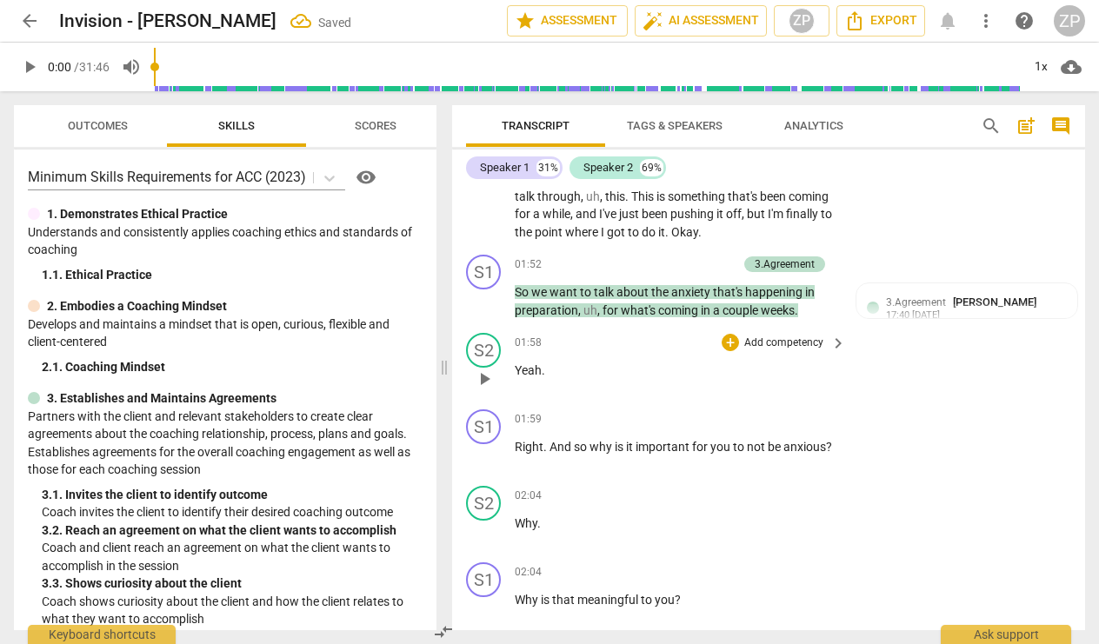
scroll to position [812, 0]
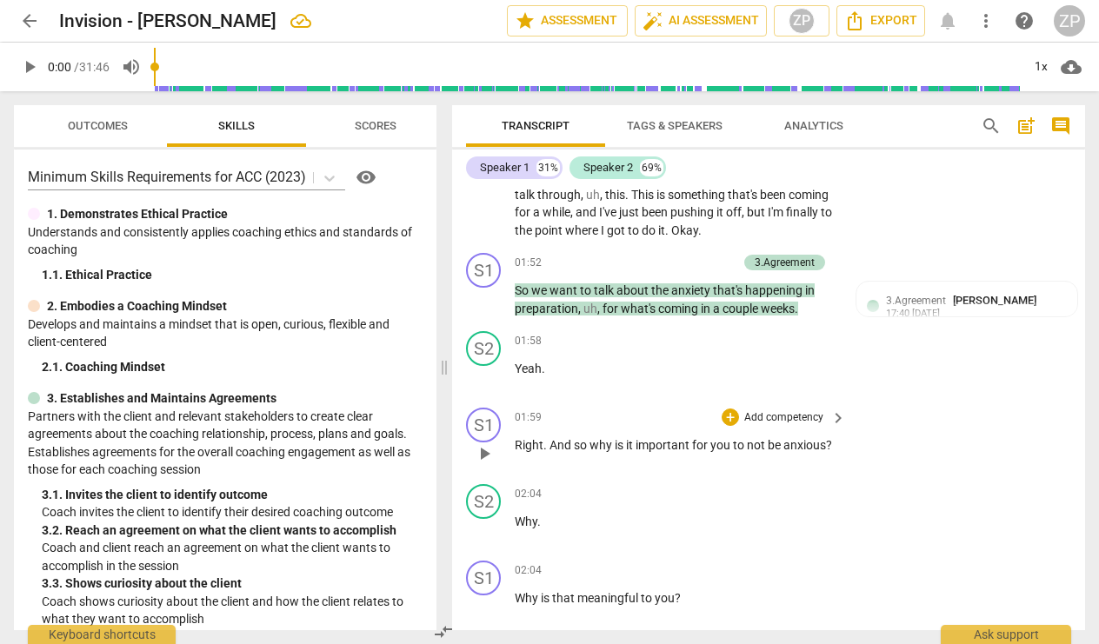
click at [810, 410] on p "Add competency" at bounding box center [784, 418] width 83 height 16
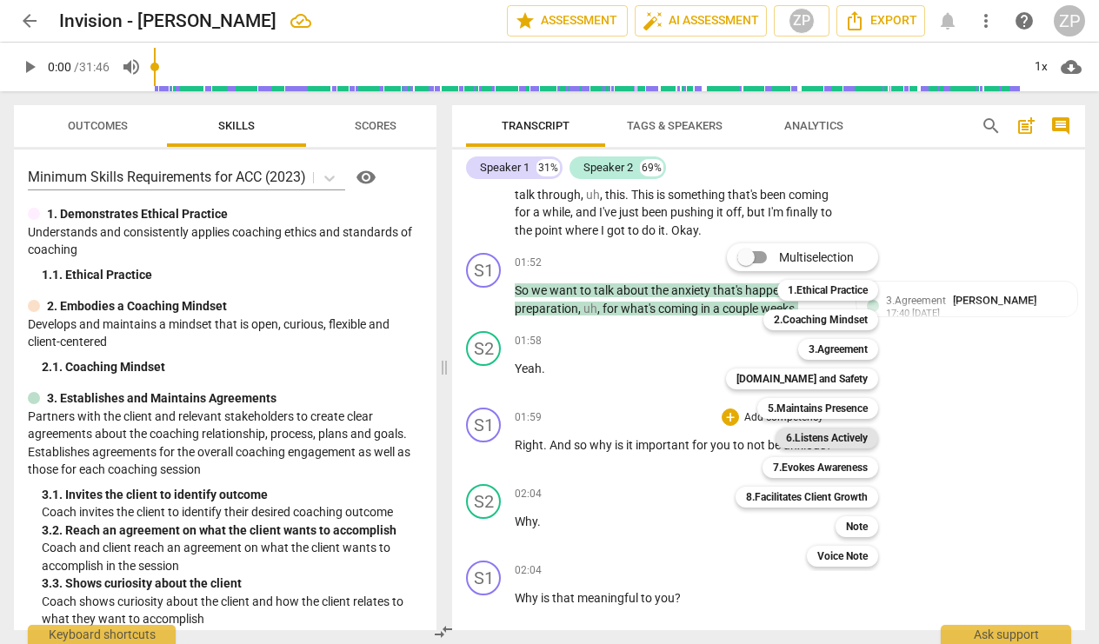
click at [841, 437] on b "6.Listens Actively" at bounding box center [827, 438] width 82 height 21
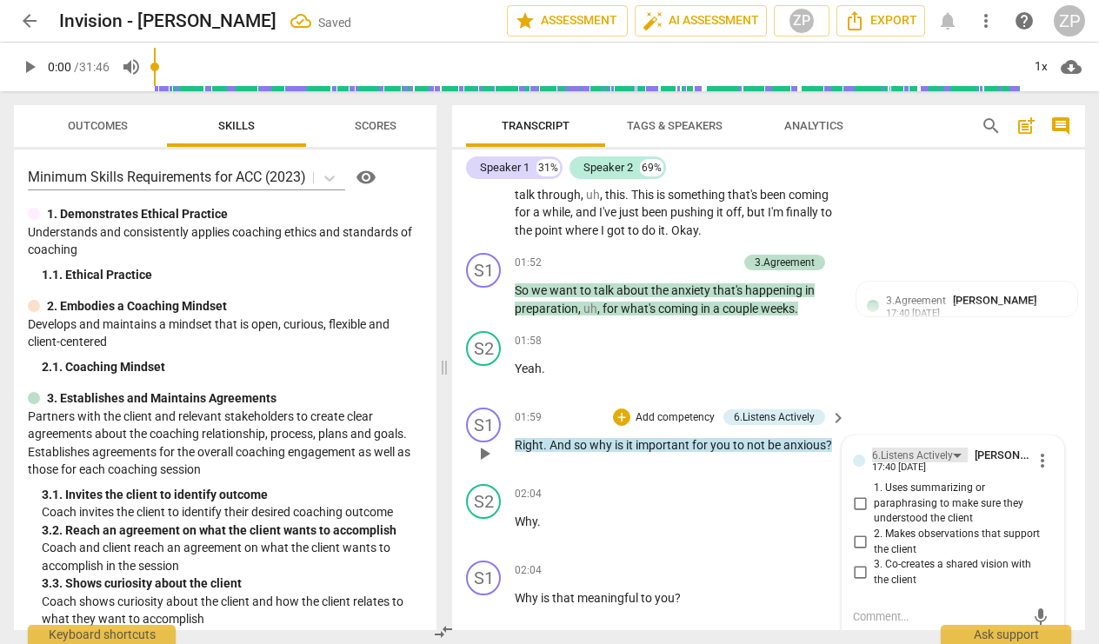
click at [917, 448] on div "6.Listens Actively" at bounding box center [912, 456] width 81 height 17
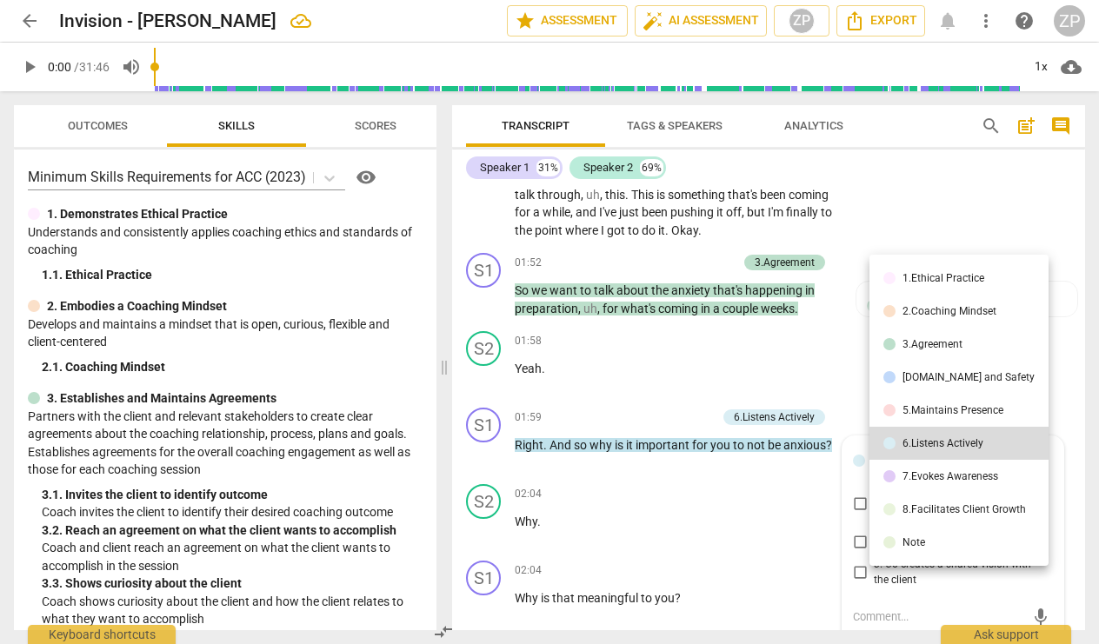
click at [917, 352] on li "3.Agreement" at bounding box center [959, 344] width 179 height 33
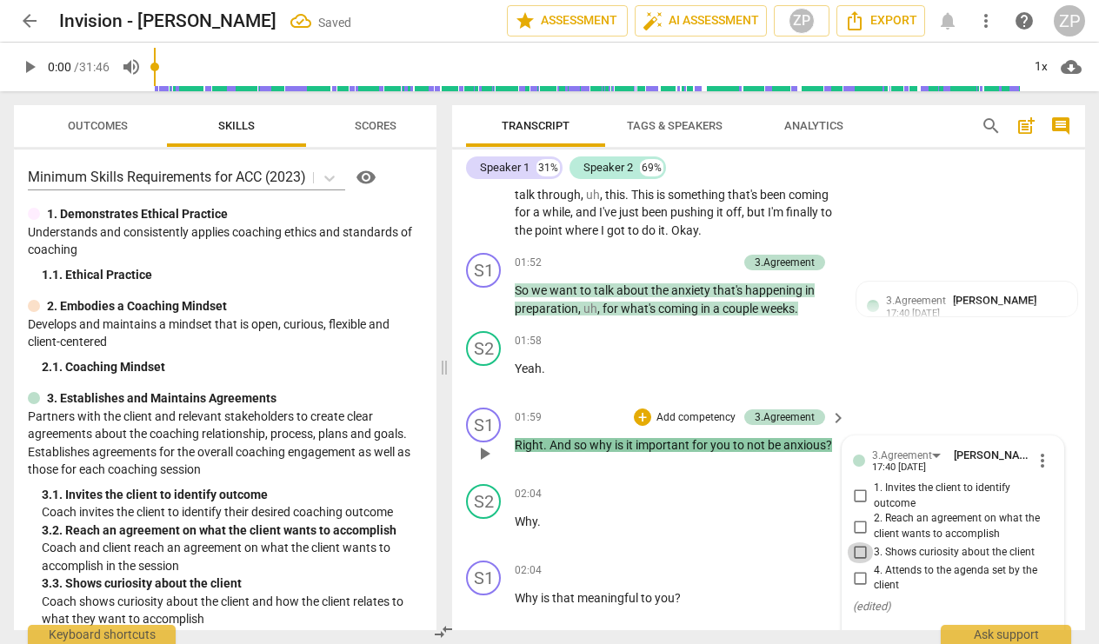
click at [859, 543] on input "3. Shows curiosity about the client" at bounding box center [860, 553] width 28 height 21
checkbox input "true"
click at [720, 410] on p "Add competency" at bounding box center [696, 418] width 83 height 16
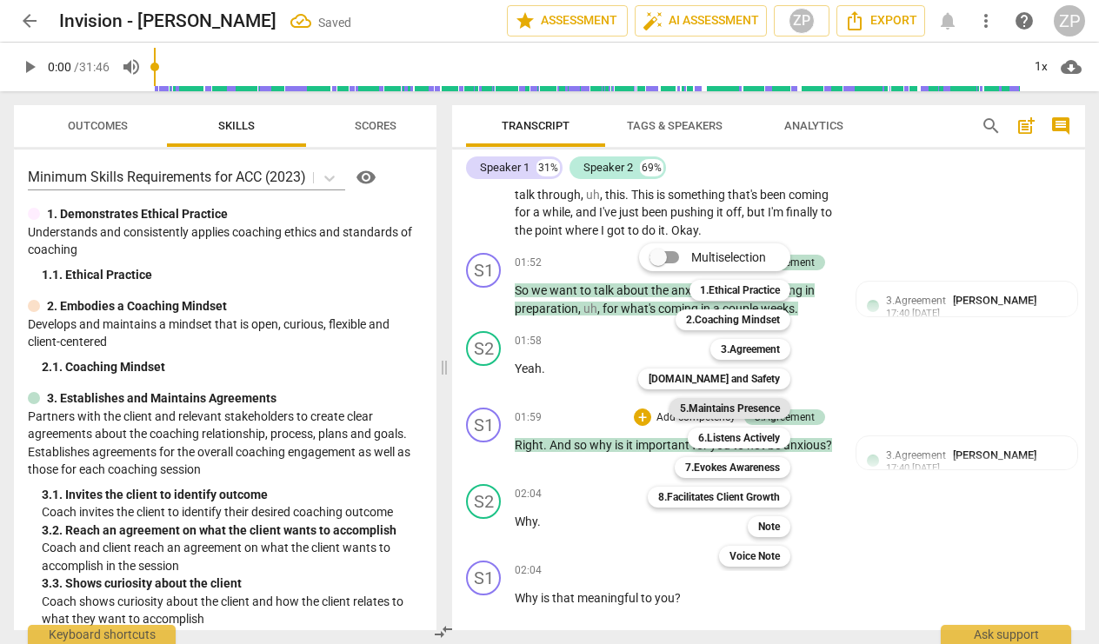
click at [737, 410] on b "5.Maintains Presence" at bounding box center [730, 408] width 100 height 21
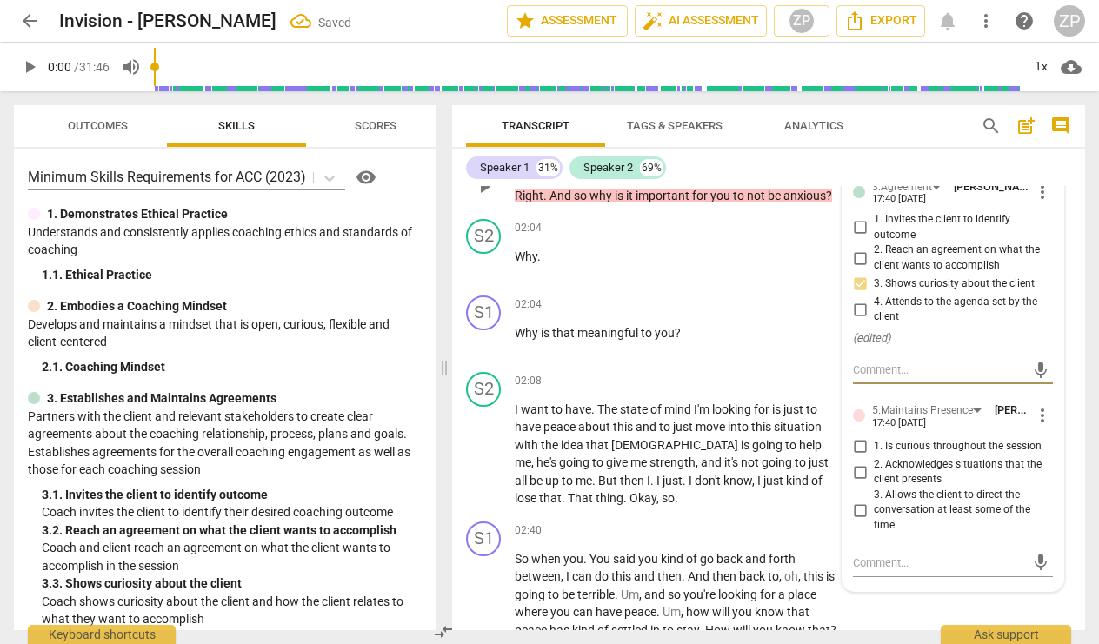
scroll to position [1082, 0]
click at [857, 436] on input "1. Is curious throughout the session" at bounding box center [860, 446] width 28 height 21
checkbox input "true"
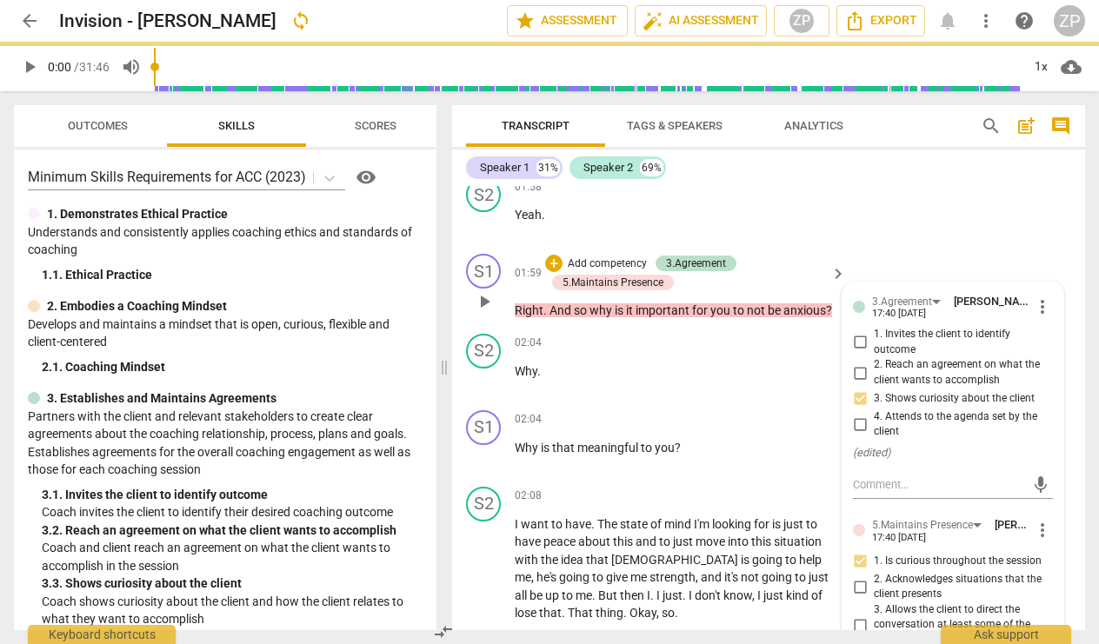
scroll to position [970, 0]
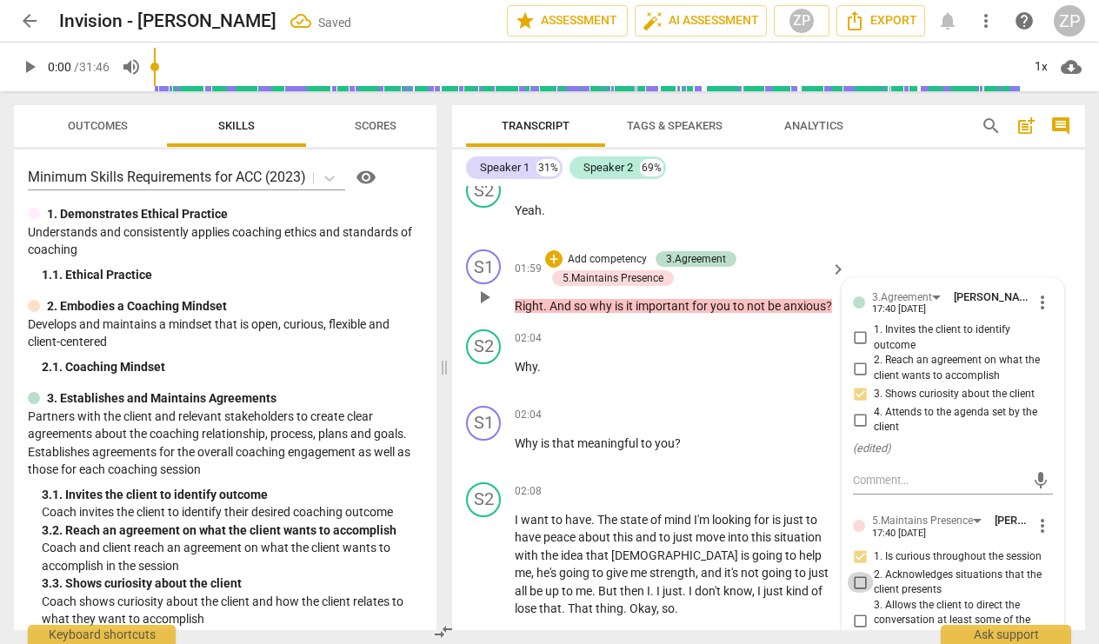
click at [857, 572] on input "2. Acknowledges situations that the client presents" at bounding box center [860, 582] width 28 height 21
checkbox input "true"
click at [889, 243] on div "S1 play_arrow pause 01:59 + Add competency 3.Agreement 5.Maintains Presence key…" at bounding box center [768, 283] width 633 height 80
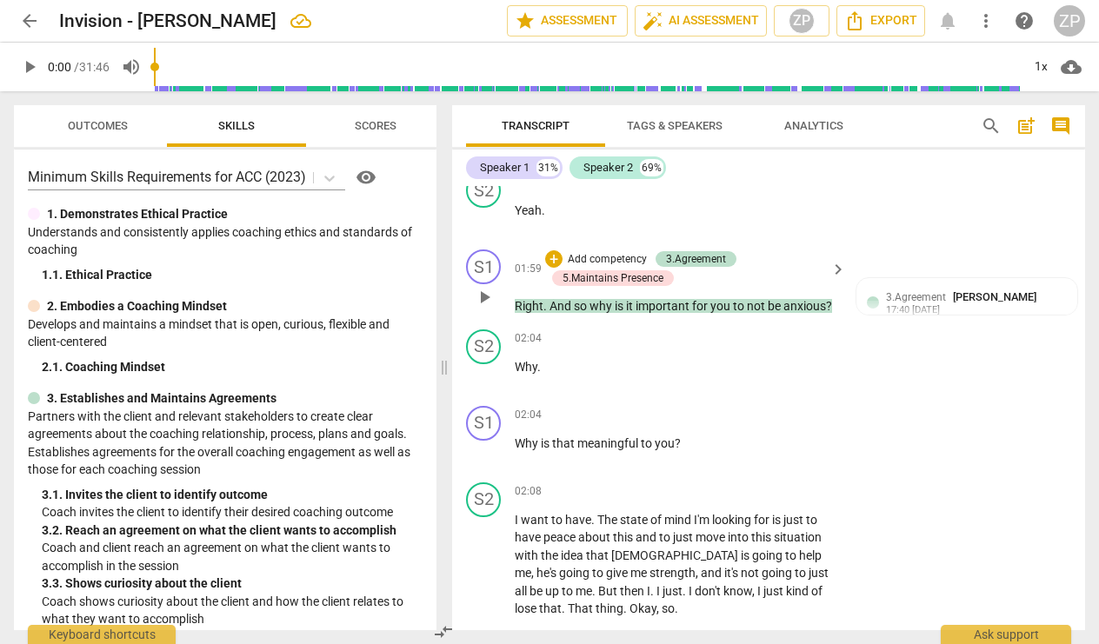
click at [617, 252] on p "Add competency" at bounding box center [607, 260] width 83 height 16
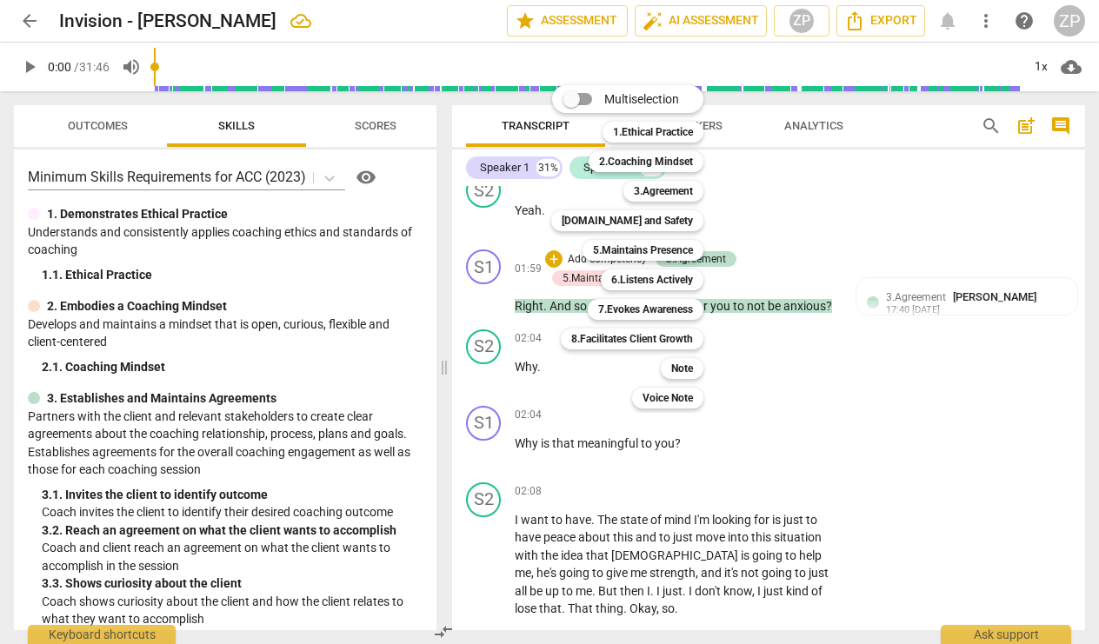
click at [777, 235] on div at bounding box center [549, 322] width 1099 height 644
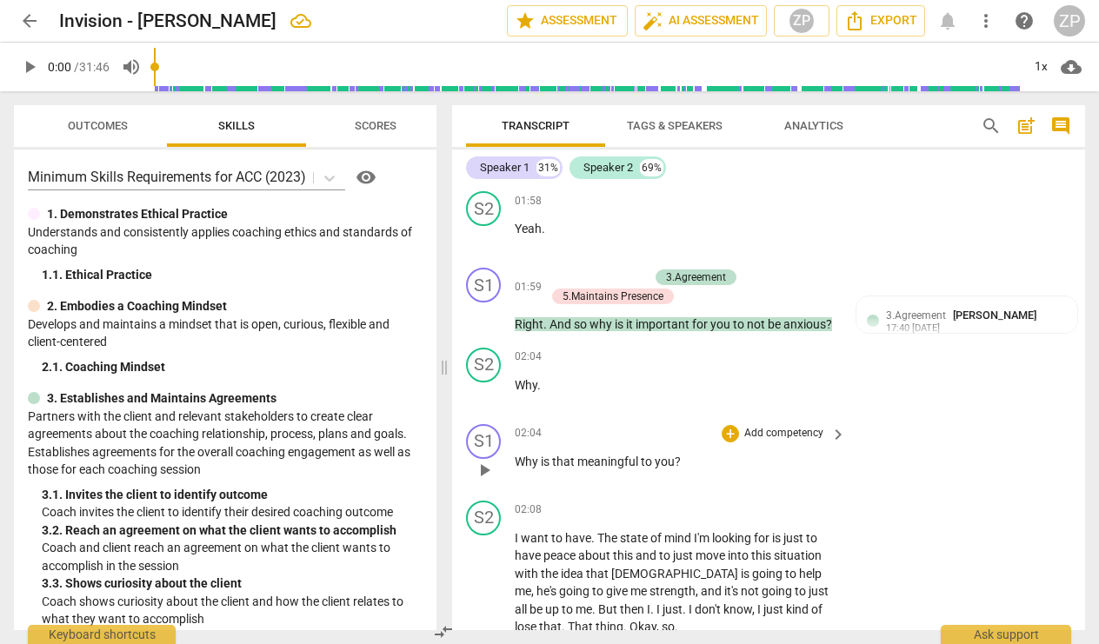
scroll to position [948, 0]
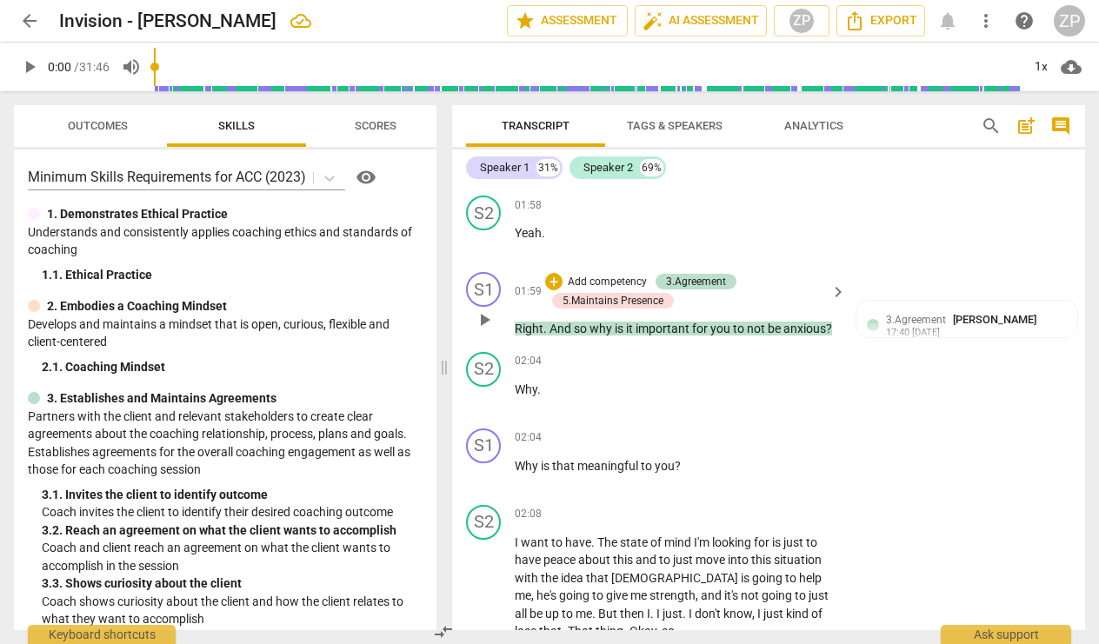
click at [611, 275] on p "Add competency" at bounding box center [607, 283] width 83 height 16
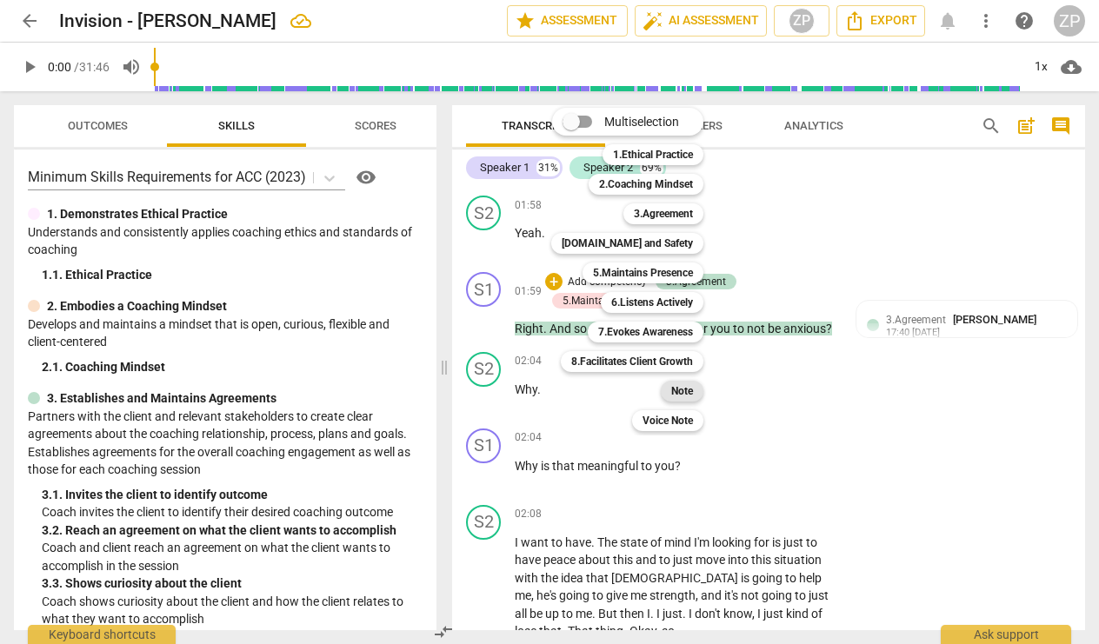
click at [687, 393] on b "Note" at bounding box center [682, 391] width 22 height 21
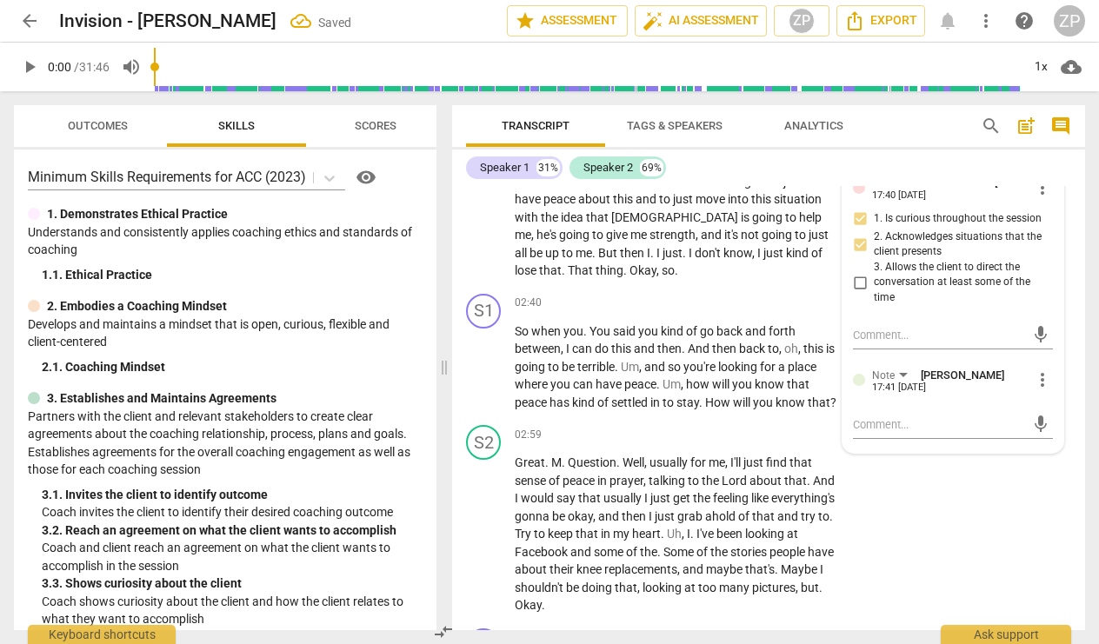
scroll to position [1290, 0]
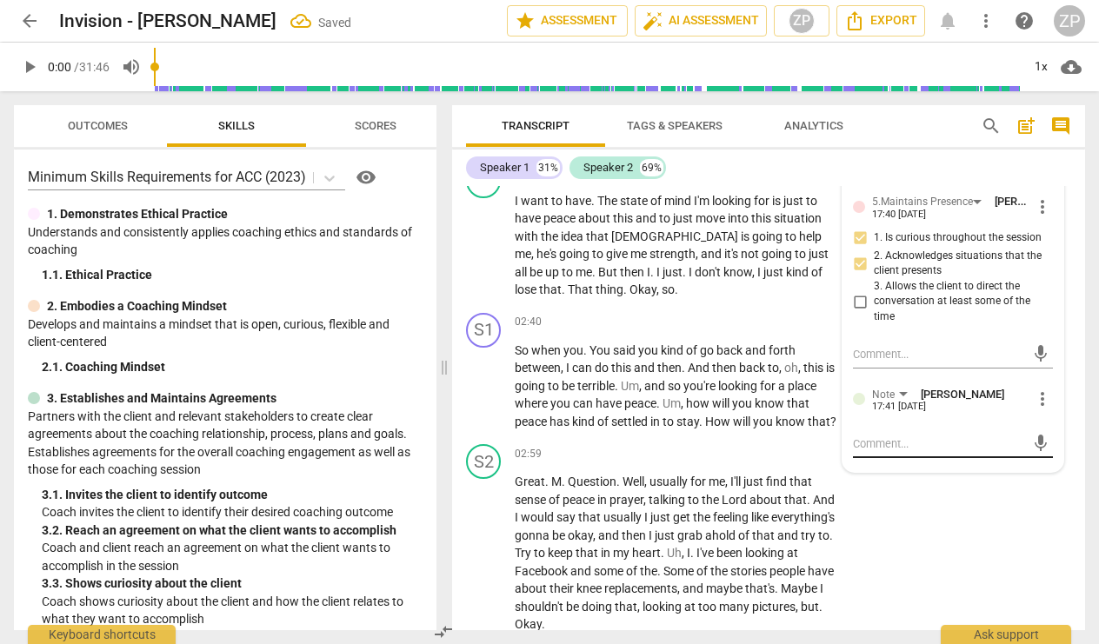
click at [882, 436] on textarea at bounding box center [939, 444] width 172 height 17
type textarea "W"
type textarea "Wh"
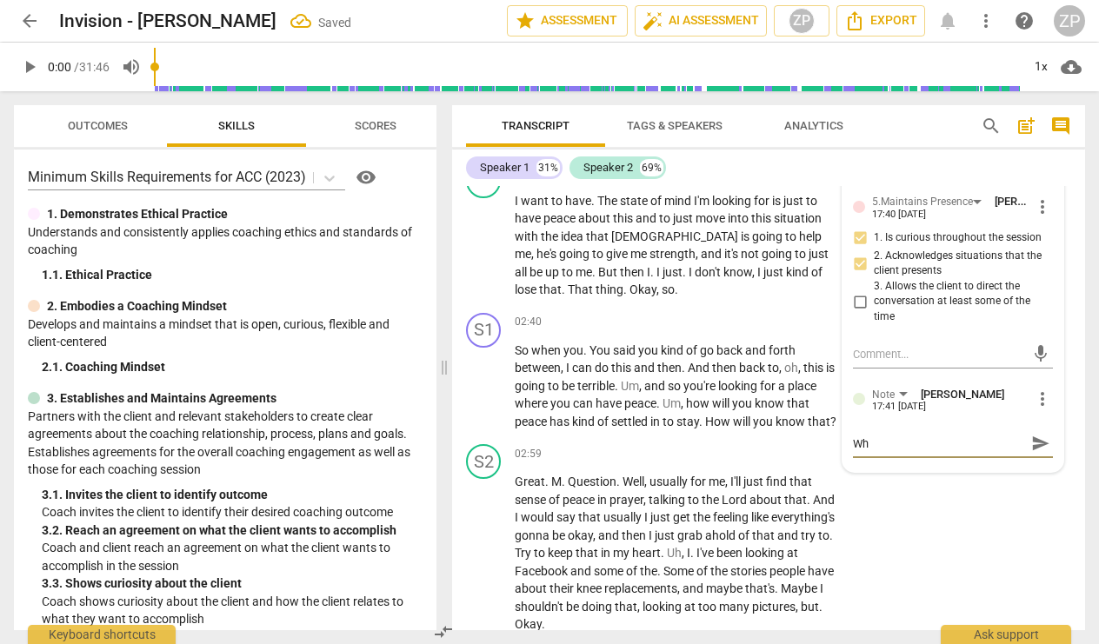
type textarea "Wha"
type textarea "What"
type textarea "What'"
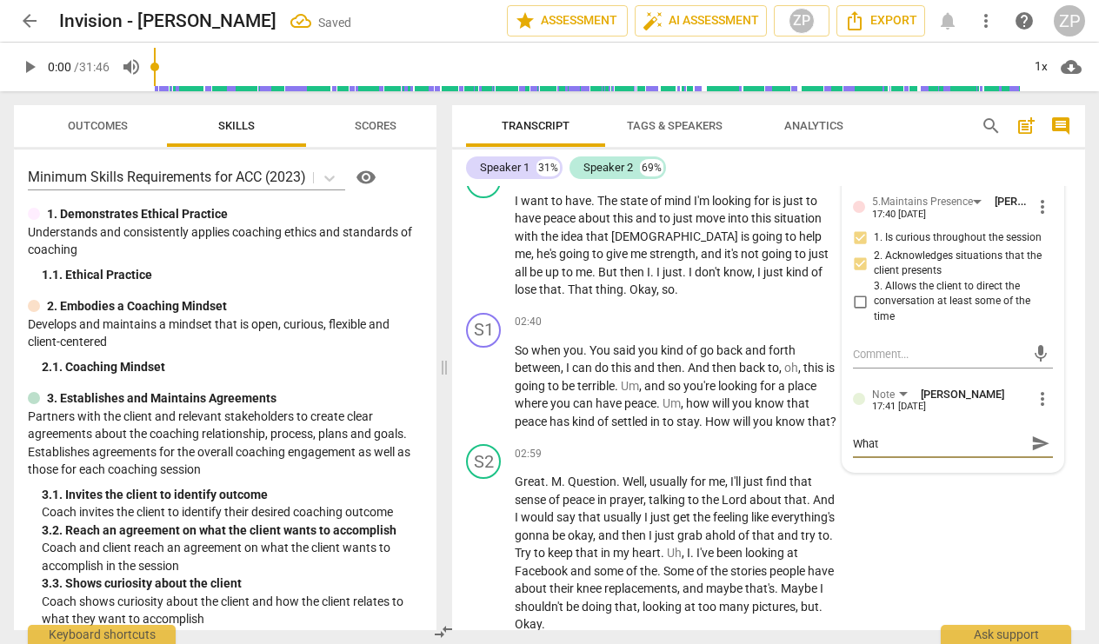
type textarea "What'"
type textarea "What's"
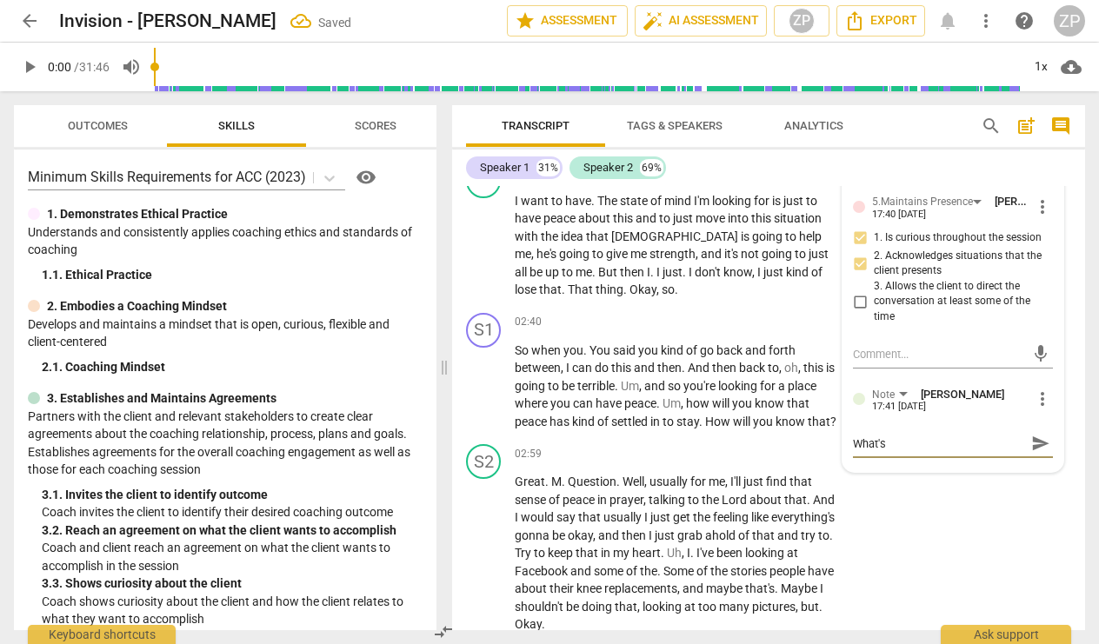
type textarea "What's i"
type textarea "What's im"
type textarea "What's imp"
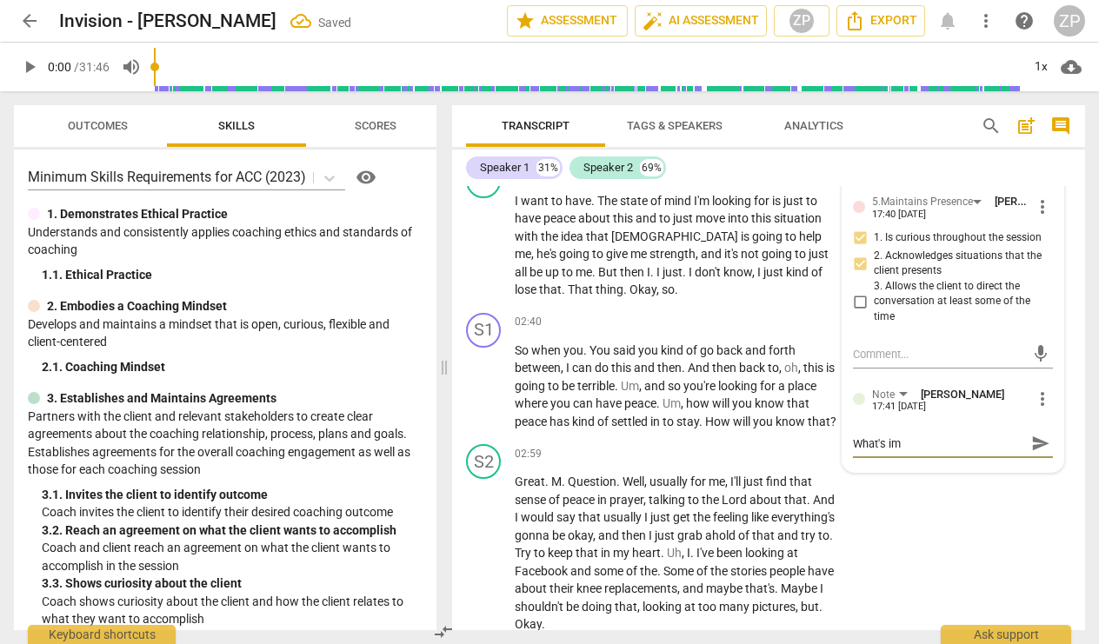
type textarea "What's imp"
type textarea "What's impo"
type textarea "What's impor"
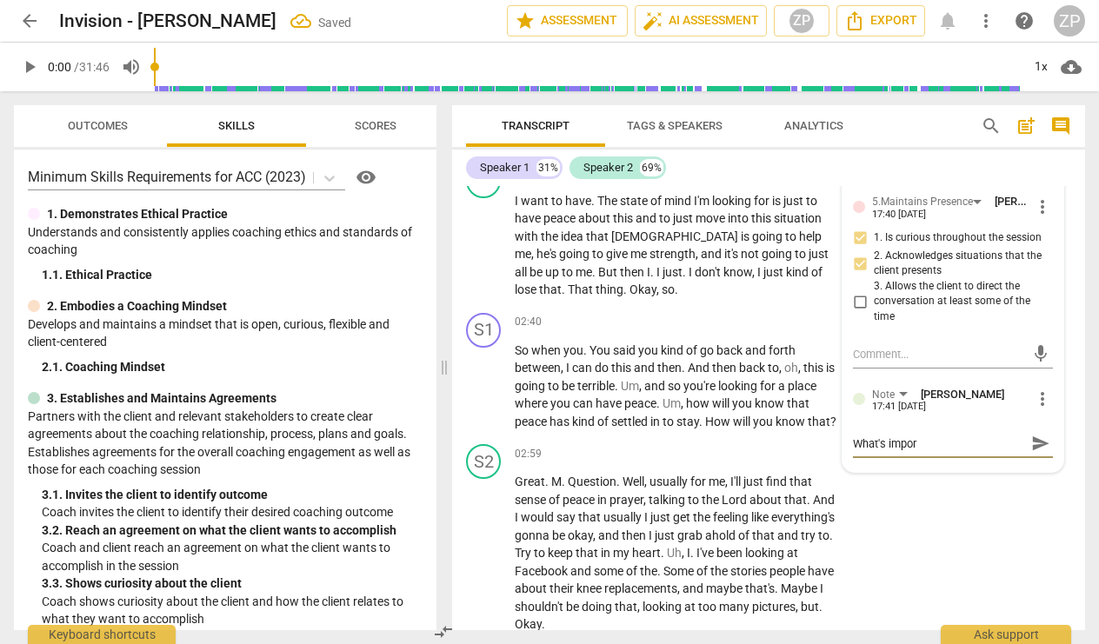
type textarea "What's import"
type textarea "What's importa"
type textarea "What's importat"
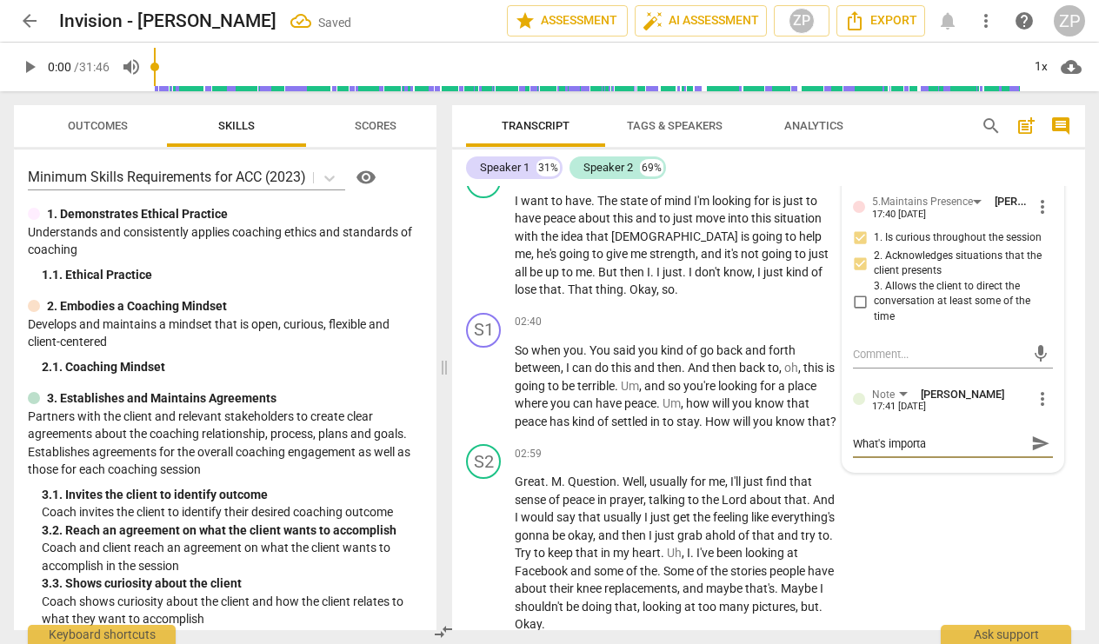
type textarea "What's importat"
type textarea "What's importatn"
type textarea "What's importatnt"
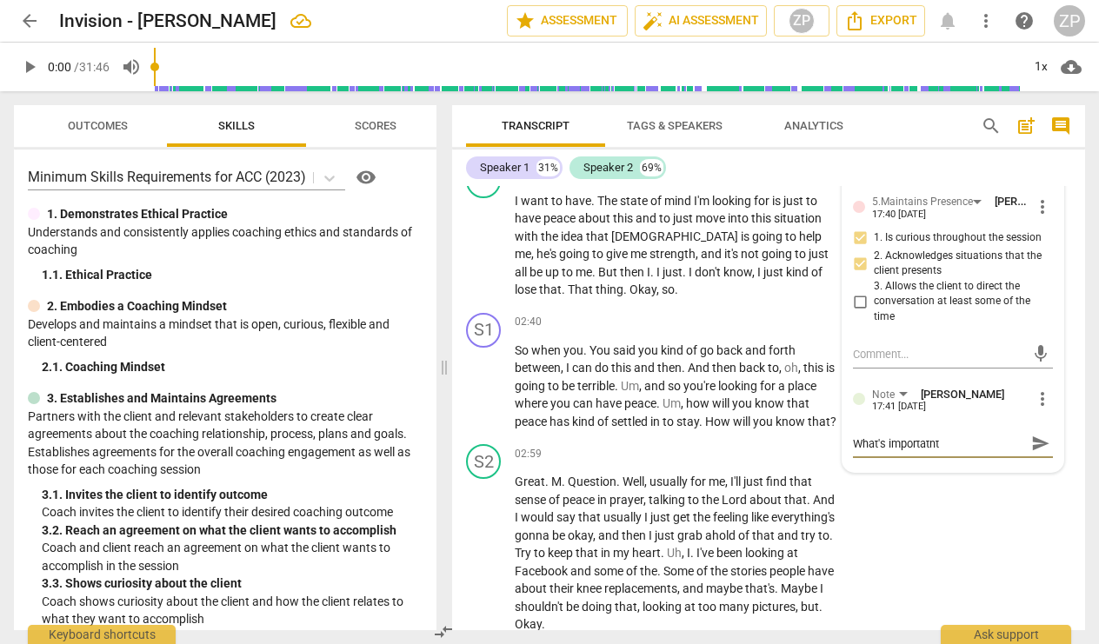
type textarea "What's importatn"
type textarea "What's importat"
type textarea "What's importatn"
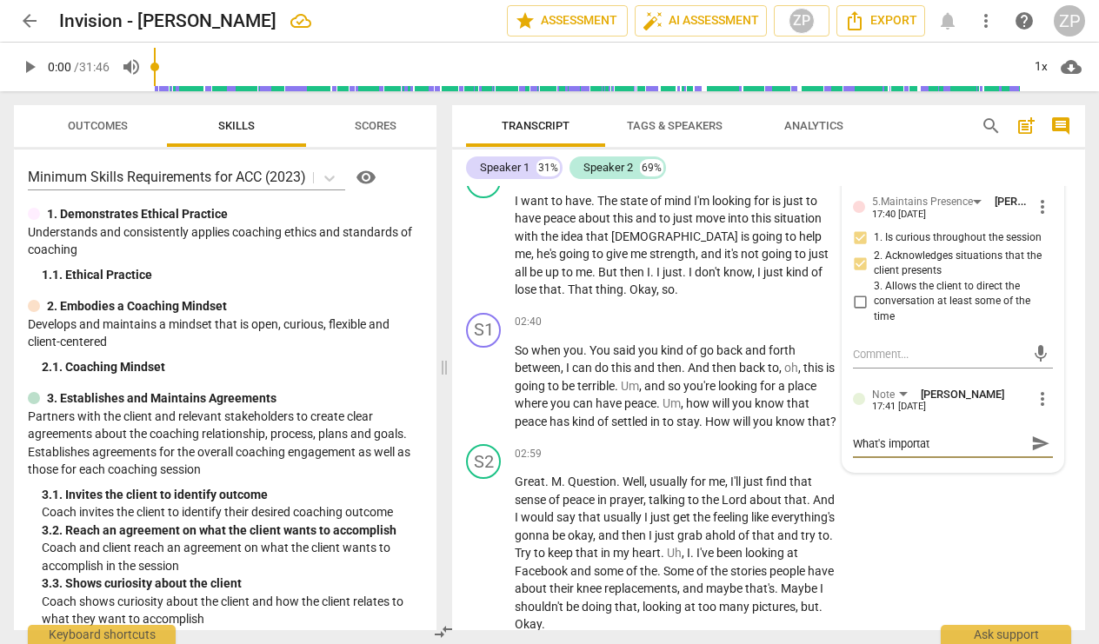
type textarea "What's importatn"
type textarea "What's importat"
type textarea "What's importa"
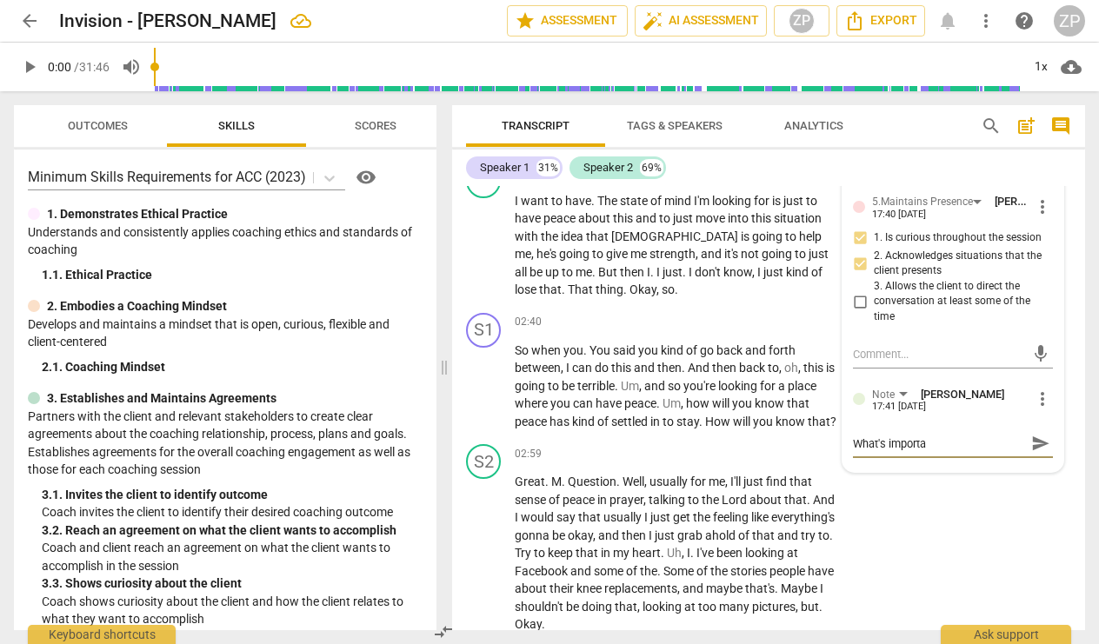
type textarea "What's importan"
type textarea "What's important"
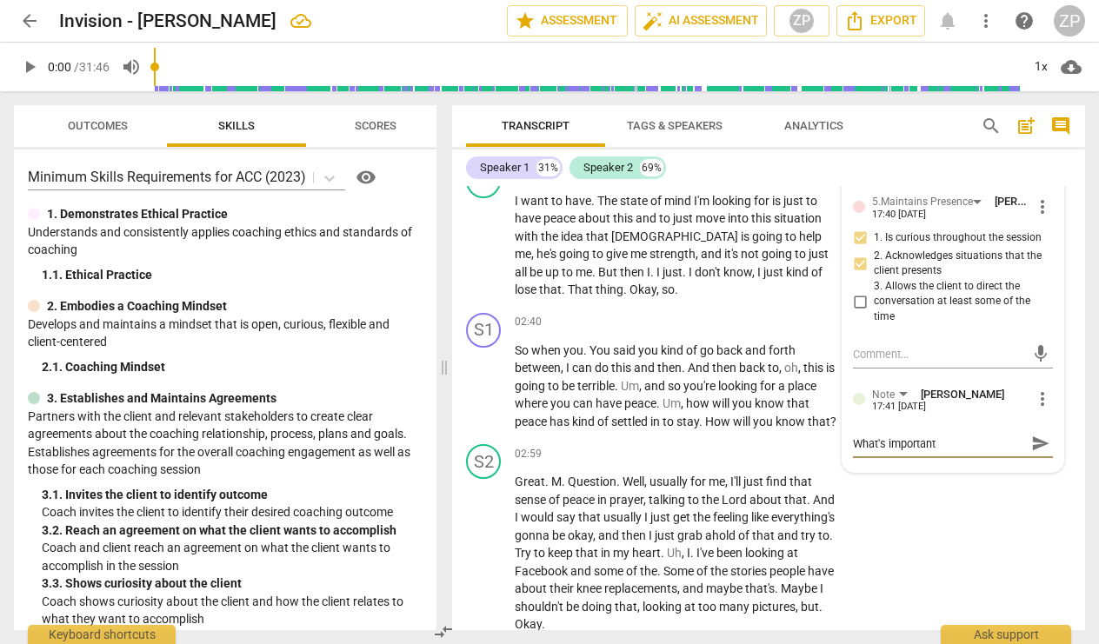
type textarea "What's important"
type textarea "What's important t"
type textarea "What's important to"
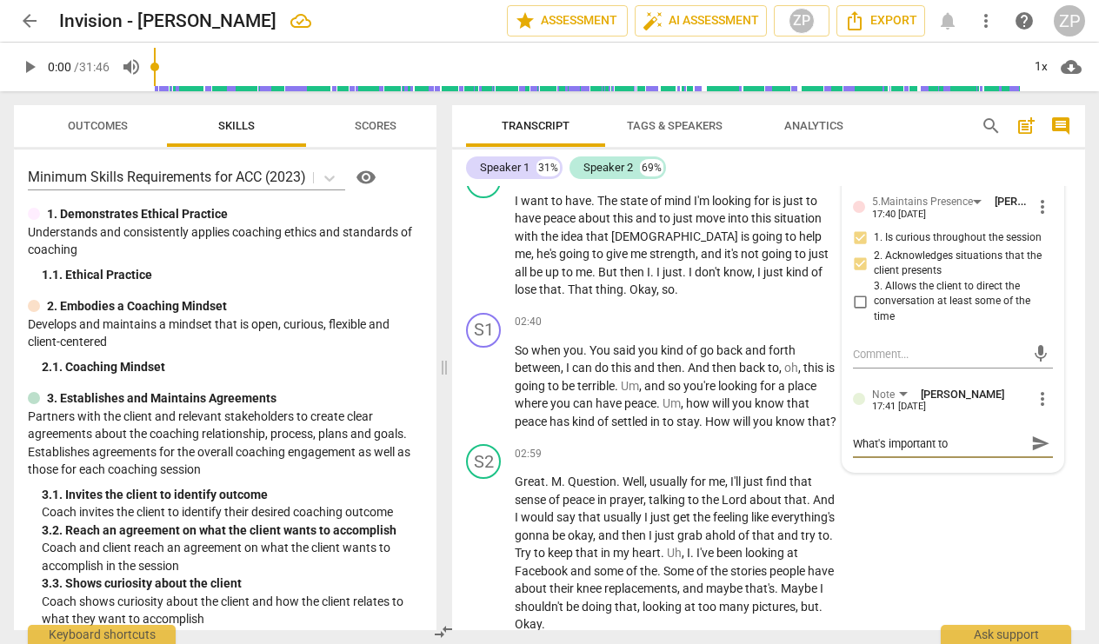
type textarea "What's important to"
type textarea "What's important to y"
type textarea "What's important to yo"
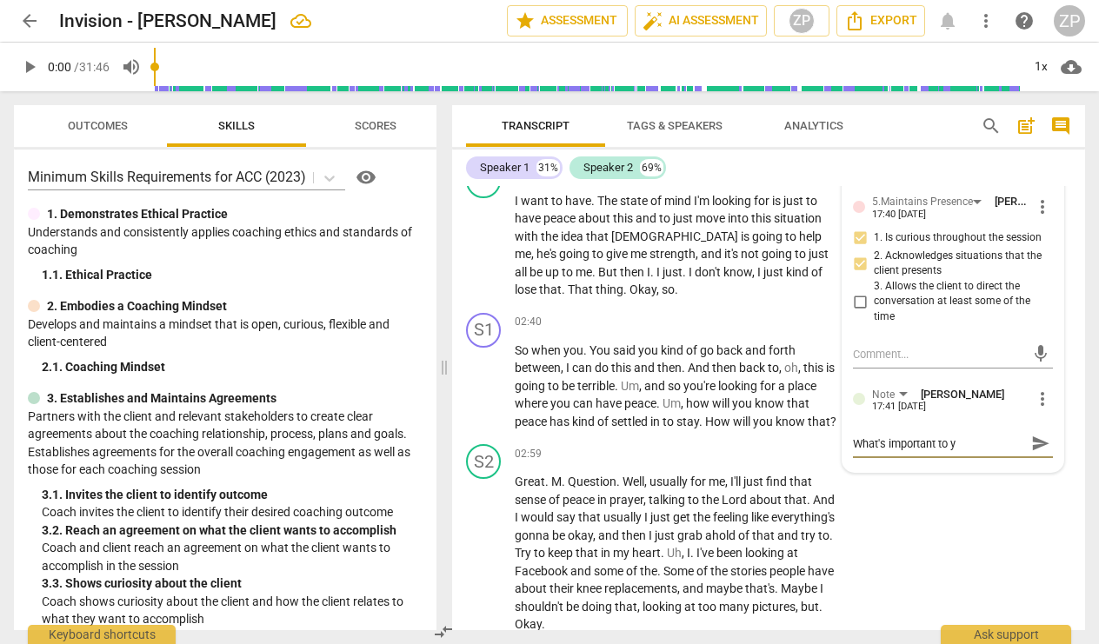
type textarea "What's important to yo"
type textarea "What's important to you"
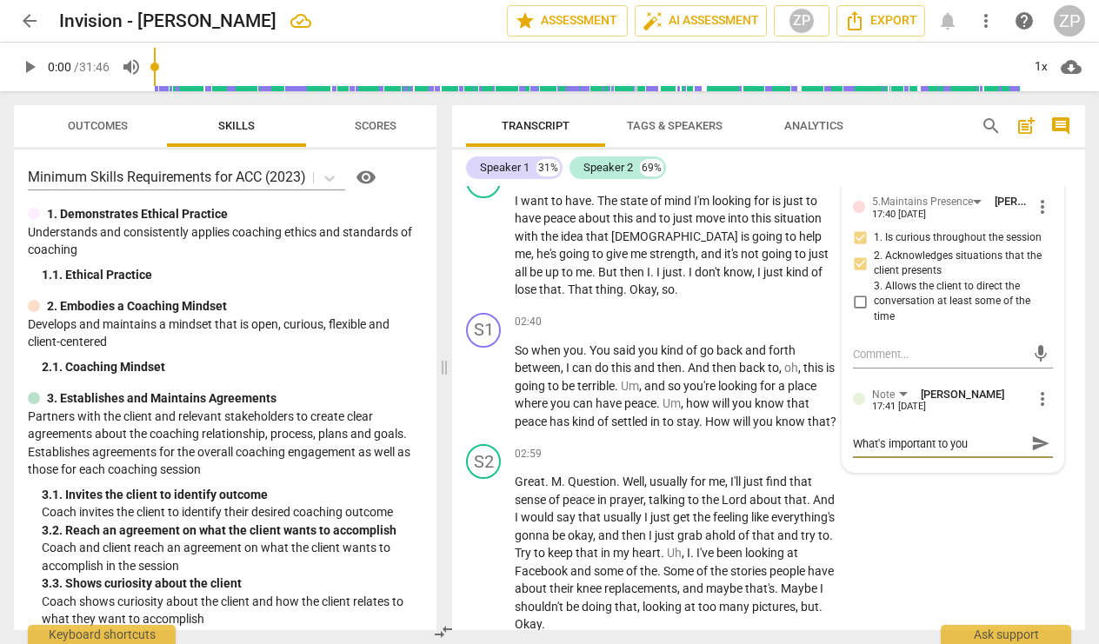
type textarea "What's important to you a"
type textarea "What's important to you ab"
type textarea "What's important to you abo"
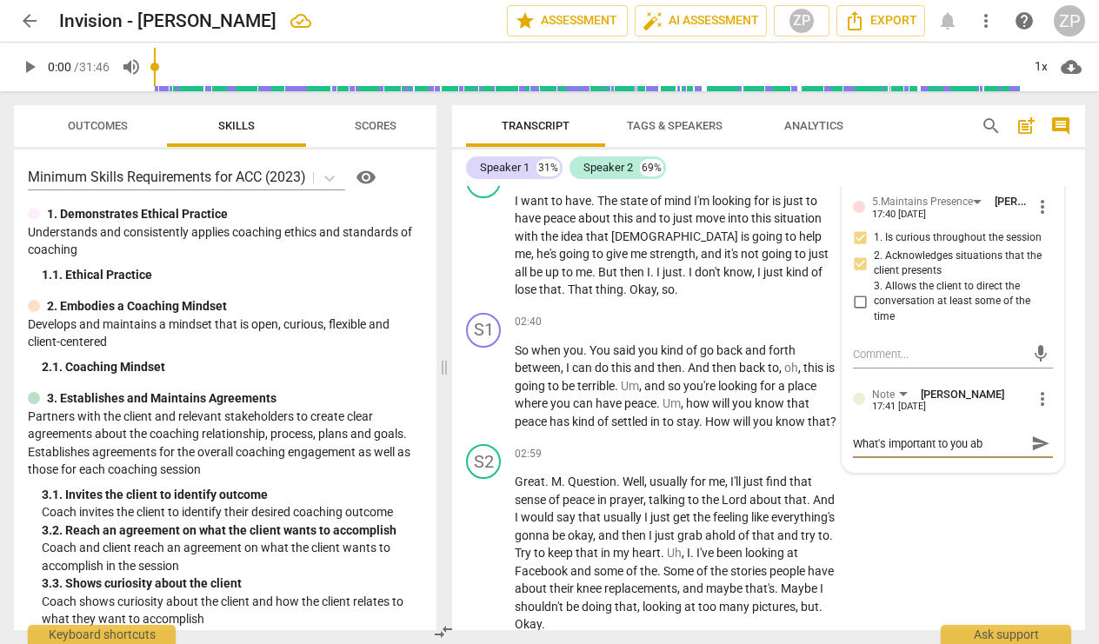
type textarea "What's important to you abo"
type textarea "What's important to you abou"
type textarea "What's important to you about"
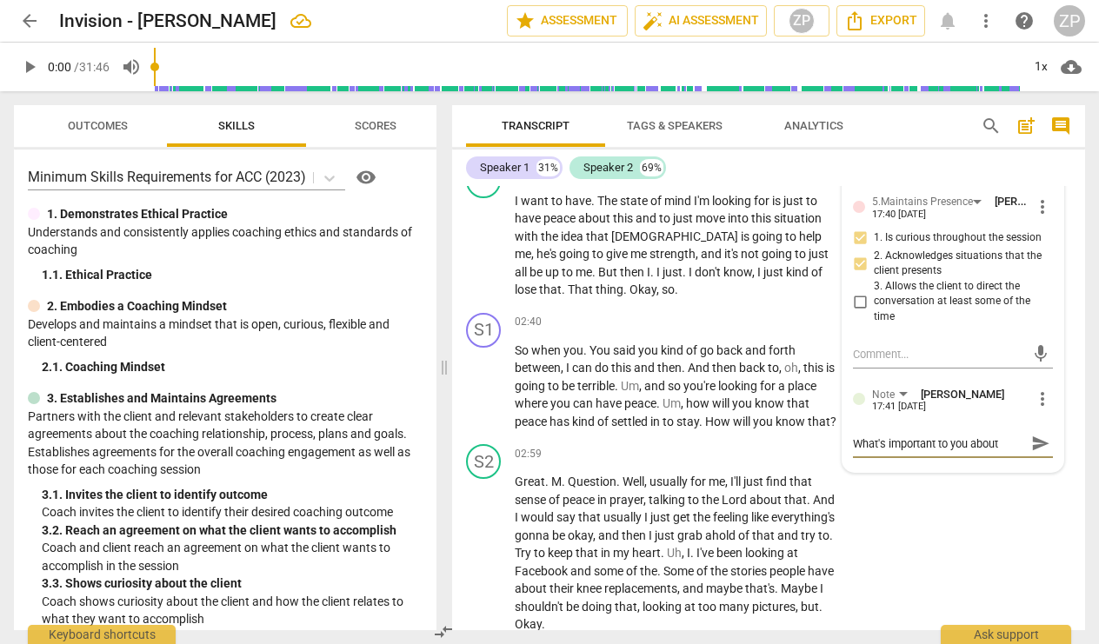
type textarea "What's important to you about."
type textarea "What's important to you about.."
type textarea "What's important to you about..."
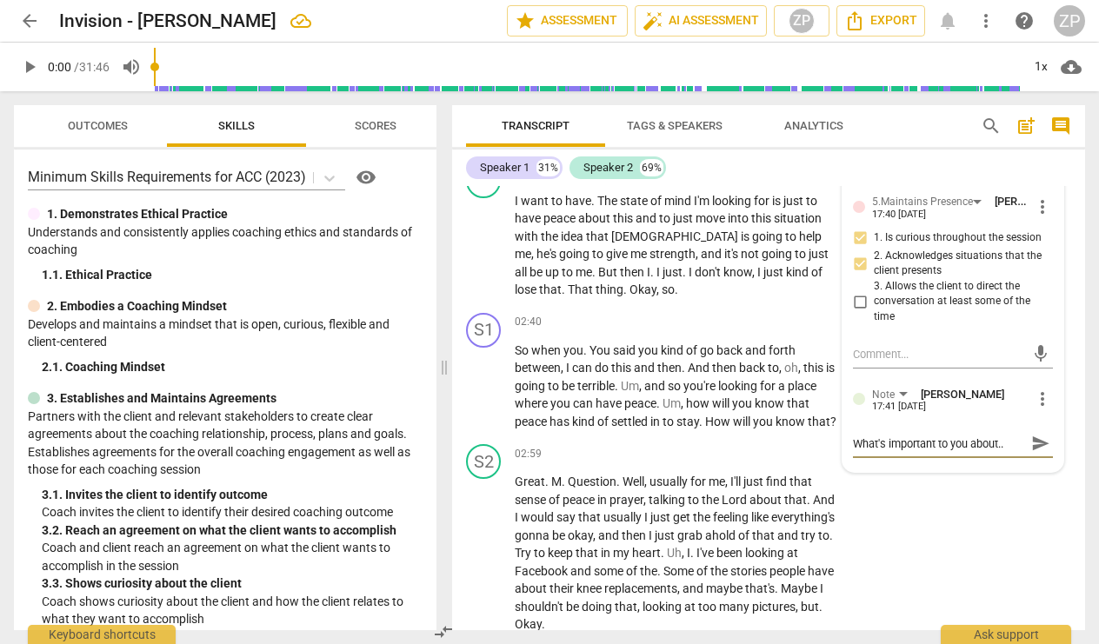
type textarea "What's important to you about..."
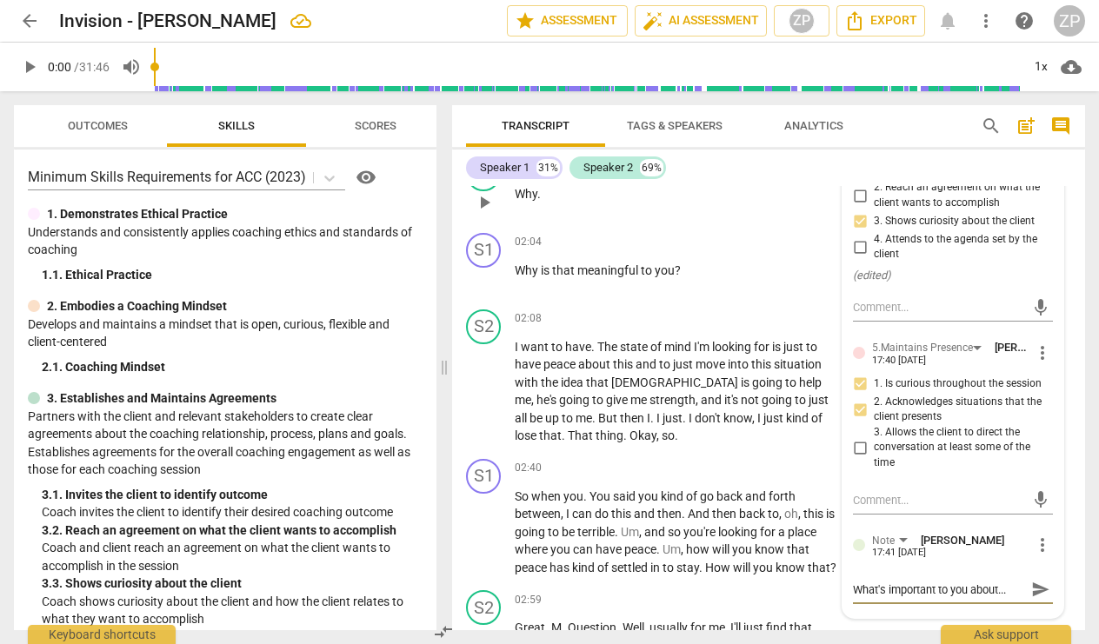
scroll to position [1149, 0]
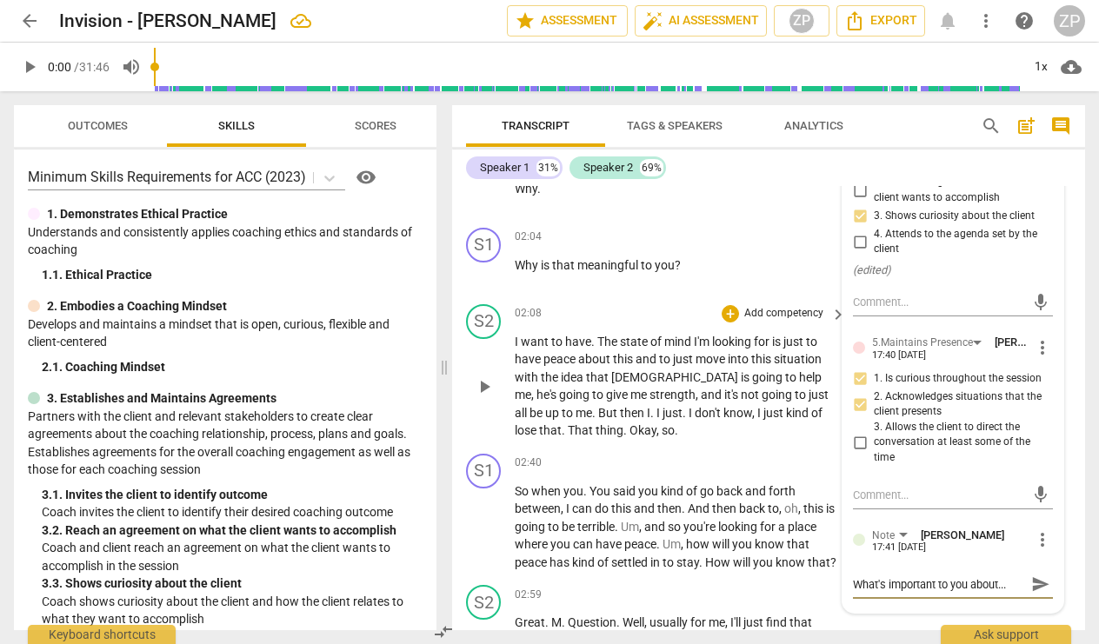
type textarea "What's important to you about...A"
type textarea "What's important to you about...Al"
type textarea "What's important to you about...Als"
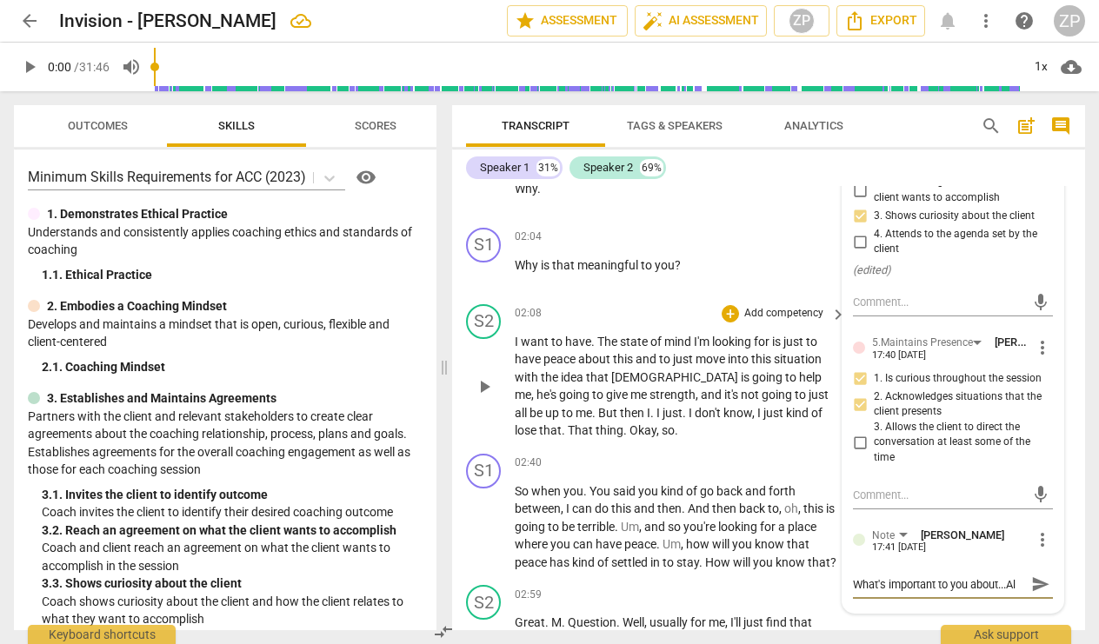
type textarea "What's important to you about...Als"
type textarea "What's important to you about...Also"
type textarea "What's important to you about...Also,"
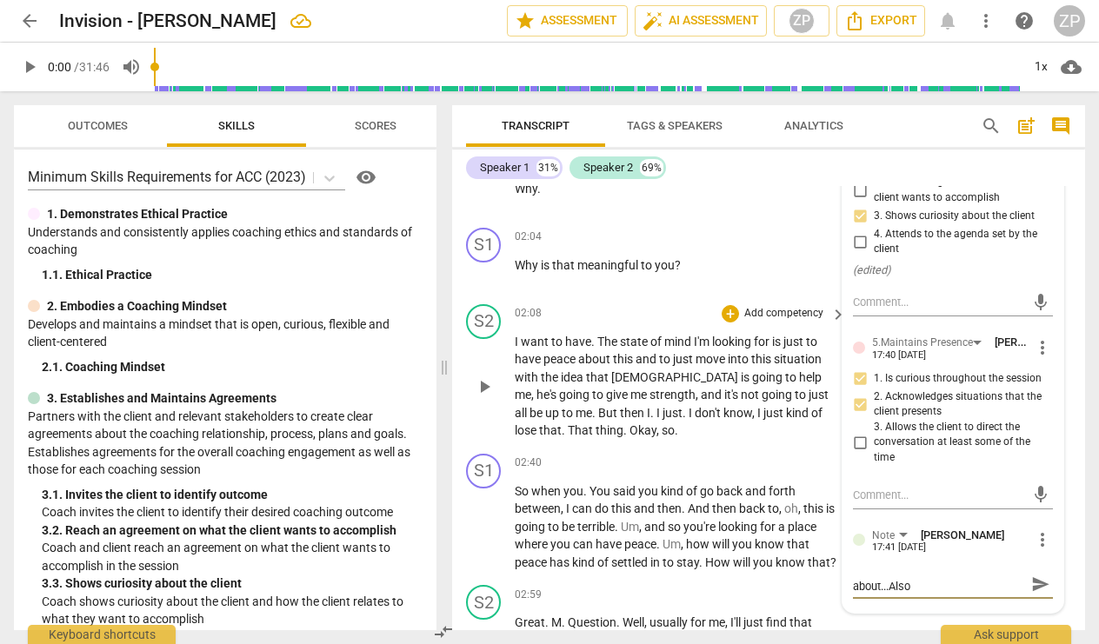
type textarea "What's important to you about...Also,"
type textarea "What's important to you about...Also, u"
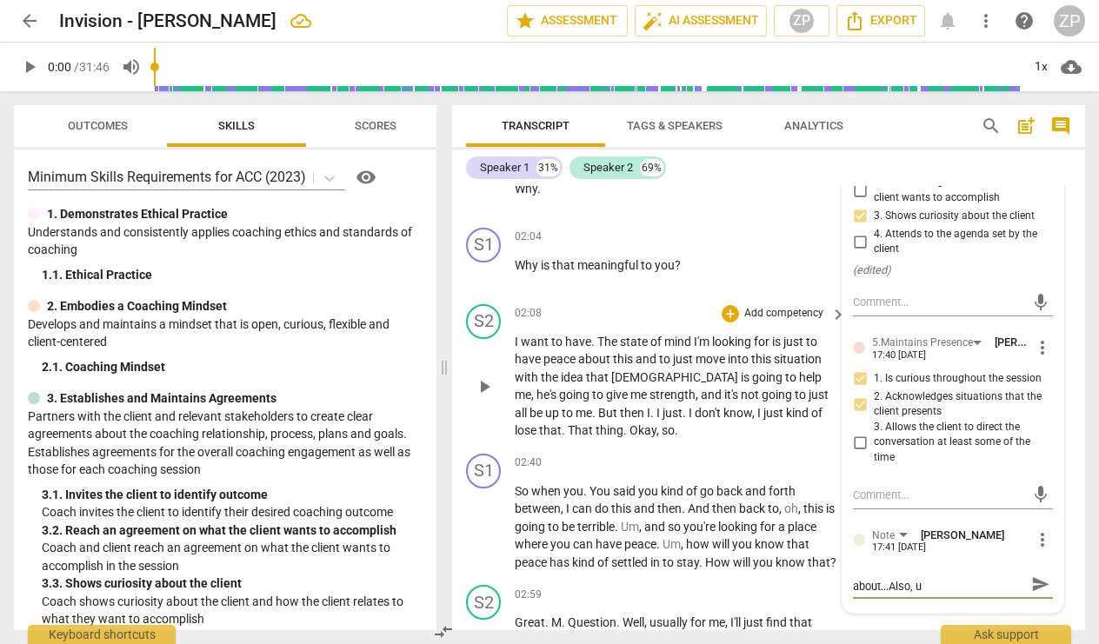
type textarea "What's important to you about...Also, [GEOGRAPHIC_DATA]"
type textarea "What's important to you about...Also, usi"
type textarea "What's important to you about...Also, usin"
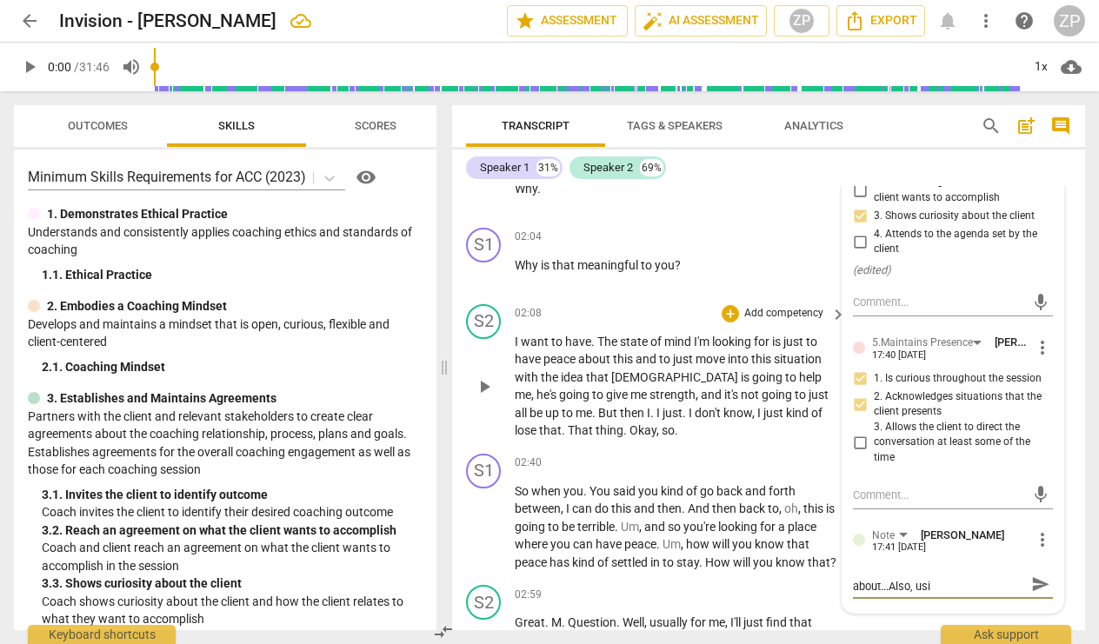
type textarea "What's important to you about...Also, usin"
type textarea "What's important to you about...Also, using"
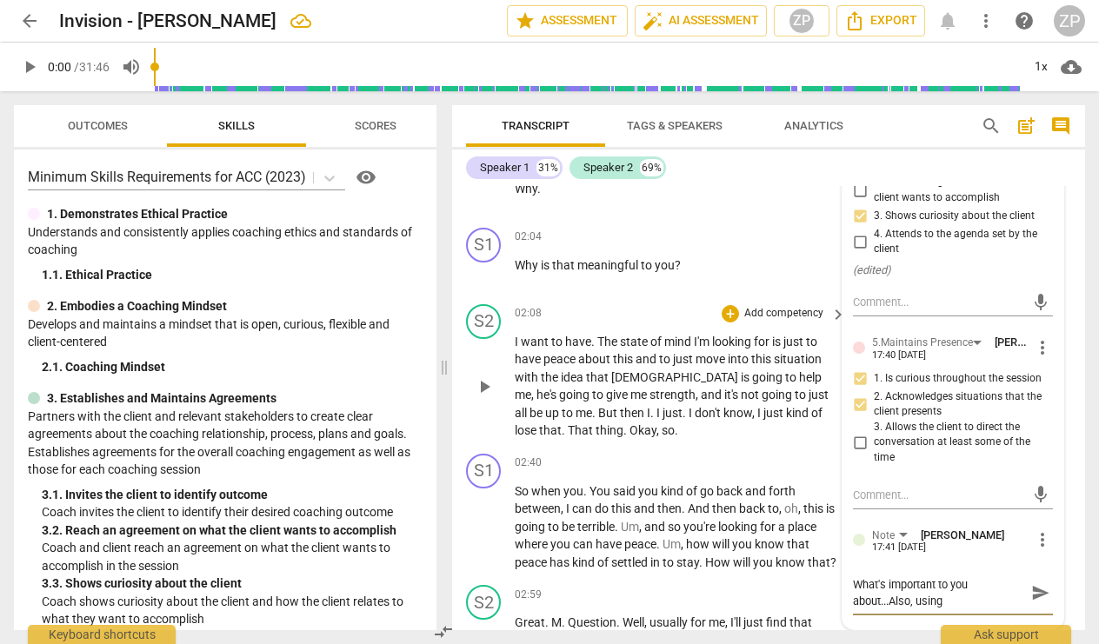
type textarea "What's important to you about...Also, using"
type textarea "What's important to you about...Also, using t"
type textarea "What's important to you about...Also, using th"
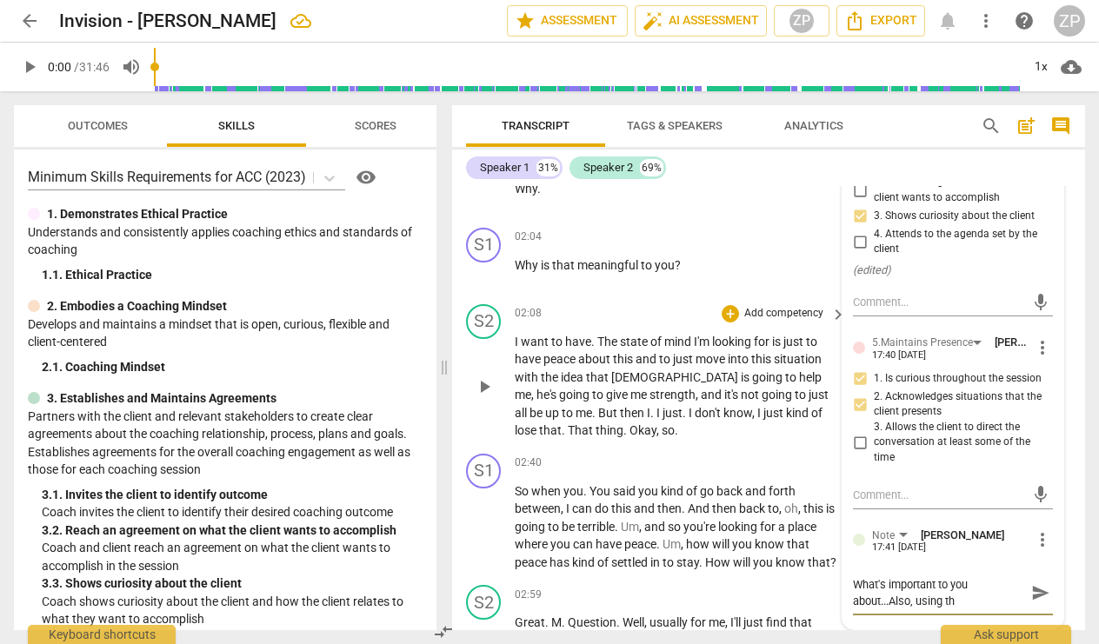
type textarea "What's important to you about...Also, using the"
type textarea "What's important to you about...Also, using the c"
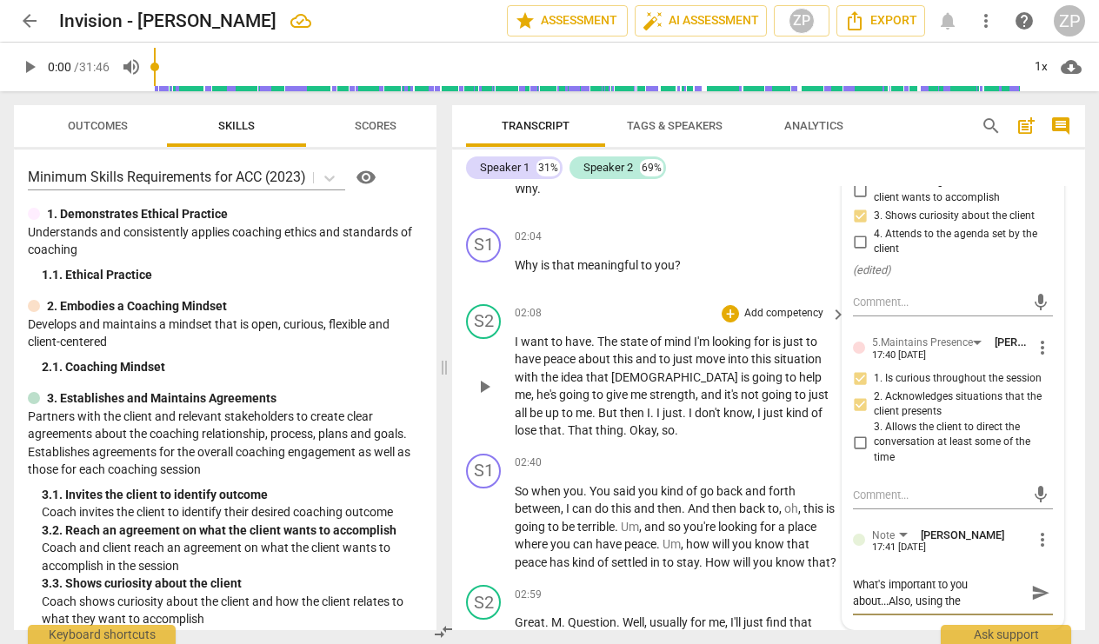
type textarea "What's important to you about...Also, using the c"
type textarea "What's important to you about...Also, using the cl"
type textarea "What's important to you about...Also, using the cli"
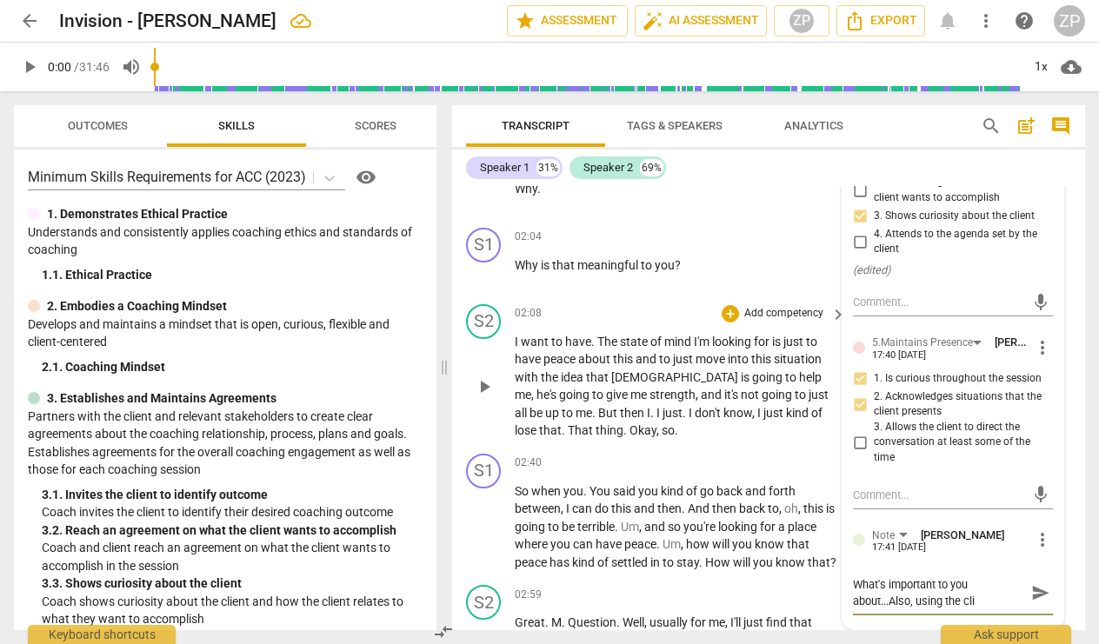
type textarea "What's important to you about...Also, using the clie"
type textarea "What's important to you about...Also, using the clien"
type textarea "What's important to you about...Also, using the client"
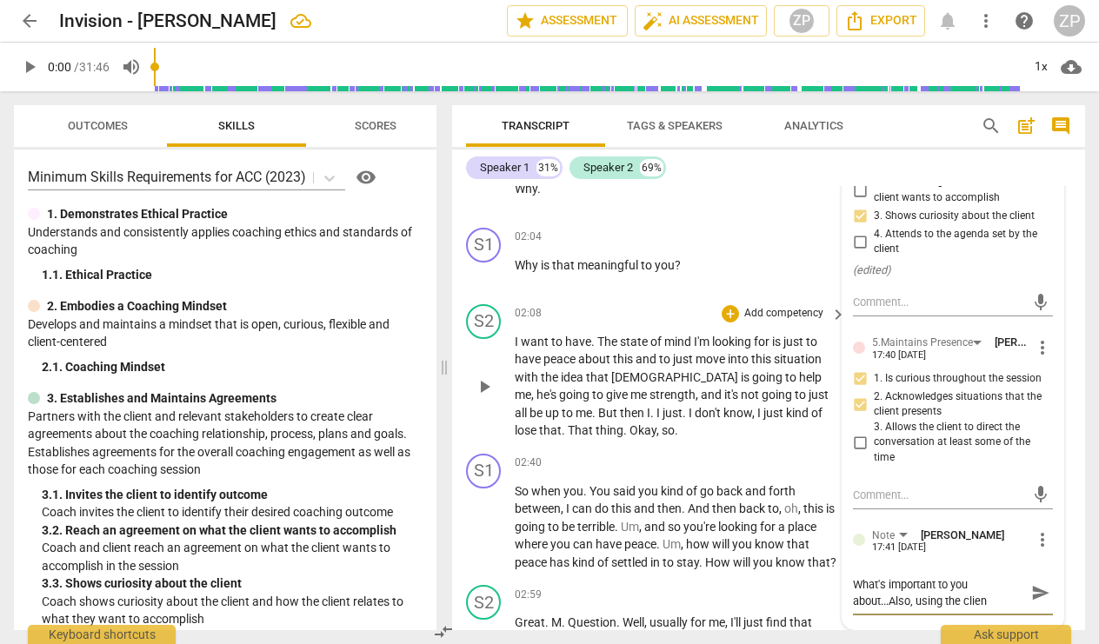
type textarea "What's important to you about...Also, using the client"
type textarea "What's important to you about...Also, using the client'"
type textarea "What's important to you about...Also, using the client's"
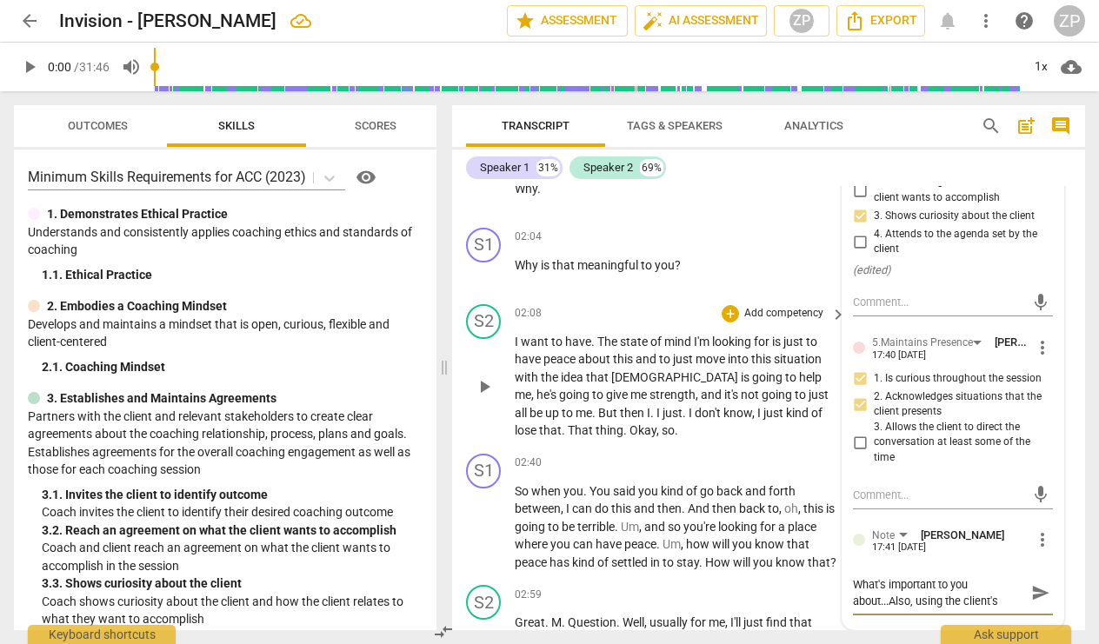
type textarea "What's important to you about...Also, using the client's"
type textarea "What's important to you about...Also, using the client's w"
type textarea "What's important to you about...Also, using the client's wo"
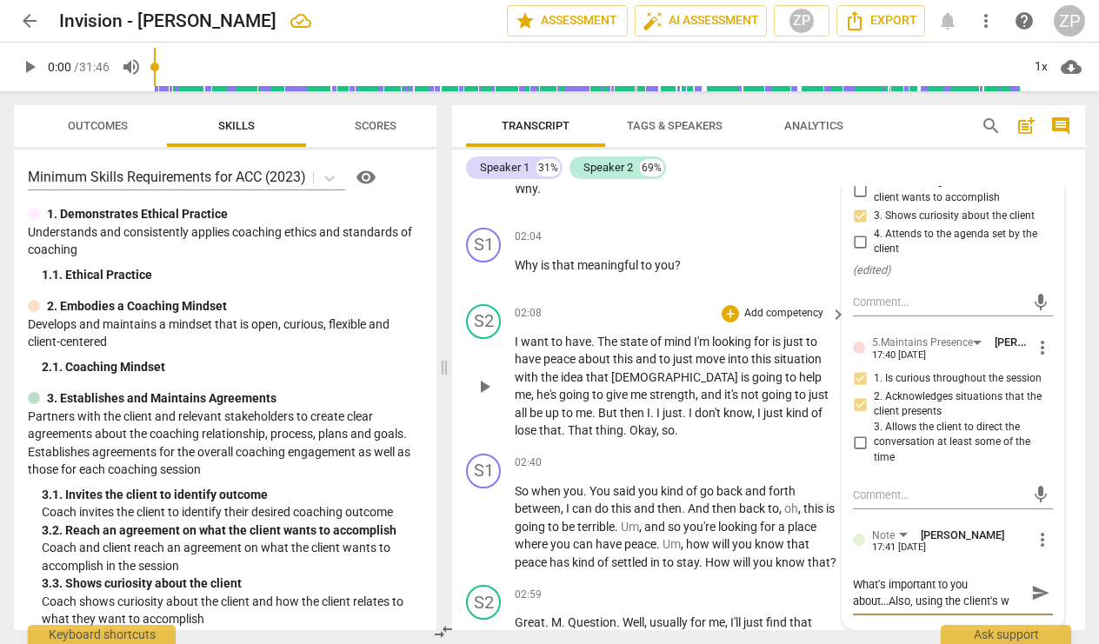
type textarea "What's important to you about...Also, using the client's wo"
type textarea "What's important to you about...Also, using the client's wor"
type textarea "What's important to you about...Also, using the client's word"
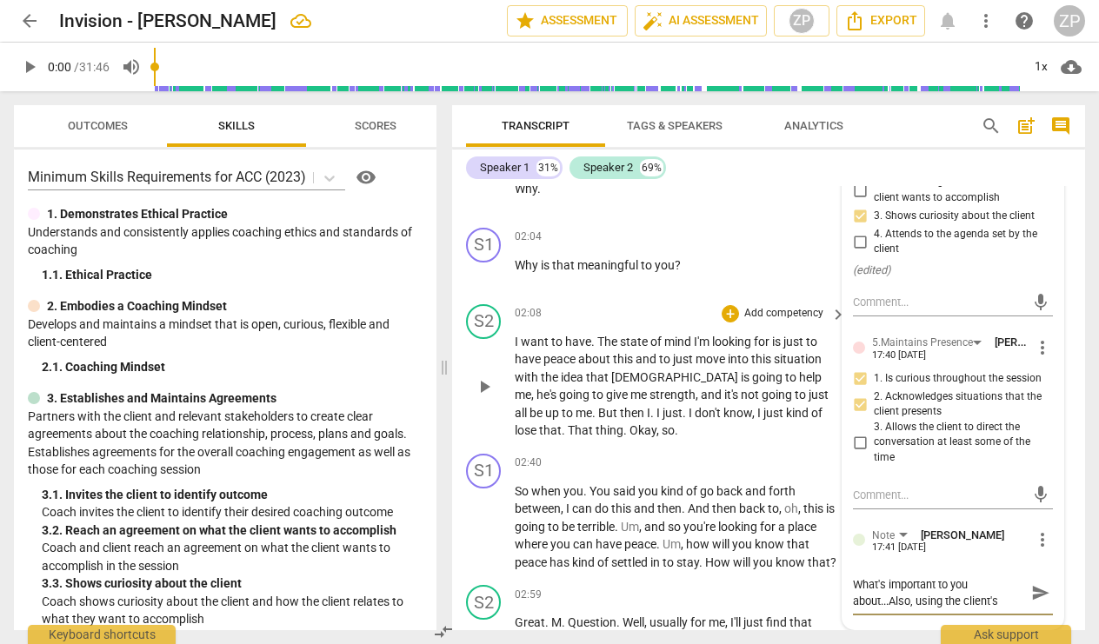
type textarea "What's important to you about...Also, using the client's words"
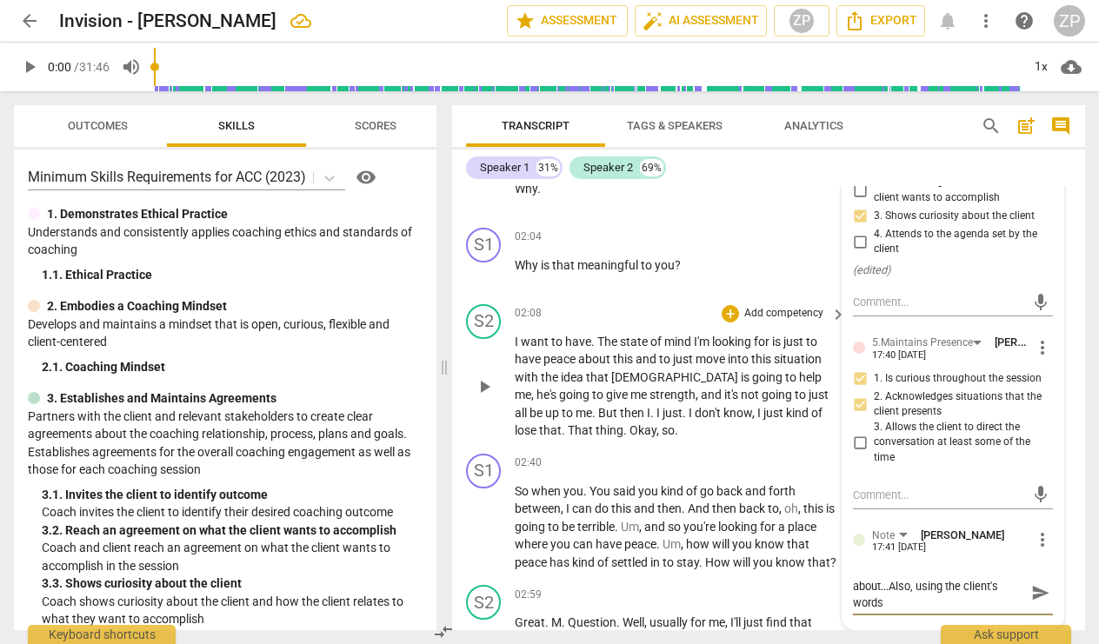
type textarea "What's important to you about...Also, using the client's words y"
type textarea "What's important to you about...Also, using the client's words yo"
type textarea "What's important to you about...Also, using the client's words you"
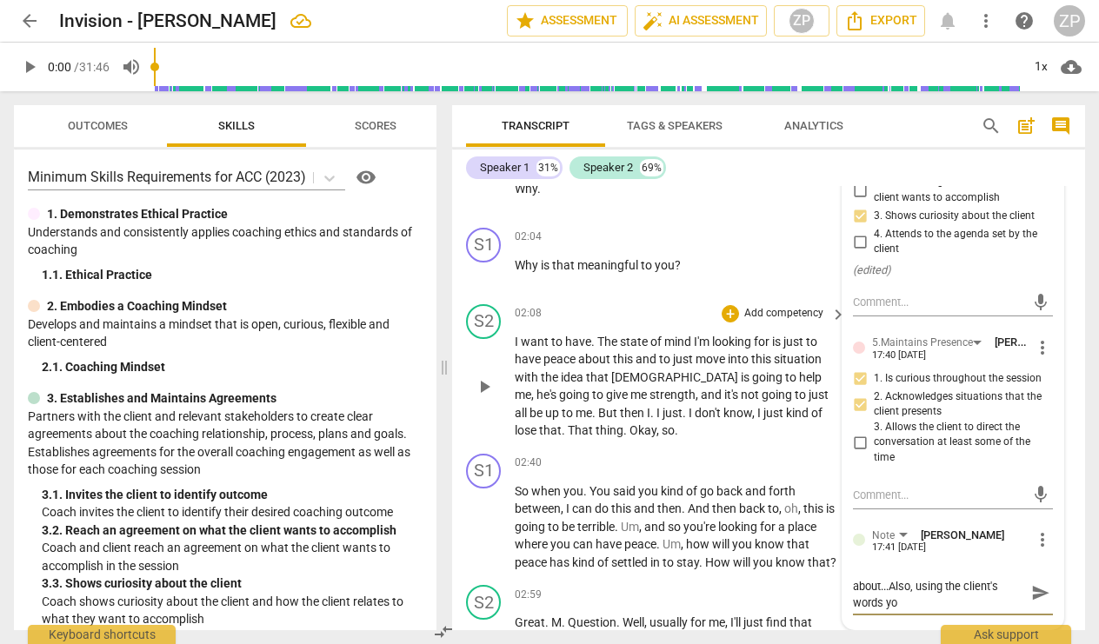
type textarea "What's important to you about...Also, using the client's words you"
type textarea "What's important to you about...Also, using the client's words you c"
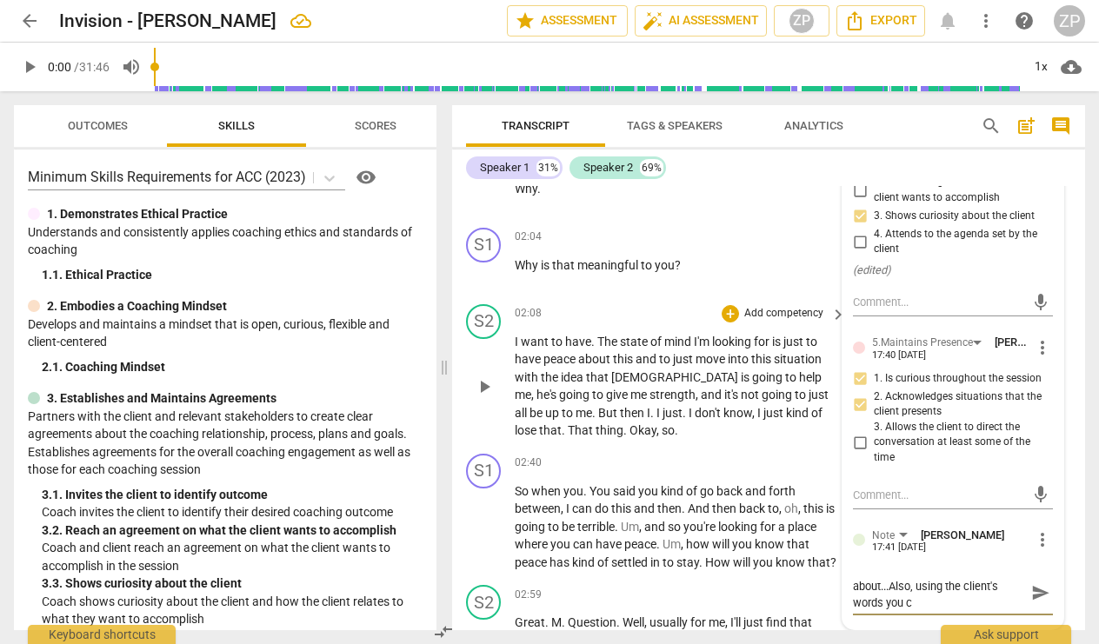
type textarea "What's important to you about...Also, using the client's words you co"
type textarea "What's important to you about...Also, using the client's words you cou"
type textarea "What's important to you about...Also, using the client's words you coul"
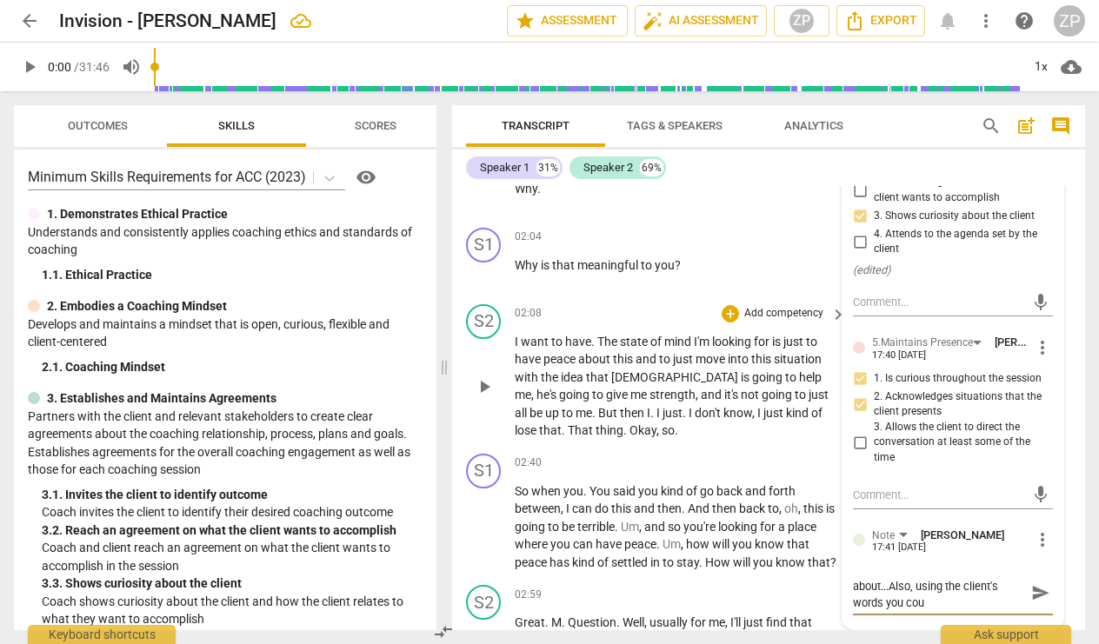
type textarea "What's important to you about...Also, using the client's words you coul"
type textarea "What's important to you about...Also, using the client's words you could"
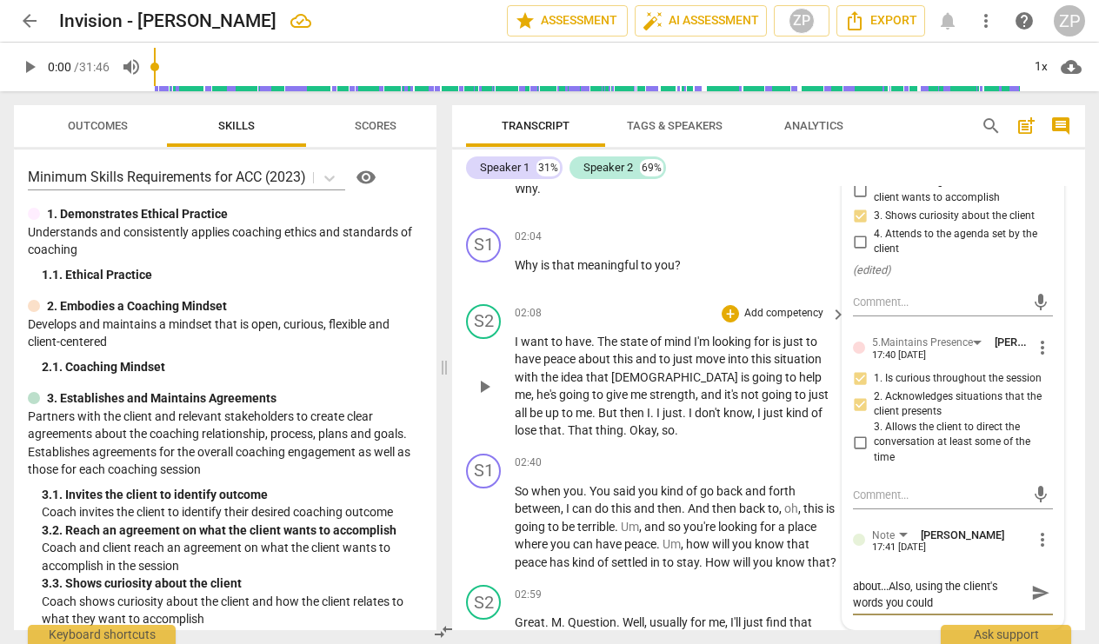
type textarea "What's important to you about...Also, using the client's words you could a"
type textarea "What's important to you about...Also, using the client's words you could as"
type textarea "What's important to you about...Also, using the client's words you could ask"
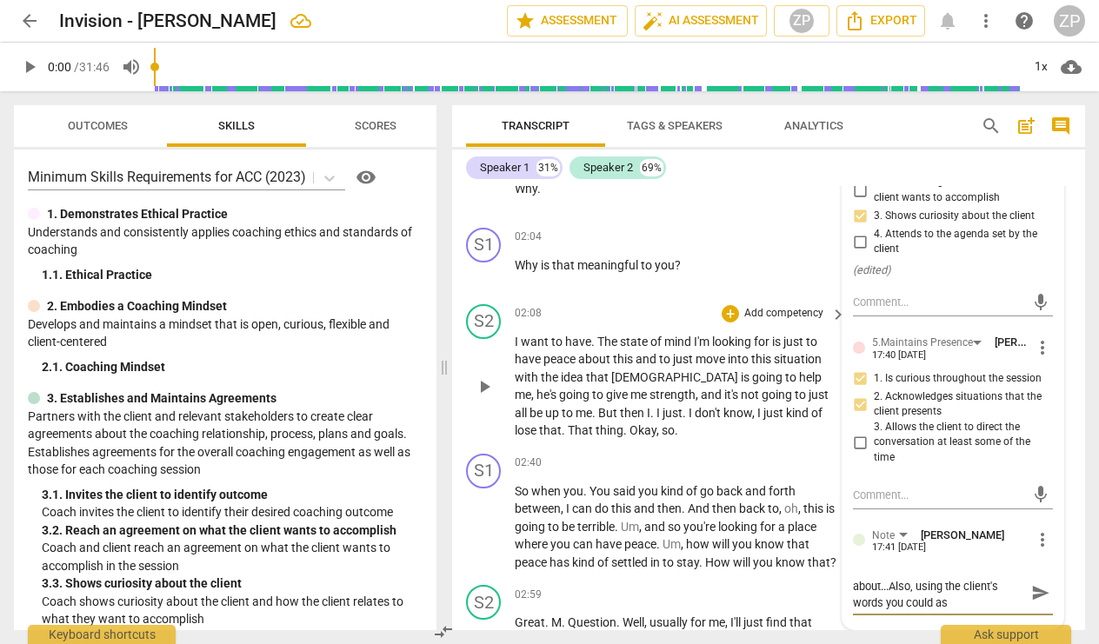
type textarea "What's important to you about...Also, using the client's words you could ask"
type textarea "What's important to you about...Also, using the client's words you could ask,"
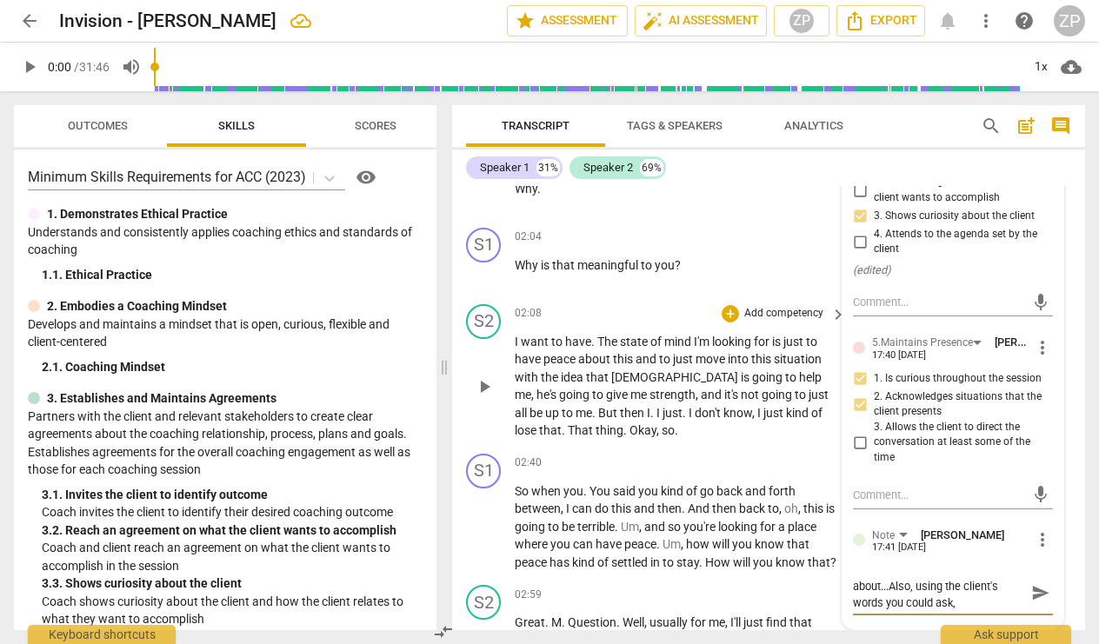
type textarea "What's important to you about...Also, using the client's words you could ask, i"
type textarea "What's important to you about...Also, using the client's words you could ask, in"
type textarea "What's important to you about...Also, using the client's words you could ask, i…"
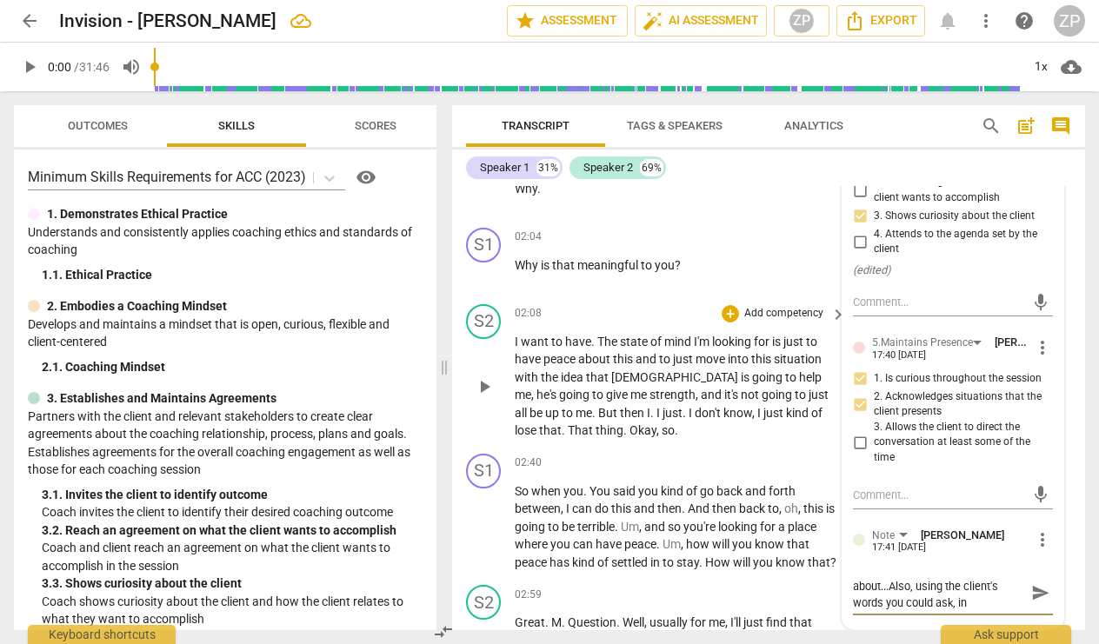
type textarea "What's important to you about...Also, using the client's words you could ask, i…"
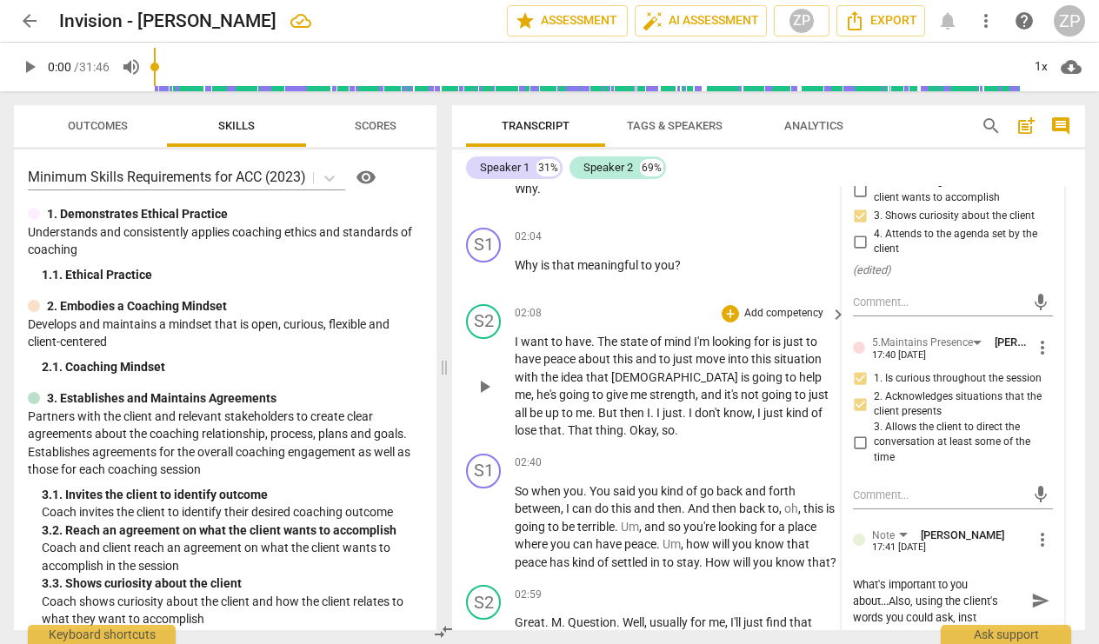
type textarea "What's important to you about...Also, using the client's words you could ask, i…"
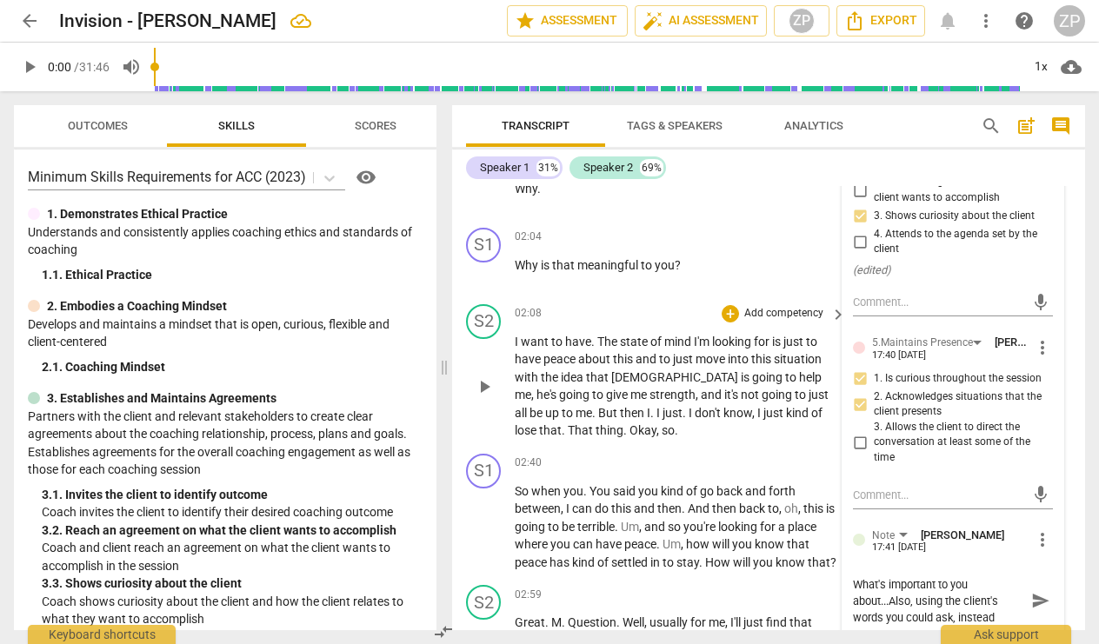
type textarea "What's important to you about...Also, using the client's words you could ask, i…"
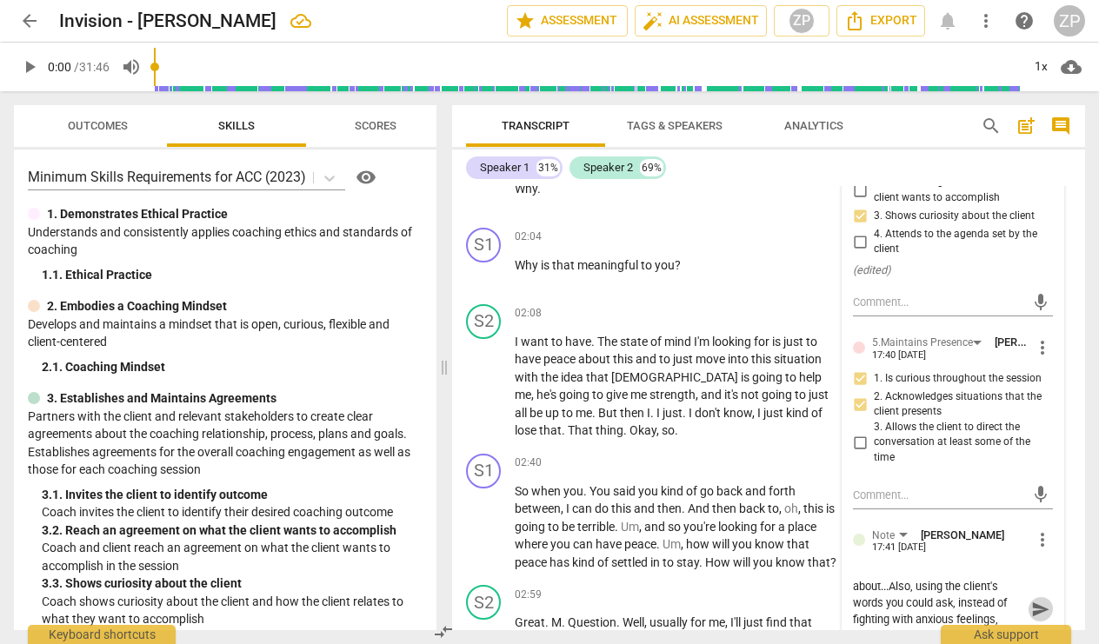
click at [1037, 600] on span "send" at bounding box center [1040, 609] width 19 height 19
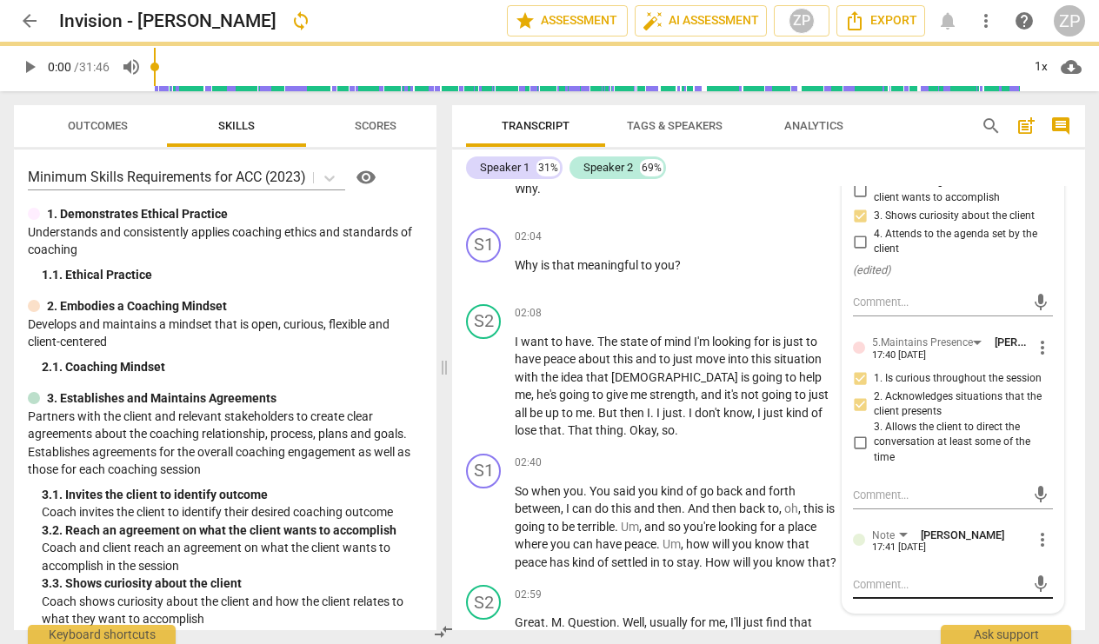
scroll to position [0, 0]
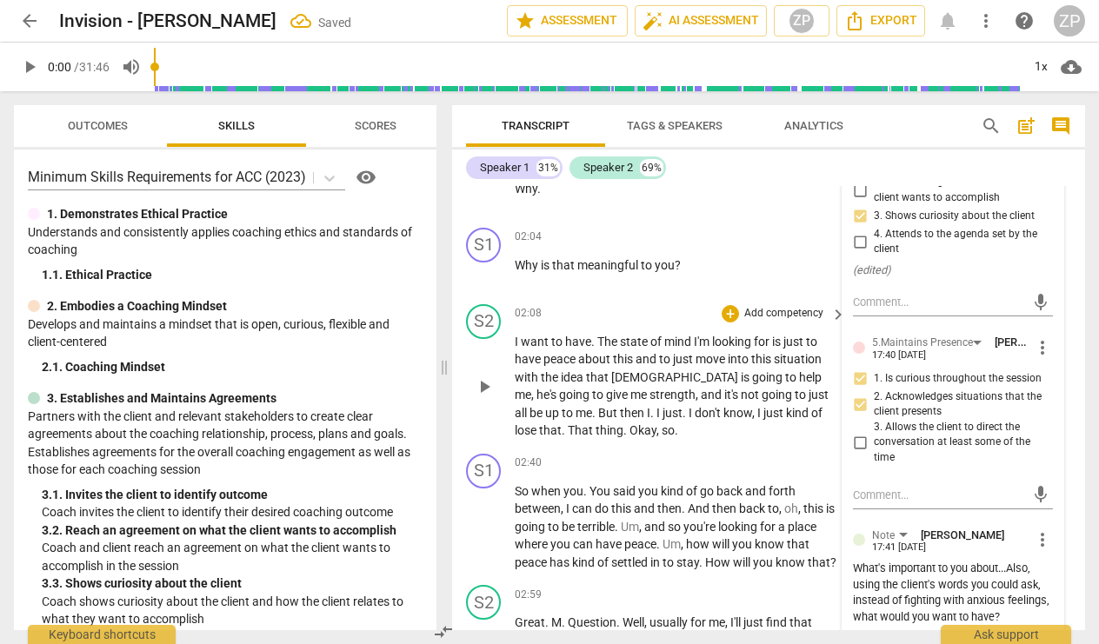
click at [769, 297] on div "S2 play_arrow pause 02:08 + Add competency keyboard_arrow_right I want to have …" at bounding box center [768, 372] width 633 height 150
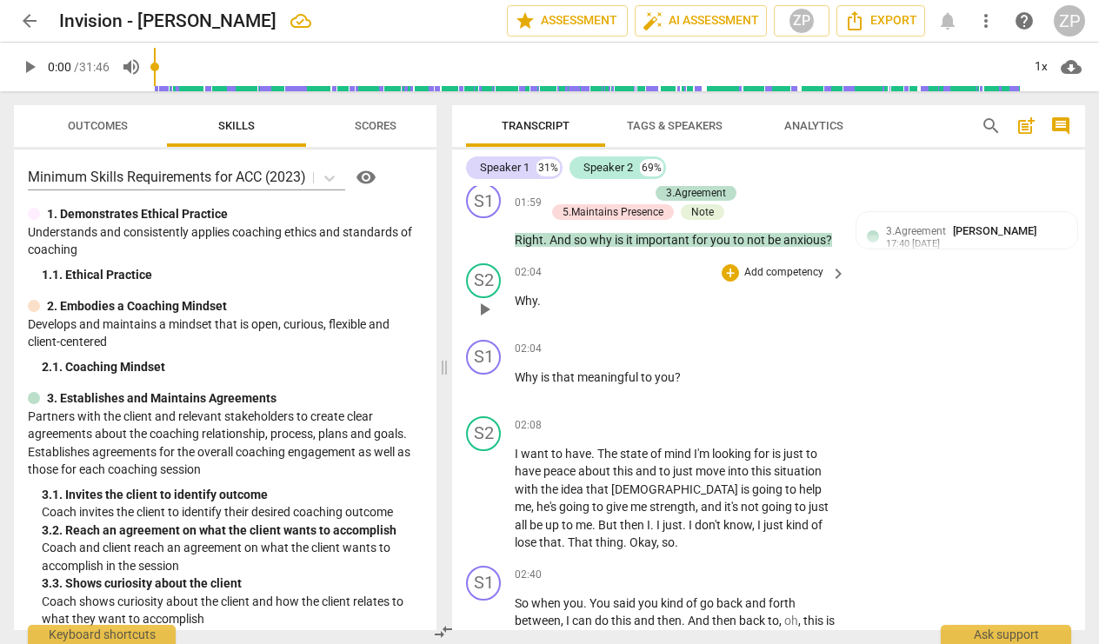
scroll to position [1028, 0]
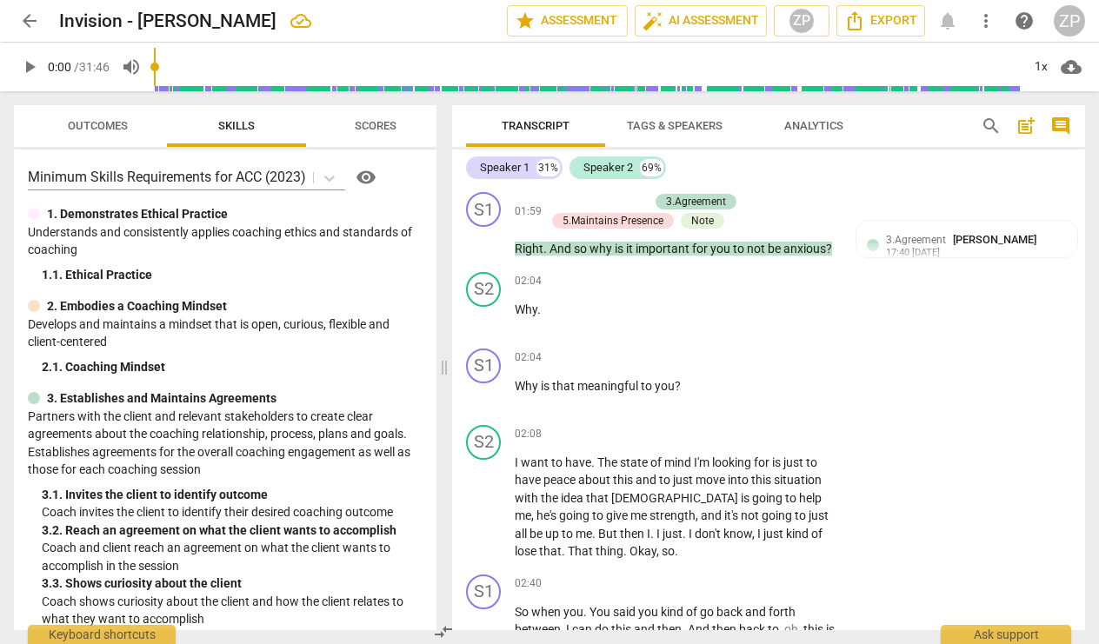
click at [701, 126] on span "Tags & Speakers" at bounding box center [675, 125] width 96 height 13
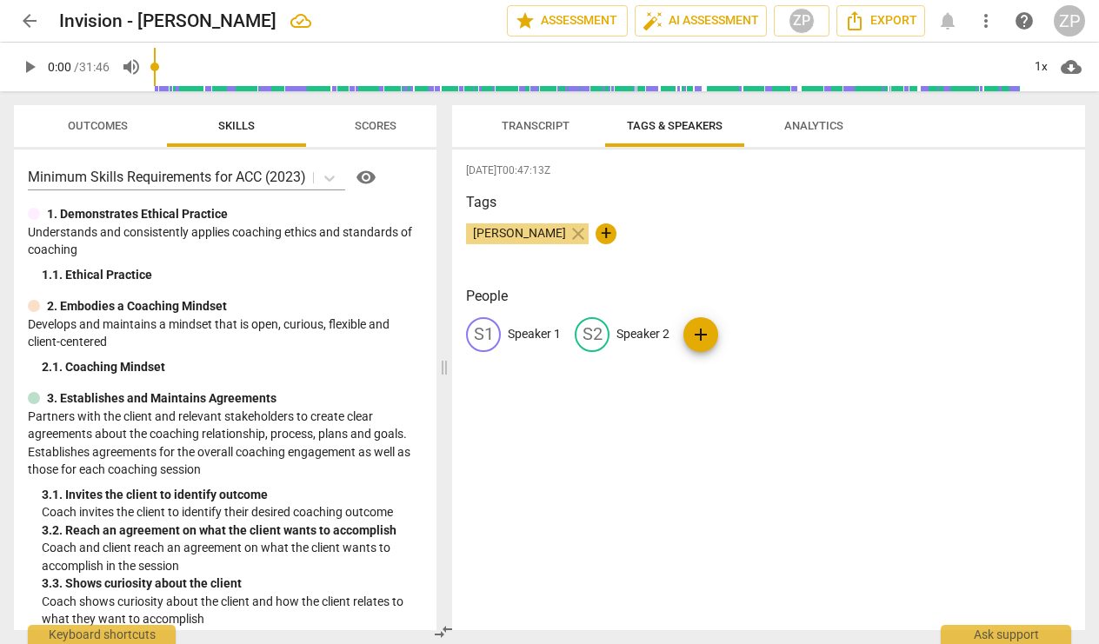
click at [528, 337] on p "Speaker 1" at bounding box center [534, 334] width 53 height 18
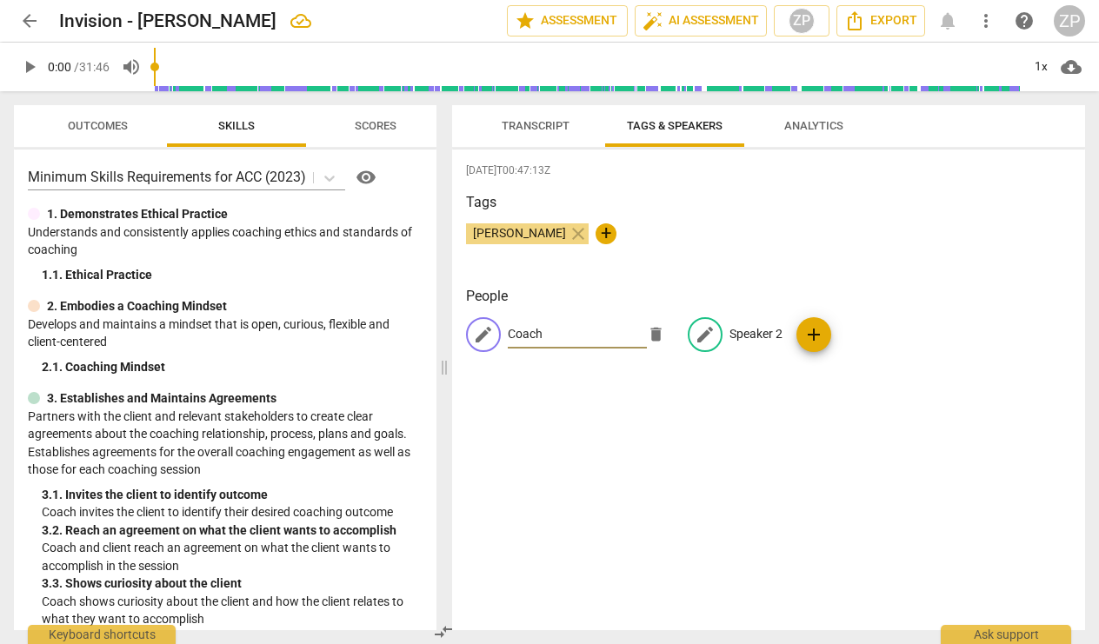
click at [749, 335] on p "Speaker 2" at bounding box center [756, 334] width 53 height 18
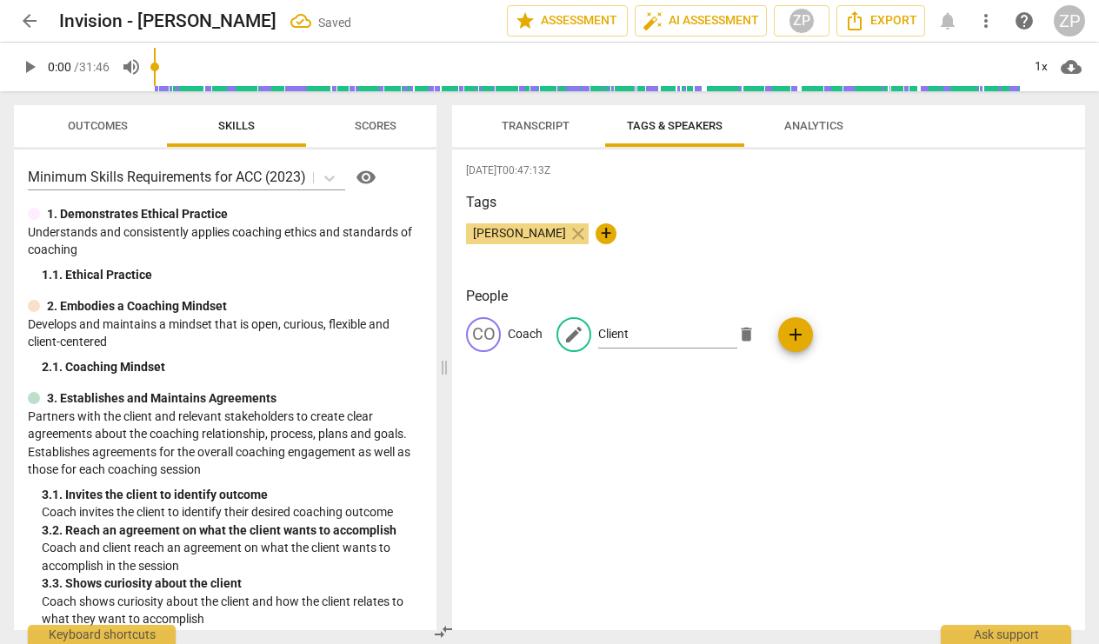
click at [803, 263] on div "Tags [PERSON_NAME] close +" at bounding box center [768, 232] width 605 height 80
click at [524, 128] on span "Transcript" at bounding box center [536, 125] width 68 height 13
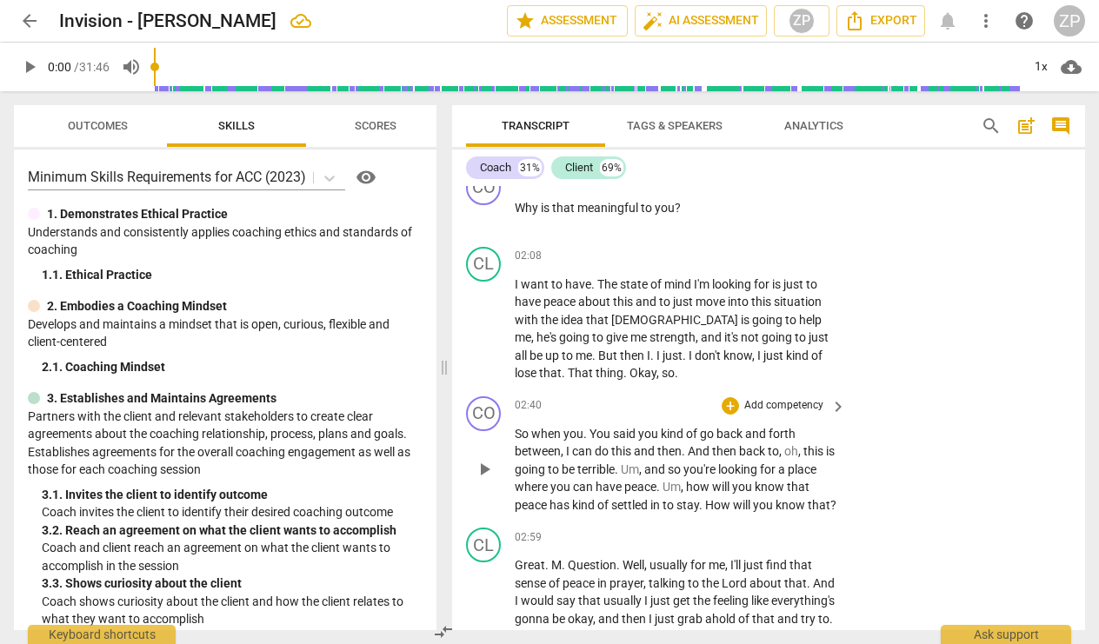
scroll to position [1202, 0]
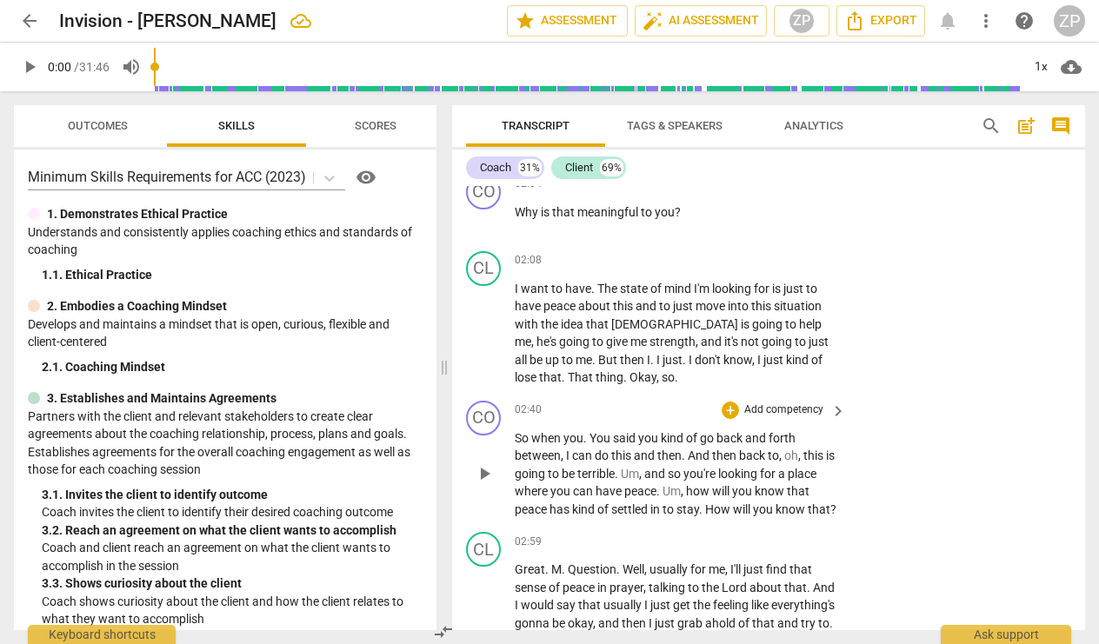
click at [782, 403] on p "Add competency" at bounding box center [784, 411] width 83 height 16
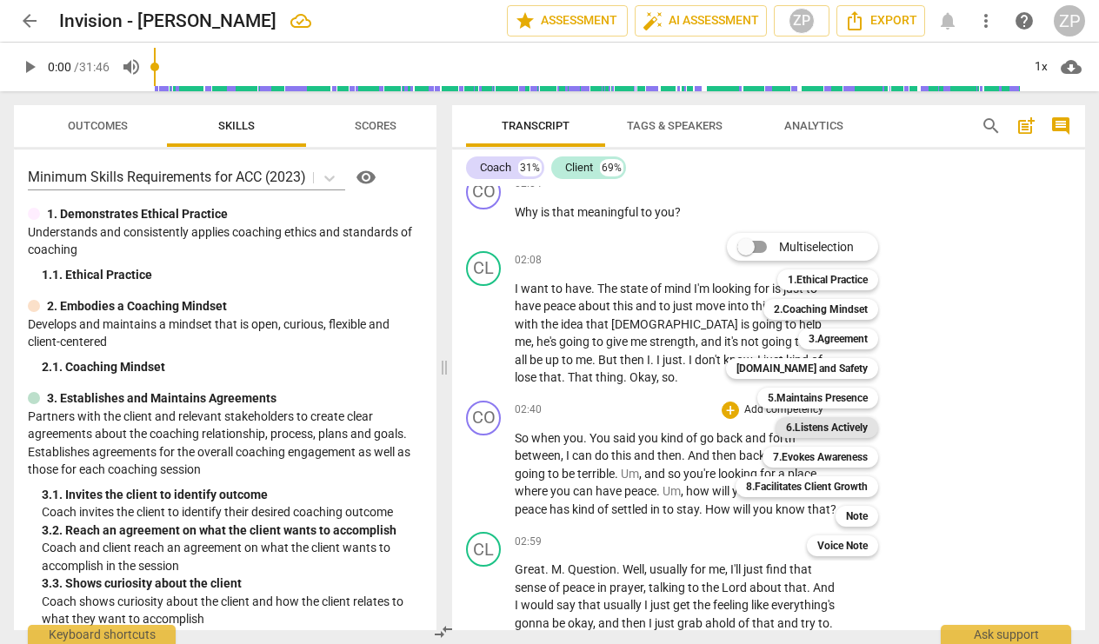
click at [817, 427] on b "6.Listens Actively" at bounding box center [827, 427] width 82 height 21
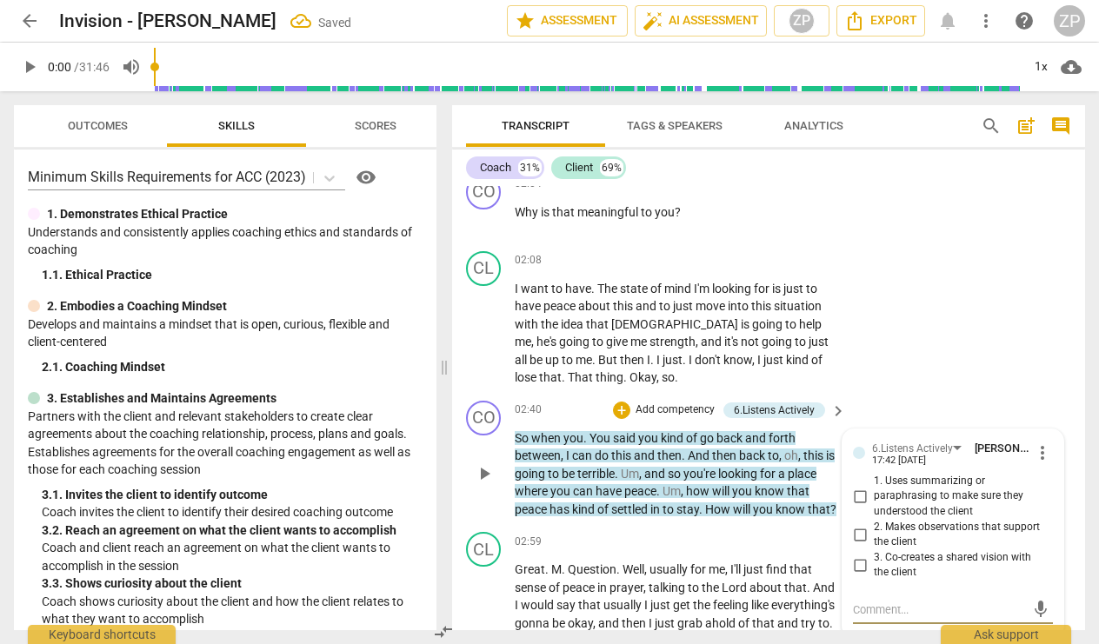
click at [857, 486] on input "1. Uses summarizing or paraphrasing to make sure they understood the client" at bounding box center [860, 496] width 28 height 21
click at [683, 403] on p "Add competency" at bounding box center [675, 411] width 83 height 16
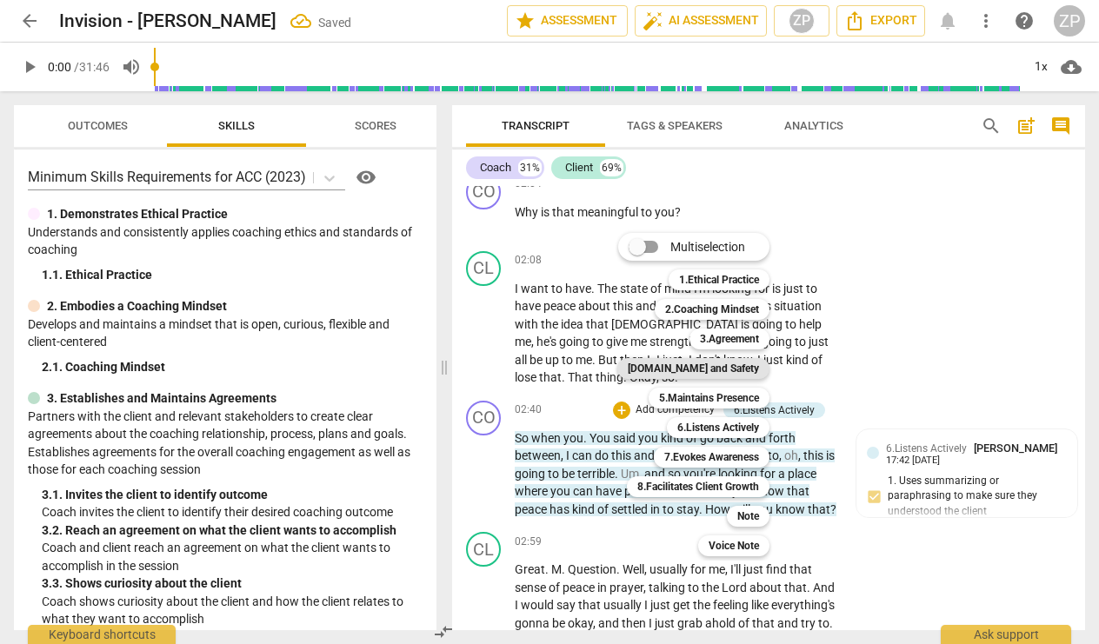
click at [727, 367] on b "[DOMAIN_NAME] and Safety" at bounding box center [693, 368] width 131 height 21
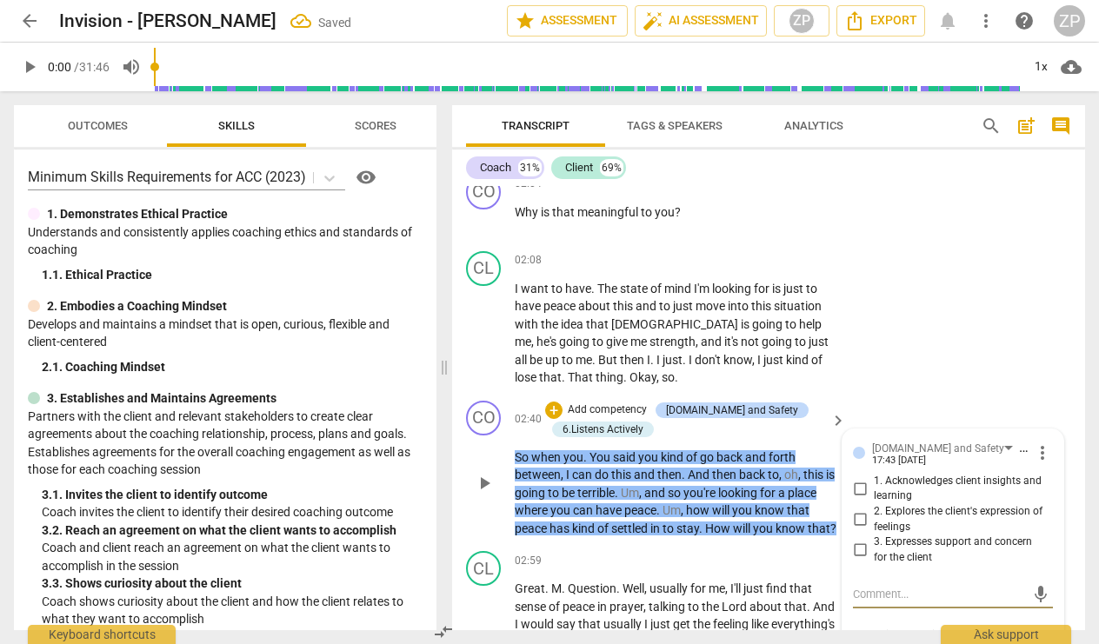
click at [857, 510] on input "2. Explores the client's expression of feelings" at bounding box center [860, 520] width 28 height 21
click at [857, 540] on input "3. Expresses support and concern for the client" at bounding box center [860, 550] width 28 height 21
click at [889, 586] on textarea at bounding box center [939, 594] width 172 height 17
click at [1037, 602] on span "send" at bounding box center [1040, 611] width 19 height 19
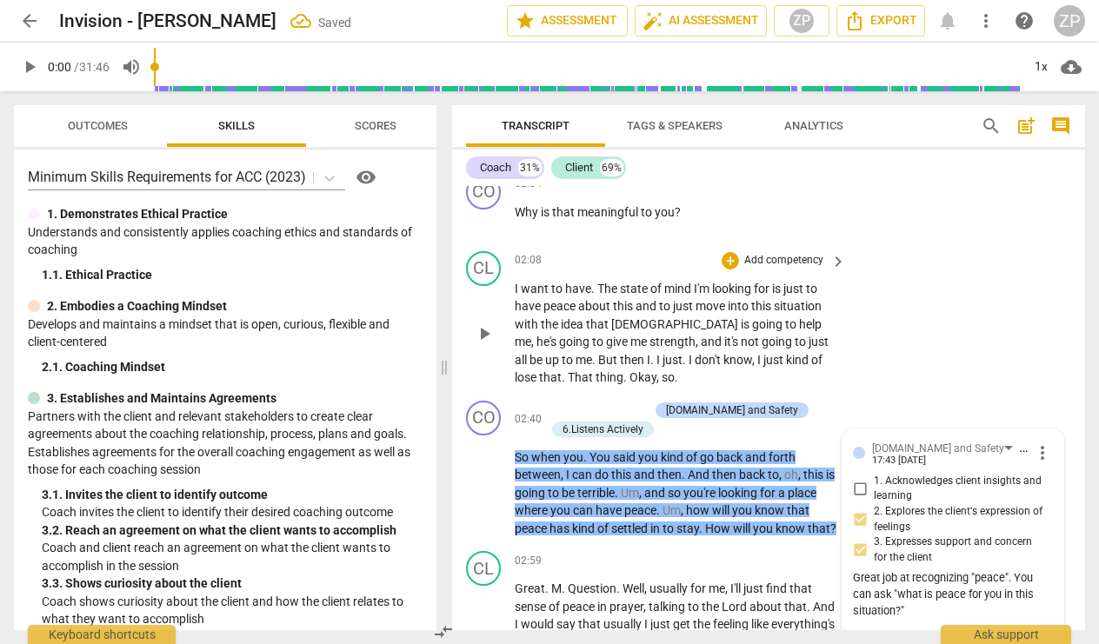
click at [963, 368] on div "CL play_arrow pause 02:08 + Add competency keyboard_arrow_right I want to have …" at bounding box center [768, 319] width 633 height 150
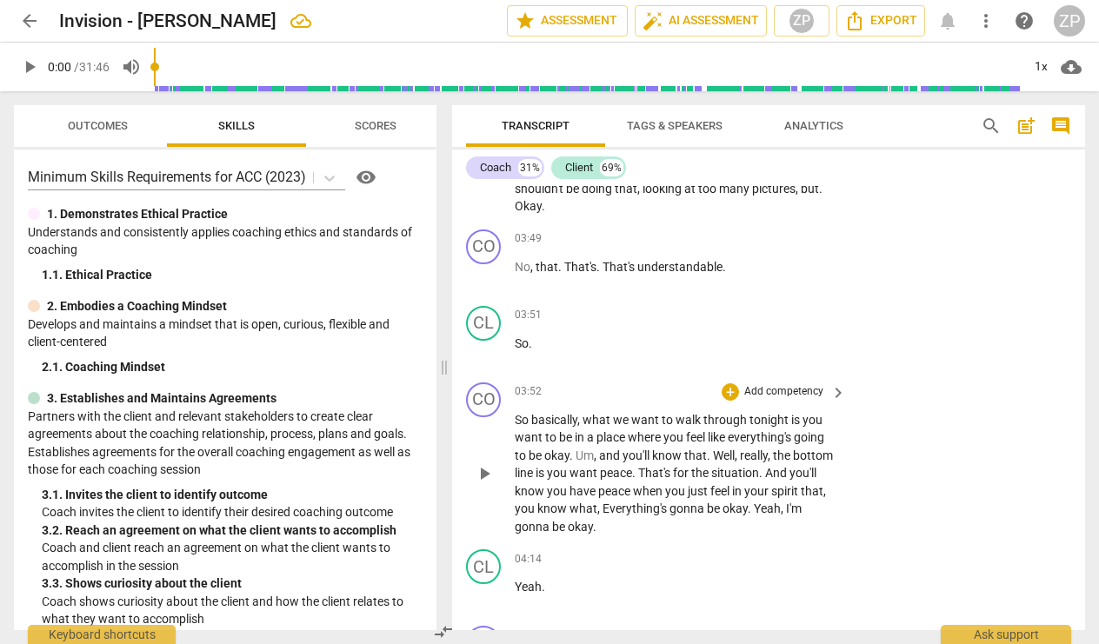
scroll to position [1731, 0]
